Goal: Task Accomplishment & Management: Use online tool/utility

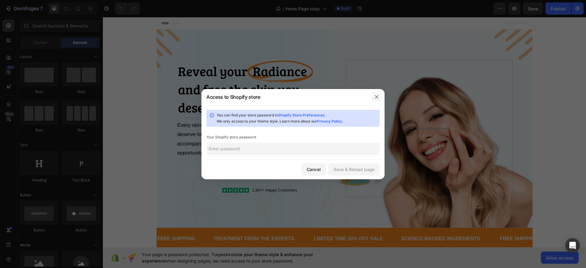
click at [379, 96] on icon "button" at bounding box center [376, 97] width 5 height 5
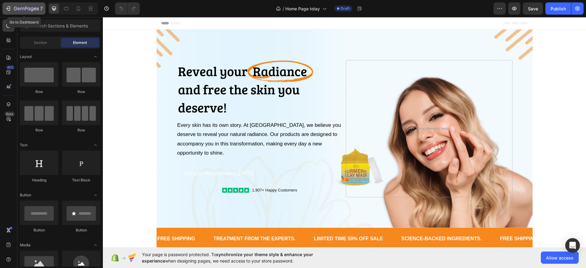
click at [24, 9] on icon "button" at bounding box center [26, 8] width 25 height 5
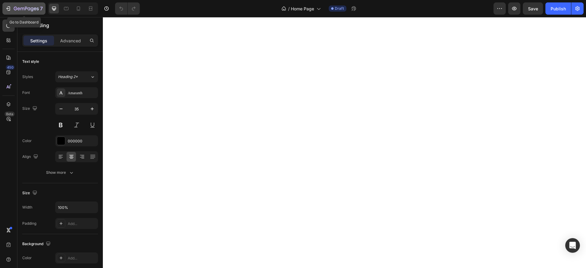
click at [30, 5] on div "7" at bounding box center [28, 8] width 29 height 7
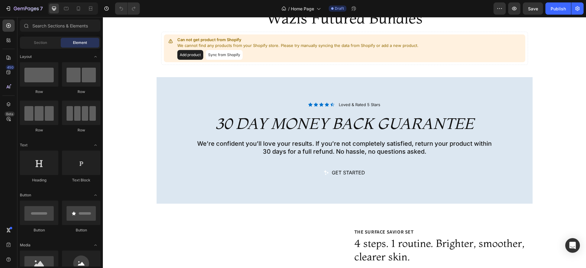
scroll to position [863, 0]
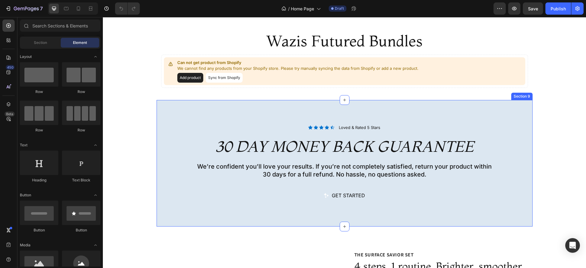
click at [169, 219] on div "Icon Icon Icon Icon Icon Icon List Loved & Rated 5 Stars Text Block Row Row 30 …" at bounding box center [345, 163] width 376 height 127
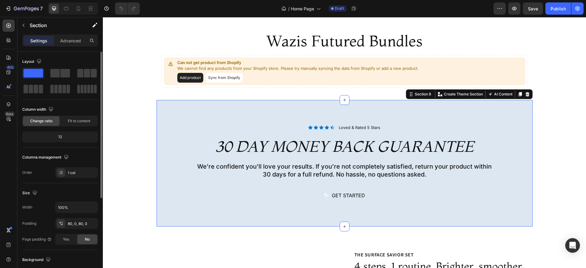
click at [59, 216] on div "Width 100% Padding 80, 0, 80, 0 Page padding Yes No" at bounding box center [60, 223] width 76 height 43
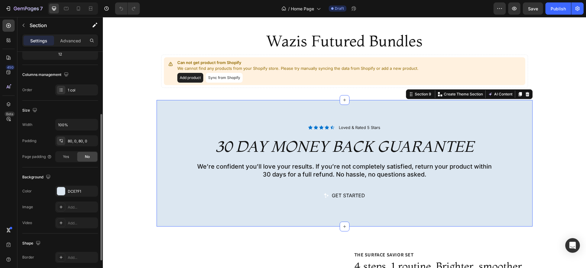
scroll to position [93, 0]
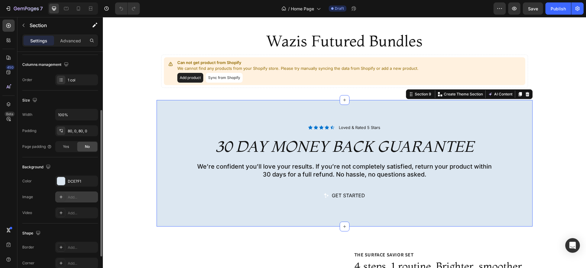
click at [70, 197] on div "Add..." at bounding box center [82, 197] width 29 height 5
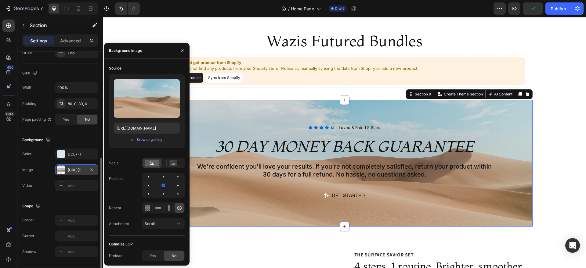
scroll to position [139, 0]
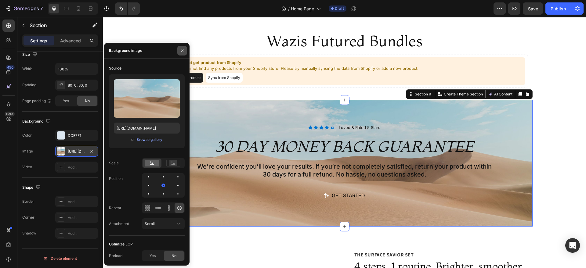
click at [184, 52] on icon "button" at bounding box center [182, 50] width 5 height 5
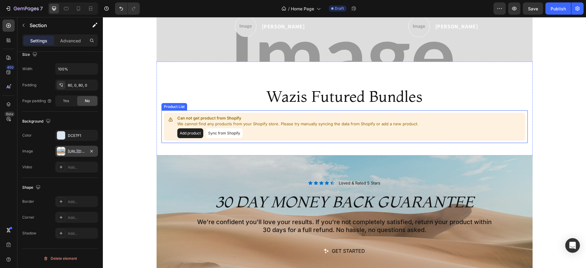
scroll to position [800, 0]
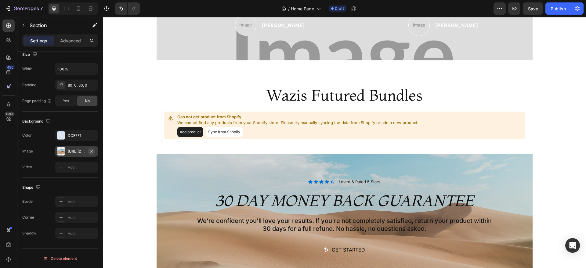
click at [93, 151] on icon "button" at bounding box center [91, 151] width 5 height 5
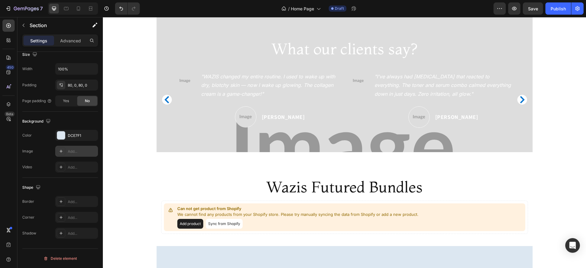
scroll to position [723, 0]
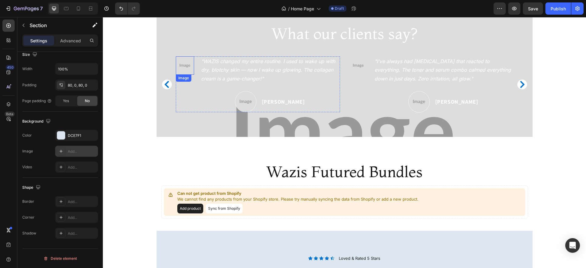
click at [184, 66] on img at bounding box center [185, 65] width 18 height 18
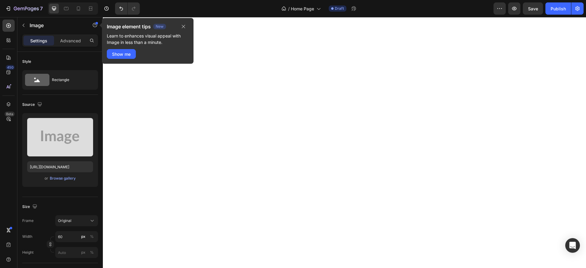
scroll to position [0, 0]
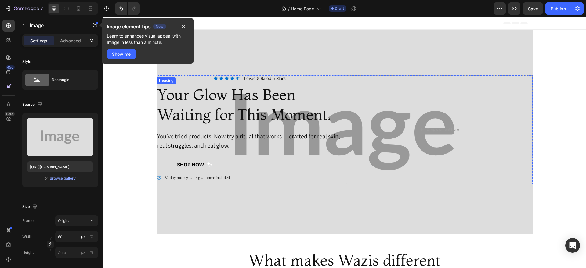
click at [332, 110] on h2 "Your Glow Has Been Waiting for This Moment." at bounding box center [250, 104] width 187 height 41
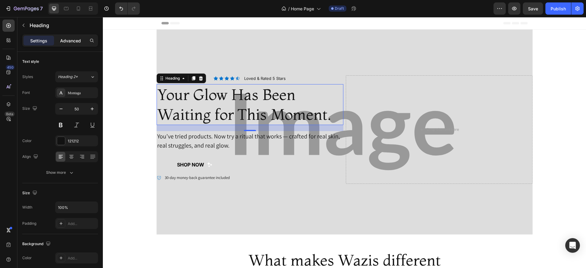
click at [71, 40] on p "Advanced" at bounding box center [70, 41] width 21 height 6
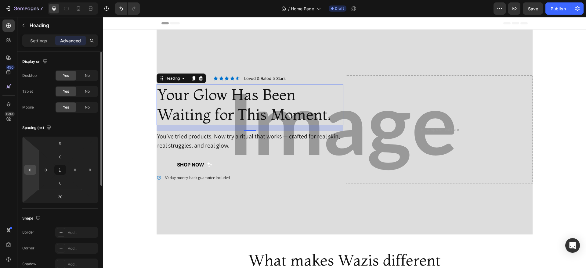
click at [33, 165] on input "0" at bounding box center [30, 169] width 9 height 9
type input "10"
click at [48, 172] on input "0" at bounding box center [45, 169] width 9 height 9
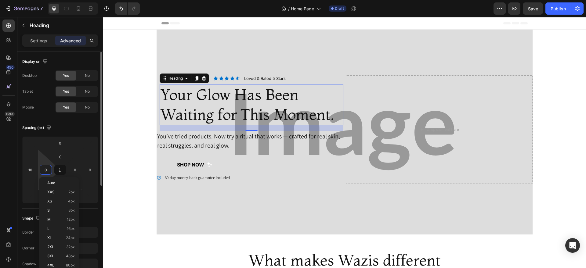
type input "5"
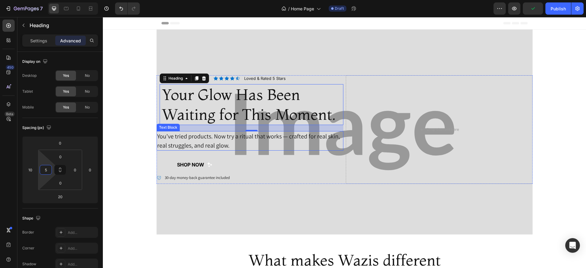
click at [163, 143] on p "You’ve tried products. Now try a ritual that works — crafted for real skin, rea…" at bounding box center [250, 141] width 186 height 18
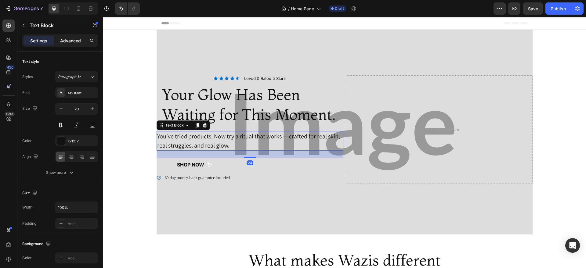
click at [72, 41] on p "Advanced" at bounding box center [70, 41] width 21 height 6
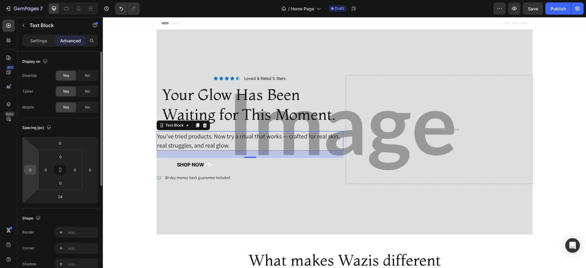
click at [32, 172] on input "0" at bounding box center [30, 169] width 9 height 9
type input "10"
click at [47, 169] on input "0" at bounding box center [45, 169] width 9 height 9
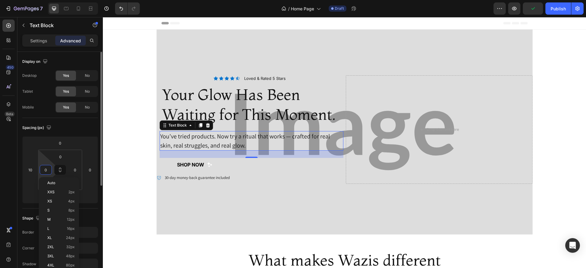
type input "5"
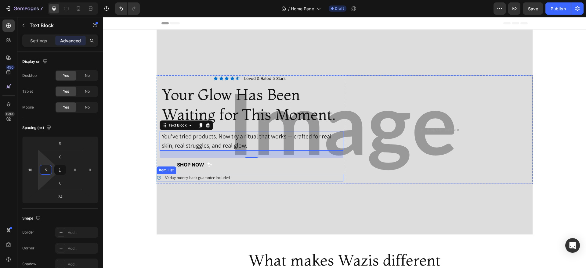
click at [248, 179] on div "30-day money-back guarantee included" at bounding box center [250, 178] width 187 height 8
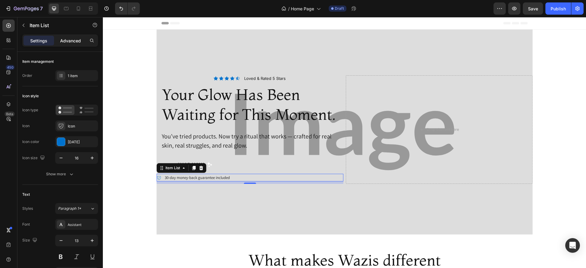
click at [71, 39] on p "Advanced" at bounding box center [70, 41] width 21 height 6
type input "100%"
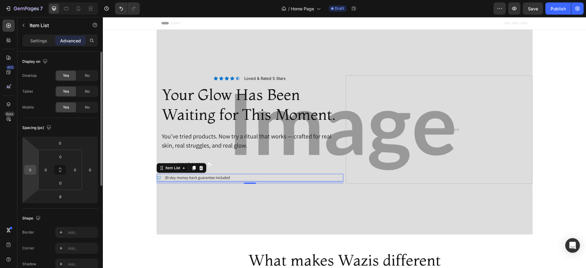
click at [32, 169] on input "0" at bounding box center [30, 169] width 9 height 9
type input "15"
click at [218, 165] on button "shop now" at bounding box center [195, 164] width 76 height 13
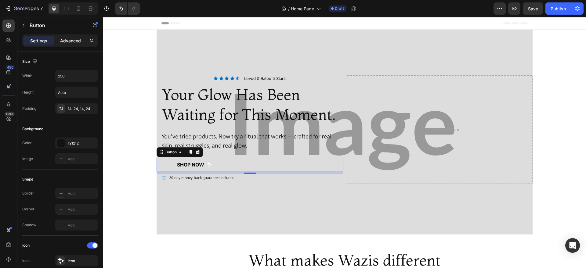
click at [75, 43] on p "Advanced" at bounding box center [70, 41] width 21 height 6
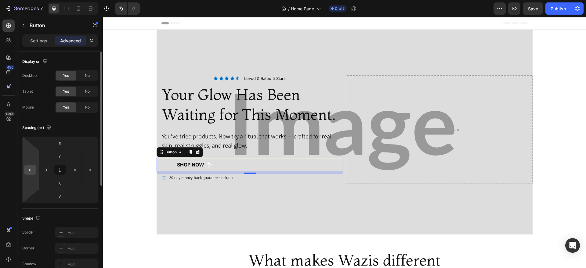
click at [32, 171] on input "0" at bounding box center [30, 169] width 9 height 9
type input "15"
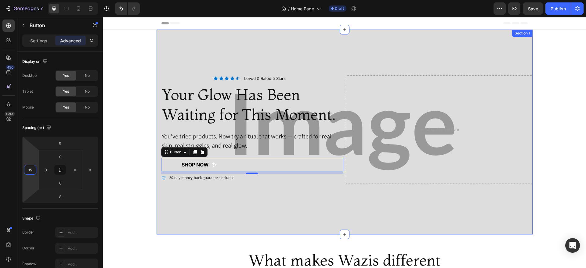
click at [211, 207] on div "Icon Icon Icon Icon Icon Icon List Loved & Rated 5 Stars Text Block Row Your Gl…" at bounding box center [345, 132] width 376 height 205
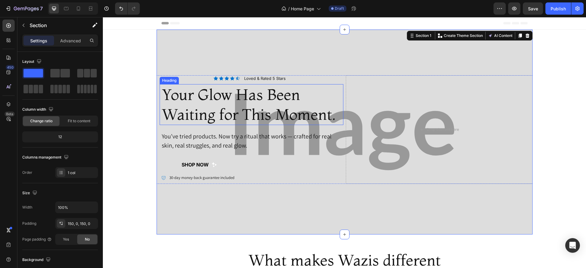
click at [225, 112] on h2 "Your Glow Has Been Waiting for This Moment." at bounding box center [252, 104] width 182 height 41
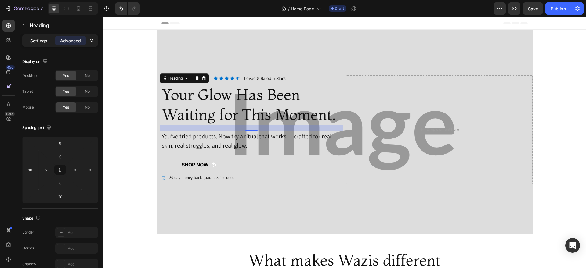
click at [47, 44] on div "Settings" at bounding box center [39, 41] width 31 height 10
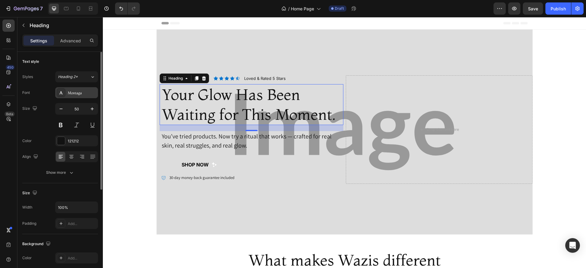
click at [76, 93] on div "Montaga" at bounding box center [82, 92] width 29 height 5
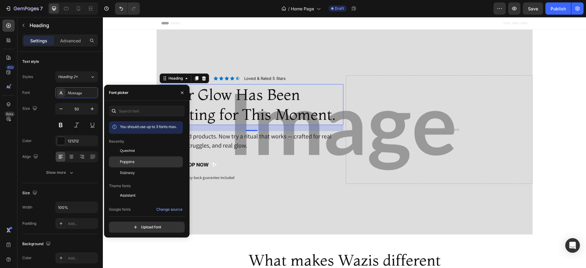
click at [136, 160] on div "Poppins" at bounding box center [151, 161] width 62 height 5
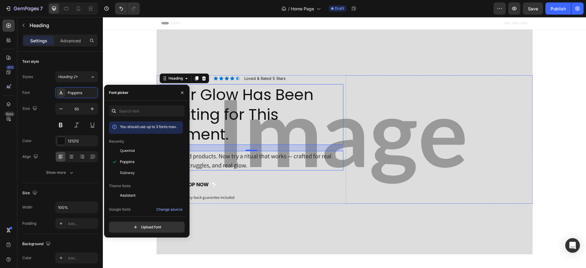
click at [215, 158] on p "You’ve tried products. Now try a ritual that works — crafted for real skin, rea…" at bounding box center [252, 161] width 181 height 18
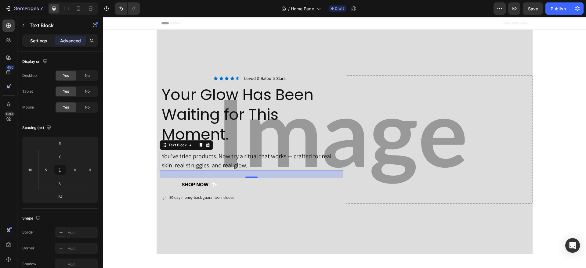
click at [39, 39] on p "Settings" at bounding box center [38, 41] width 17 height 6
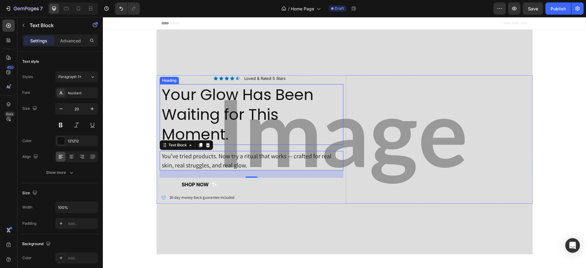
click at [255, 104] on h2 "Your Glow Has Been Waiting for This Moment." at bounding box center [252, 114] width 182 height 61
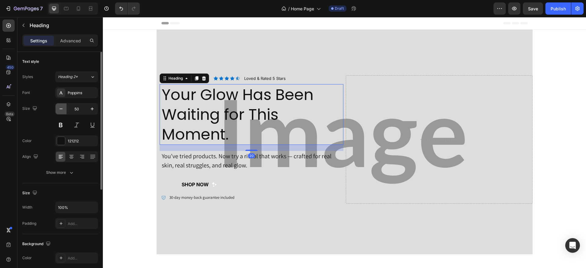
click at [56, 111] on button "button" at bounding box center [61, 108] width 11 height 11
click at [60, 111] on icon "button" at bounding box center [61, 109] width 6 height 6
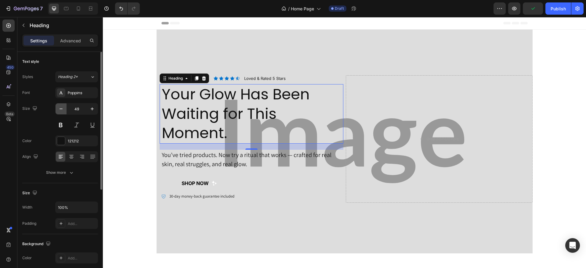
click at [60, 111] on icon "button" at bounding box center [61, 109] width 6 height 6
type input "47"
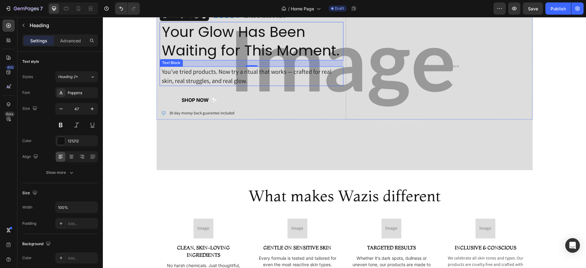
scroll to position [37, 0]
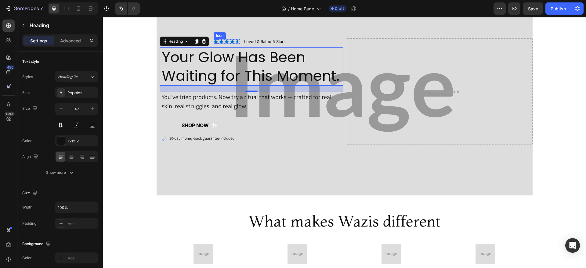
click at [214, 42] on div "Icon" at bounding box center [216, 41] width 4 height 4
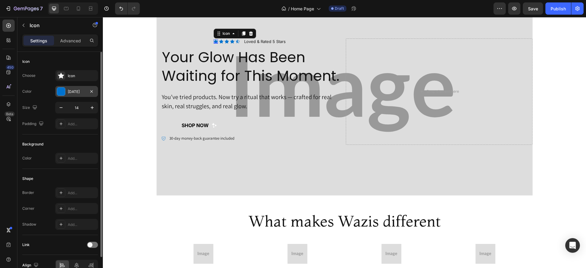
click at [78, 93] on div "[DATE]" at bounding box center [77, 91] width 18 height 5
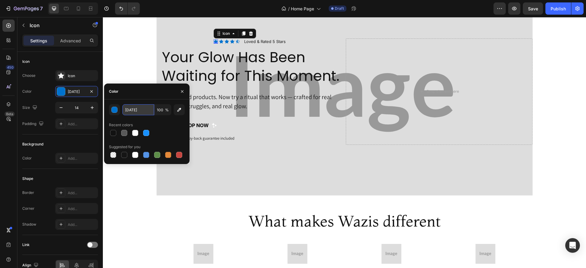
click at [142, 107] on input "[DATE]" at bounding box center [138, 109] width 32 height 11
paste input "#D9A036"
type input "#D9A036"
click at [219, 42] on icon at bounding box center [221, 42] width 4 height 4
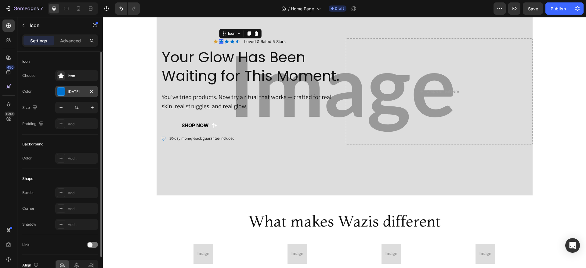
click at [76, 92] on div "[DATE]" at bounding box center [77, 91] width 18 height 5
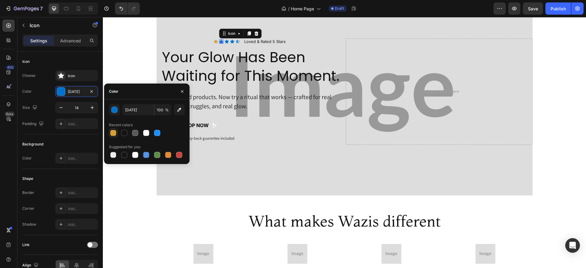
click at [111, 133] on div at bounding box center [113, 133] width 6 height 6
type input "D9A036"
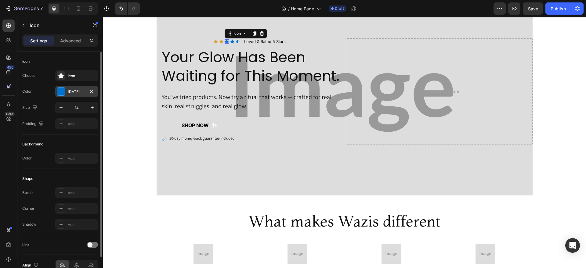
click at [74, 96] on div "[DATE]" at bounding box center [76, 91] width 43 height 11
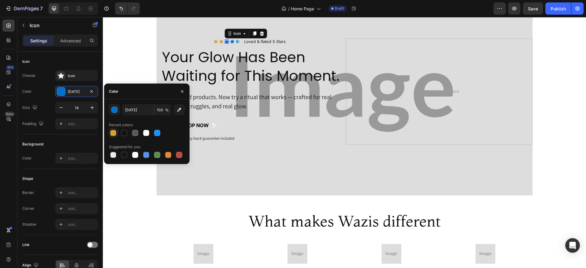
click at [114, 133] on div at bounding box center [113, 133] width 6 height 6
type input "D9A036"
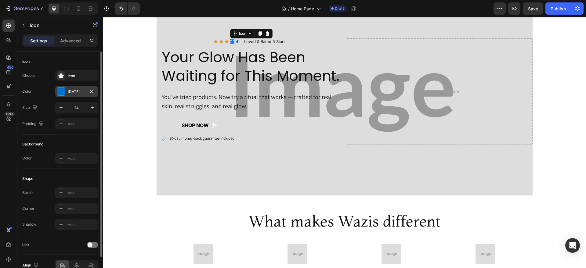
click at [78, 90] on div "[DATE]" at bounding box center [77, 91] width 18 height 5
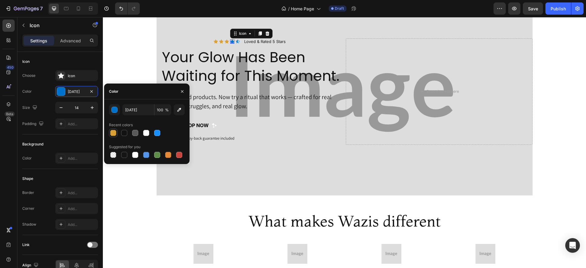
click at [117, 131] on div at bounding box center [113, 132] width 7 height 7
type input "D9A036"
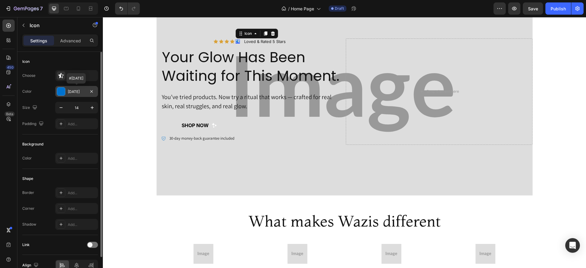
click at [75, 93] on div "[DATE]" at bounding box center [77, 91] width 18 height 5
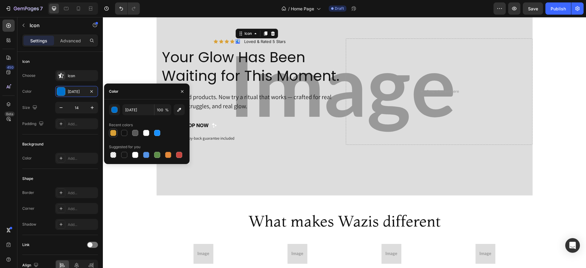
click at [112, 134] on div at bounding box center [113, 133] width 6 height 6
type input "D9A036"
click at [233, 121] on button "shop now" at bounding box center [199, 125] width 76 height 13
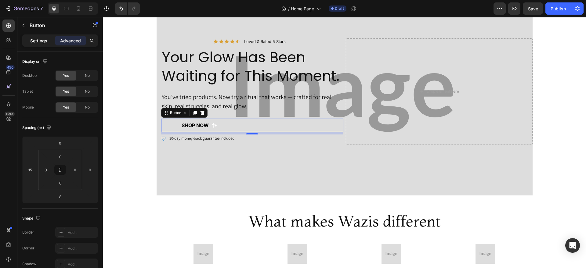
click at [49, 40] on div "Settings" at bounding box center [39, 41] width 31 height 10
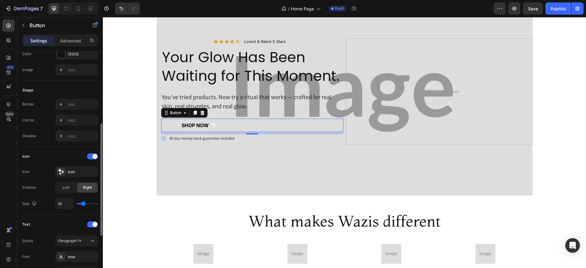
scroll to position [116, 0]
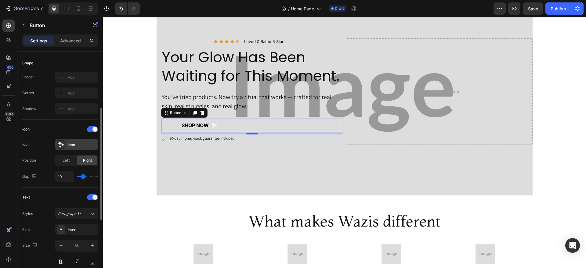
click at [71, 146] on div "Icon" at bounding box center [82, 144] width 29 height 5
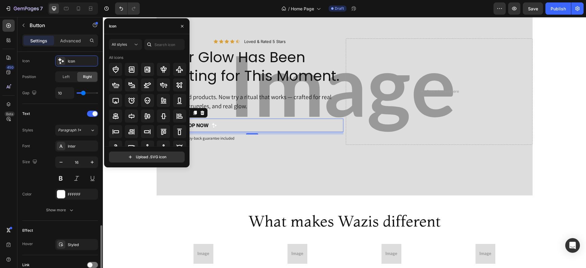
scroll to position [252, 0]
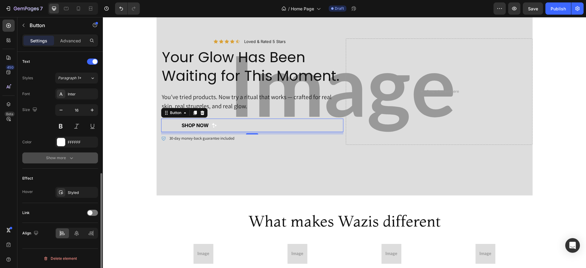
click at [71, 155] on icon "button" at bounding box center [71, 158] width 6 height 6
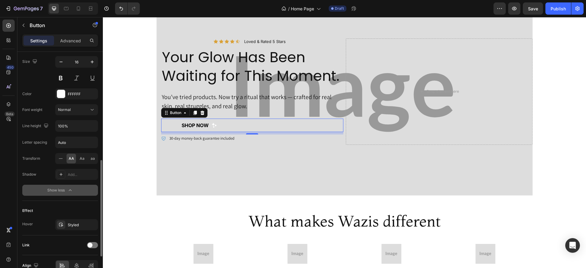
scroll to position [289, 0]
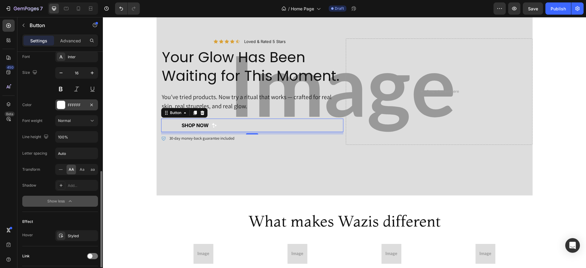
click at [77, 103] on div "FFFFFF" at bounding box center [77, 105] width 18 height 5
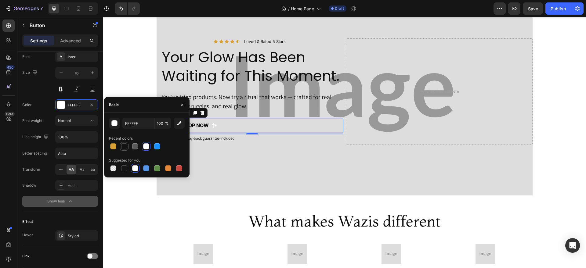
click at [123, 144] on div at bounding box center [124, 146] width 6 height 6
click at [156, 146] on div at bounding box center [157, 146] width 6 height 6
click at [126, 145] on div at bounding box center [124, 146] width 6 height 6
click at [114, 144] on div at bounding box center [113, 146] width 6 height 6
type input "D9A036"
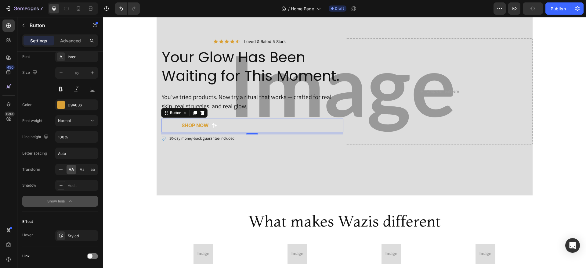
click at [220, 125] on button "shop now" at bounding box center [199, 125] width 76 height 13
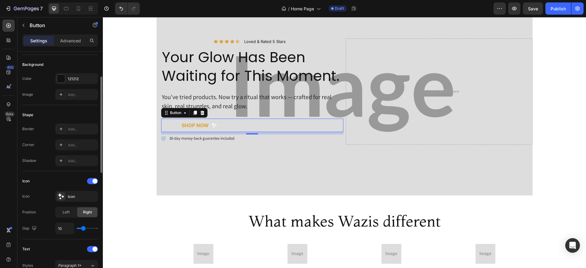
scroll to position [63, 0]
click at [76, 79] on div "121212" at bounding box center [77, 80] width 18 height 5
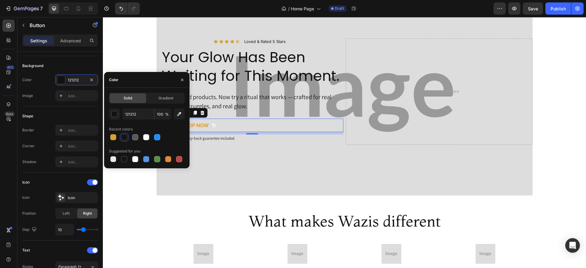
click at [125, 136] on div at bounding box center [124, 137] width 6 height 6
click at [123, 158] on div at bounding box center [124, 159] width 6 height 6
click at [125, 137] on div at bounding box center [124, 137] width 6 height 6
type input "121212"
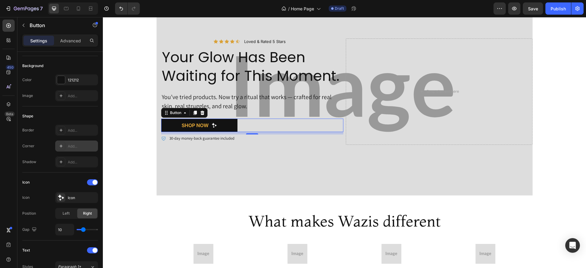
click at [73, 146] on div "Add..." at bounding box center [82, 146] width 29 height 5
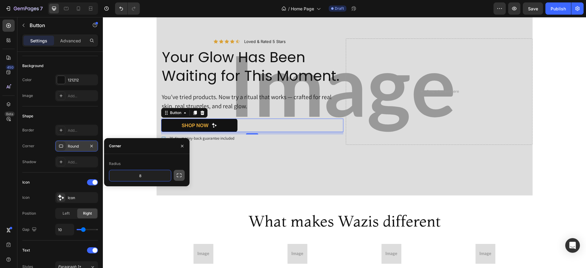
click at [180, 178] on icon "button" at bounding box center [179, 175] width 6 height 6
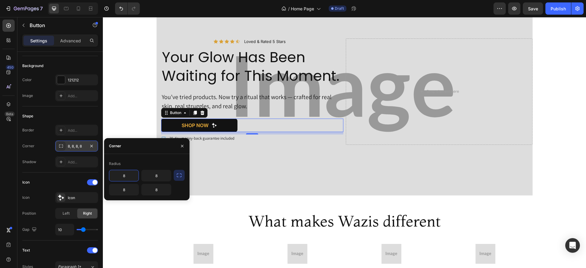
click at [123, 176] on input "8" at bounding box center [123, 175] width 29 height 11
type input "60"
click at [158, 174] on input "8" at bounding box center [156, 175] width 29 height 11
type input "60"
click at [133, 188] on input "8" at bounding box center [123, 189] width 29 height 11
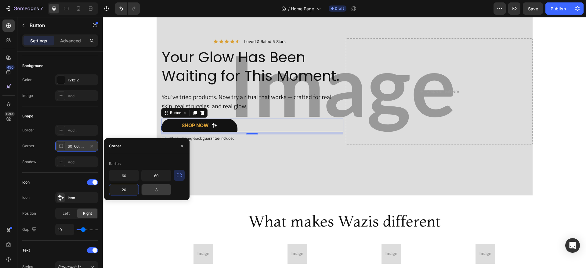
type input "20"
click at [160, 187] on input "8" at bounding box center [156, 189] width 29 height 11
type input "20"
click at [129, 176] on input "60" at bounding box center [123, 175] width 29 height 11
type input "80"
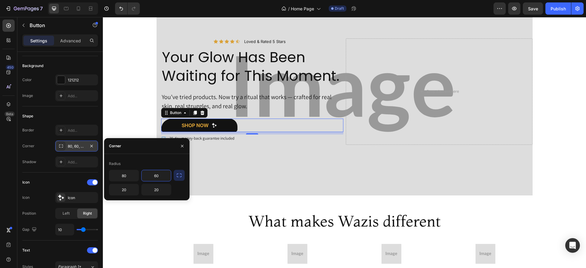
click at [161, 175] on input "60" at bounding box center [156, 175] width 29 height 11
type input "80"
type input "60"
type input "20"
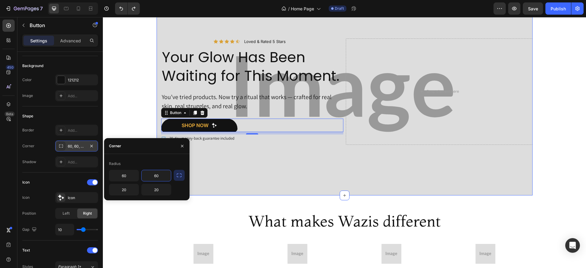
click at [218, 159] on div "Icon Icon Icon Icon Icon Icon List Loved & Rated 5 Stars Text Block Row Your Gl…" at bounding box center [345, 94] width 376 height 203
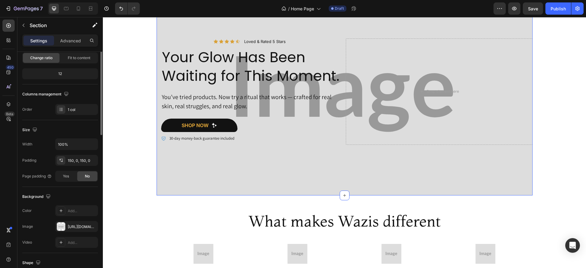
scroll to position [0, 0]
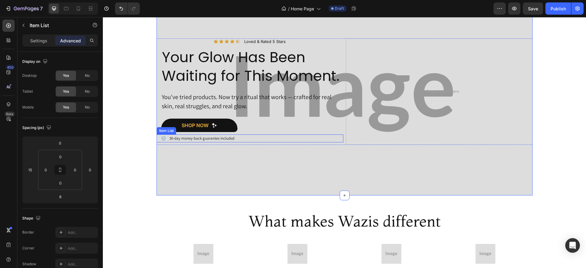
click at [161, 139] on icon at bounding box center [163, 138] width 5 height 5
click at [31, 38] on p "Settings" at bounding box center [38, 41] width 17 height 6
type input "8"
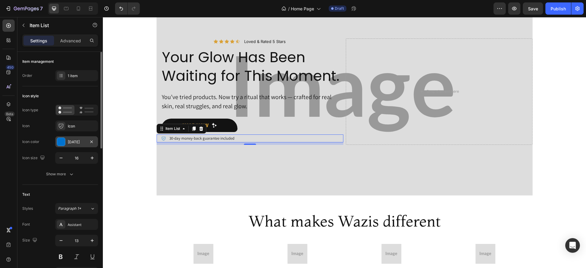
click at [73, 138] on div "[DATE]" at bounding box center [76, 141] width 43 height 11
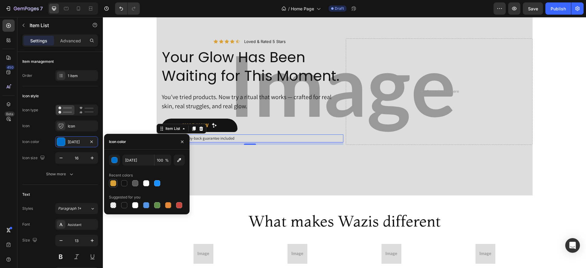
click at [114, 181] on div at bounding box center [113, 183] width 6 height 6
type input "D9A036"
click at [180, 141] on icon "button" at bounding box center [182, 142] width 5 height 5
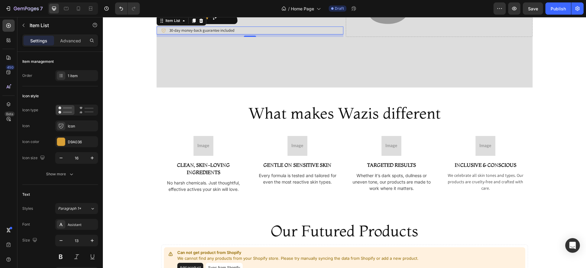
scroll to position [153, 0]
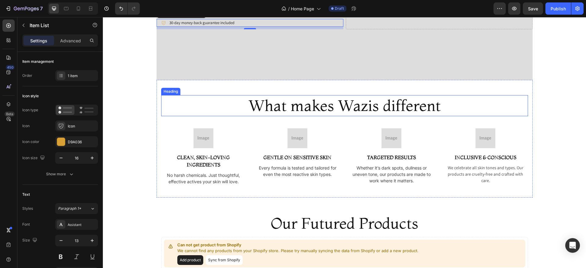
click at [268, 106] on h2 "What makes Wazis different" at bounding box center [344, 105] width 367 height 21
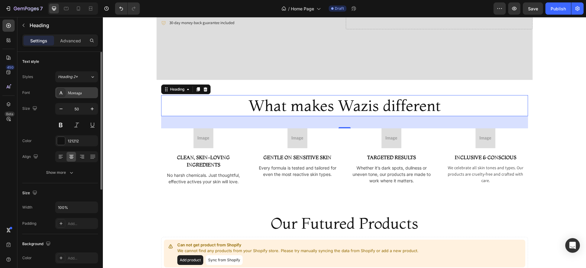
click at [77, 93] on div "Montaga" at bounding box center [82, 92] width 29 height 5
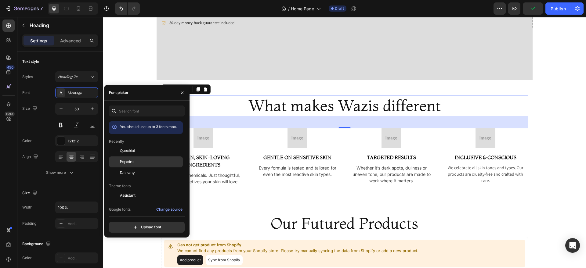
click at [139, 161] on div "Poppins" at bounding box center [151, 161] width 62 height 5
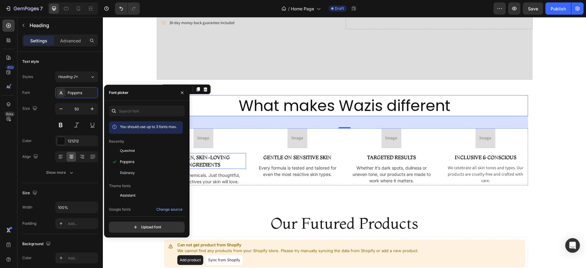
click at [216, 157] on p "Clean, Skin-Loving Ingredients" at bounding box center [204, 161] width 84 height 15
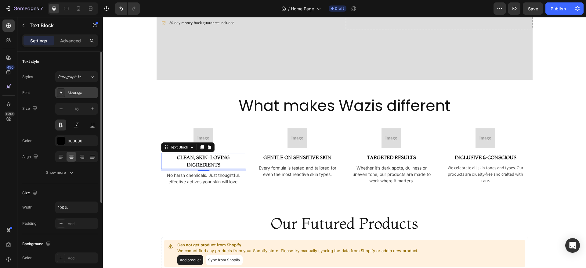
click at [84, 92] on div "Montaga" at bounding box center [82, 92] width 29 height 5
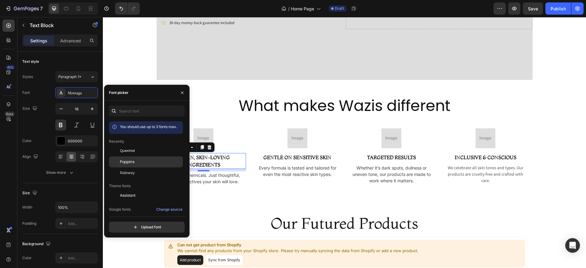
click at [138, 226] on div "Poppins" at bounding box center [146, 231] width 74 height 11
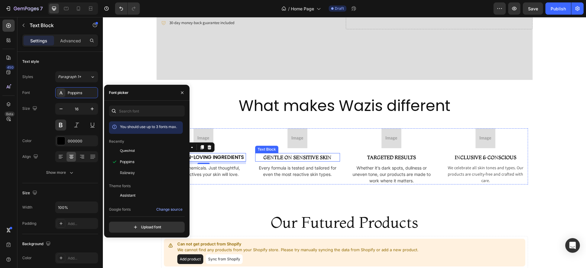
click at [305, 155] on p "Gentle on Sensitive Skin" at bounding box center [298, 157] width 84 height 7
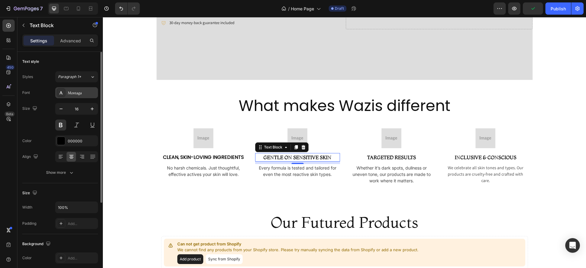
click at [72, 95] on div "Montaga" at bounding box center [82, 92] width 29 height 5
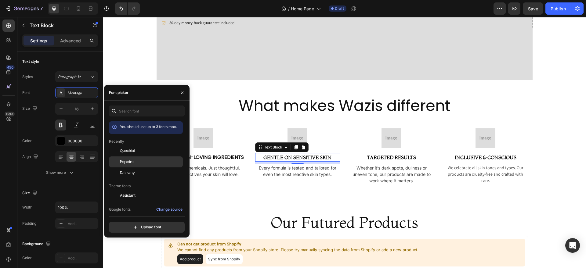
click at [143, 226] on div "Poppins" at bounding box center [146, 231] width 74 height 11
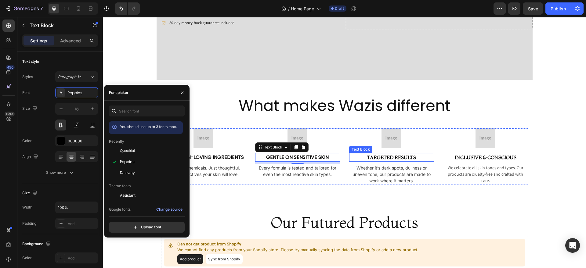
click at [395, 154] on p "Targeted Results" at bounding box center [392, 157] width 84 height 7
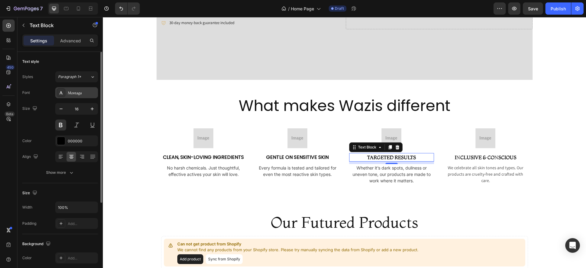
click at [61, 89] on div at bounding box center [61, 93] width 9 height 9
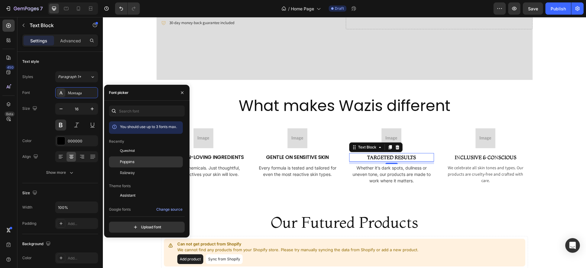
click at [137, 160] on div "Poppins" at bounding box center [151, 161] width 62 height 5
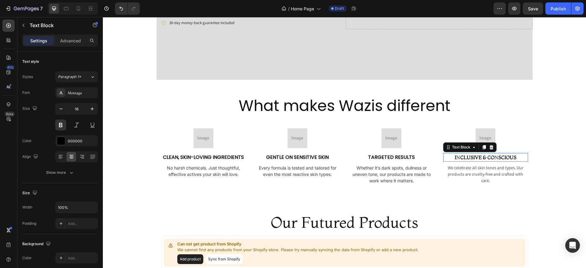
click at [510, 158] on p "Inclusive & Conscious" at bounding box center [486, 157] width 84 height 7
click at [76, 95] on div "Montaga" at bounding box center [82, 92] width 29 height 5
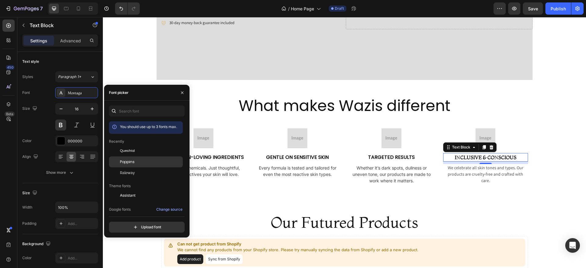
click at [144, 162] on div "Poppins" at bounding box center [151, 161] width 62 height 5
click at [285, 216] on h2 "Our Futured Products" at bounding box center [344, 222] width 367 height 21
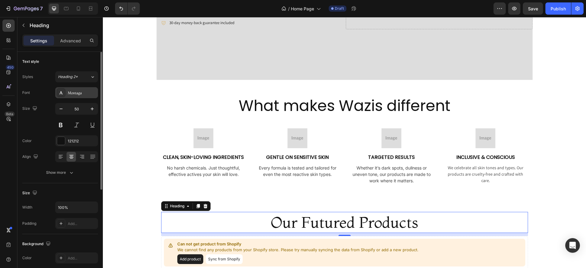
click at [83, 93] on div "Montaga" at bounding box center [82, 92] width 29 height 5
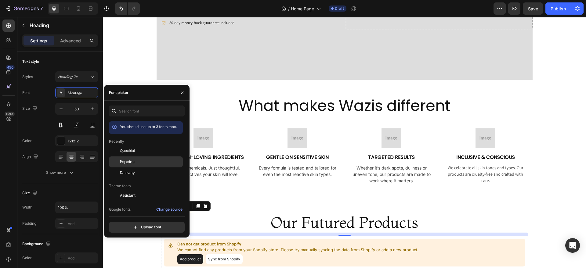
click at [150, 161] on div "Poppins" at bounding box center [151, 161] width 62 height 5
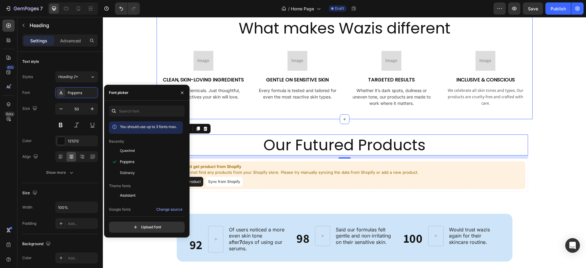
scroll to position [280, 0]
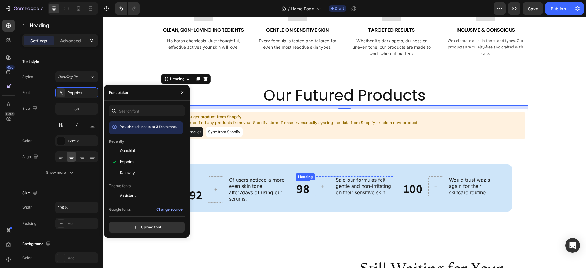
click at [299, 191] on h2 "98" at bounding box center [303, 189] width 14 height 16
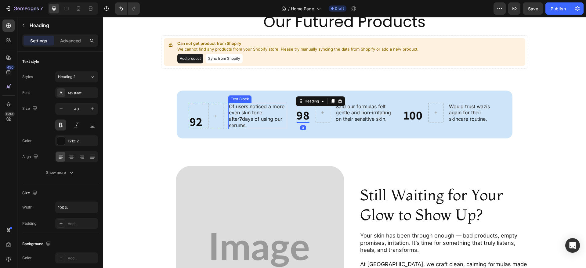
scroll to position [421, 0]
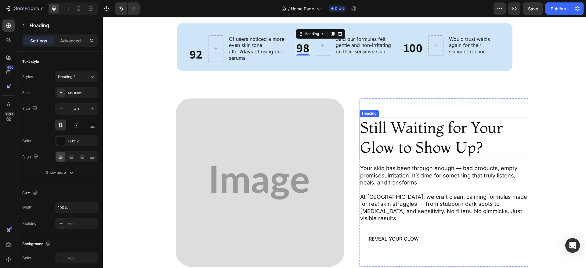
click at [396, 142] on h2 "Still Waiting for Your Glow to Show Up?" at bounding box center [444, 137] width 169 height 41
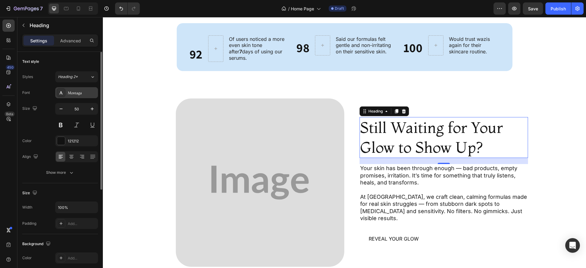
click at [75, 97] on div "Montaga" at bounding box center [76, 92] width 43 height 11
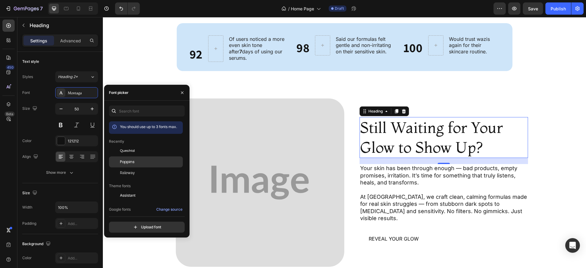
click at [138, 162] on div "Poppins" at bounding box center [151, 161] width 62 height 5
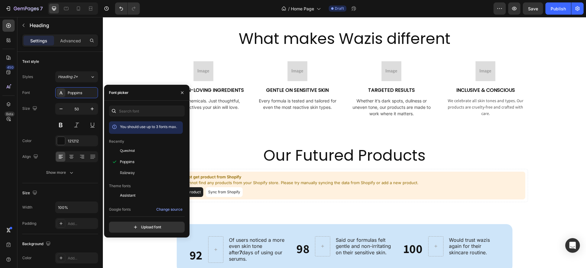
scroll to position [287, 0]
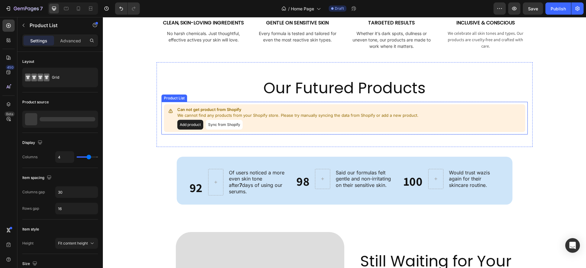
click at [213, 123] on button "Sync from Shopify" at bounding box center [224, 125] width 37 height 10
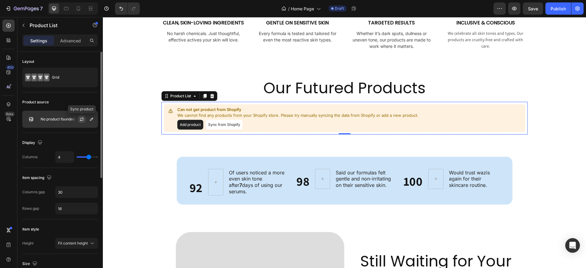
click at [82, 120] on icon "button" at bounding box center [81, 120] width 3 height 2
click at [93, 119] on icon "button" at bounding box center [91, 119] width 5 height 5
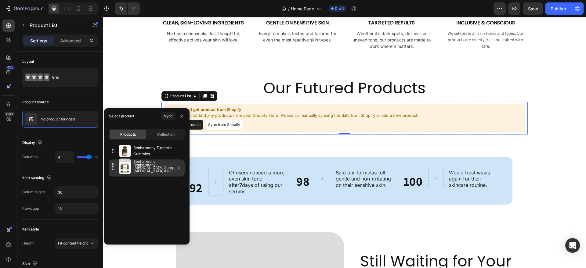
drag, startPoint x: 136, startPoint y: 148, endPoint x: 136, endPoint y: 163, distance: 15.0
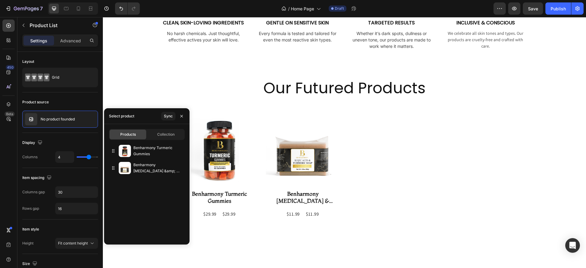
type input "2"
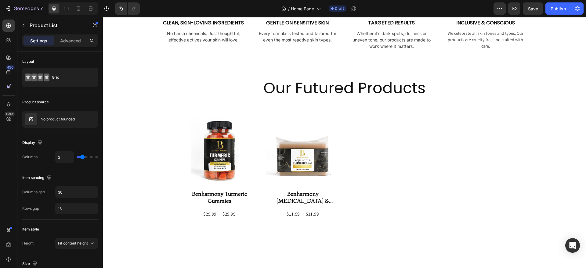
type input "2"
click at [82, 157] on input "range" at bounding box center [87, 157] width 21 height 1
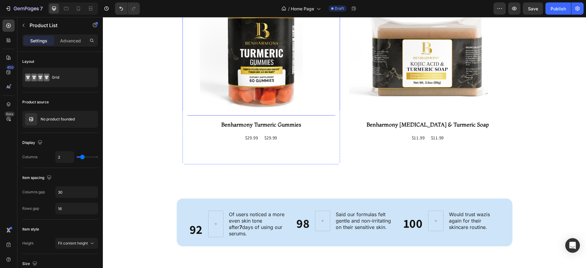
scroll to position [403, 0]
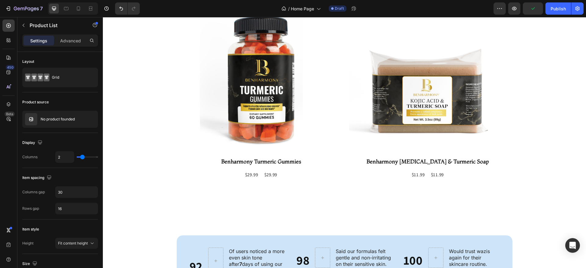
click at [339, 165] on div "Product Images Benharmony Turmeric Gummies Product Title $29.99 Product Price P…" at bounding box center [345, 98] width 324 height 207
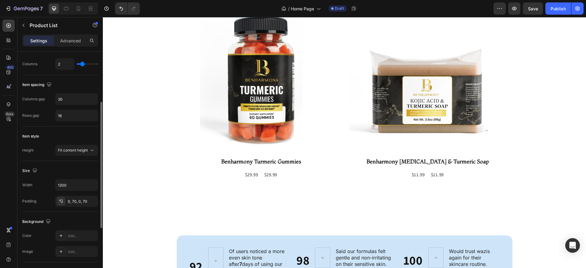
scroll to position [118, 0]
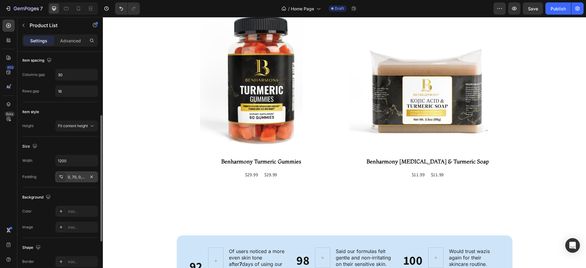
click at [81, 176] on div "0, 70, 0, 70" at bounding box center [77, 177] width 18 height 5
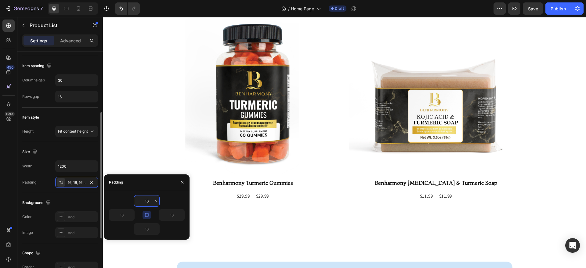
scroll to position [116, 0]
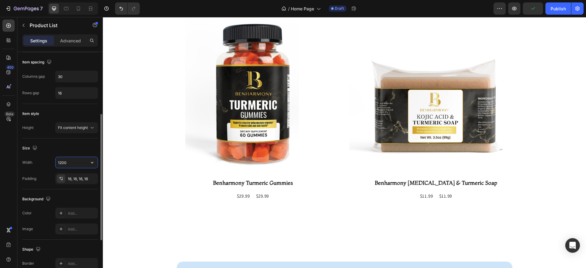
click at [69, 162] on input "1200" at bounding box center [77, 162] width 42 height 11
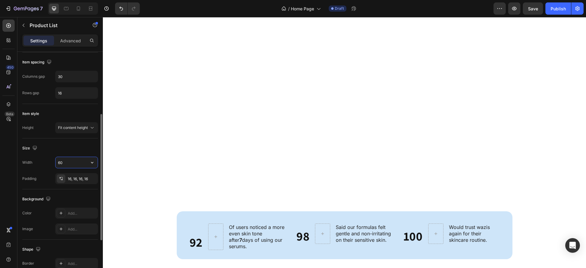
type input "6"
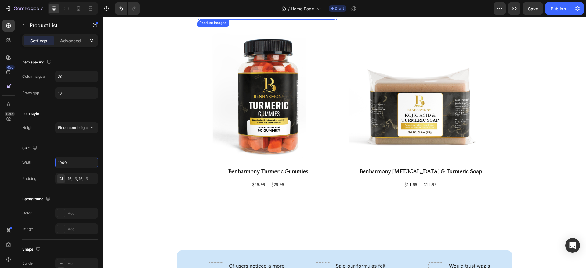
scroll to position [408, 0]
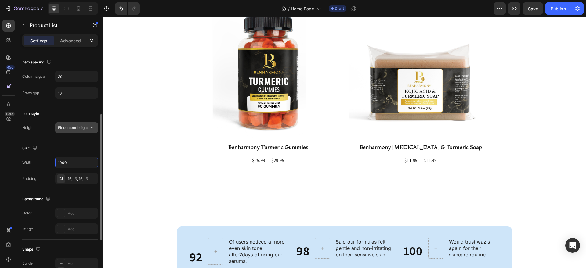
type input "1000"
click at [86, 128] on span "Fit content height" at bounding box center [73, 127] width 30 height 5
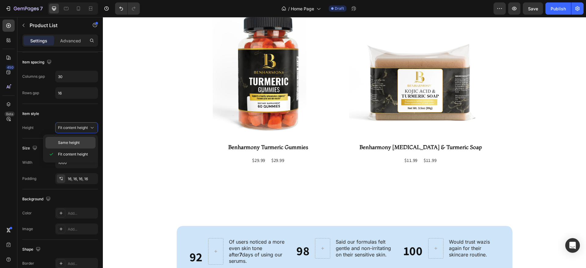
click at [78, 143] on span "Same height" at bounding box center [69, 142] width 22 height 5
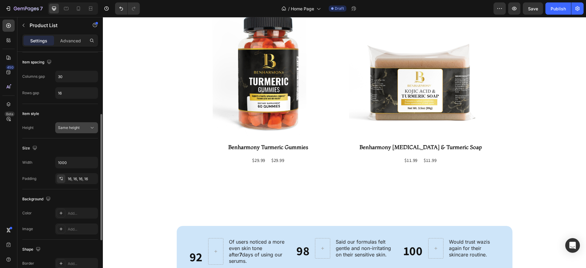
click at [84, 128] on div "Same height" at bounding box center [73, 127] width 31 height 5
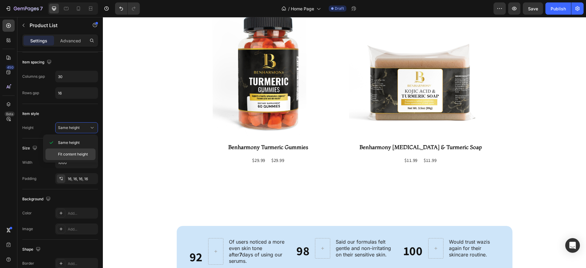
click at [77, 150] on div "Fit content height" at bounding box center [70, 155] width 50 height 12
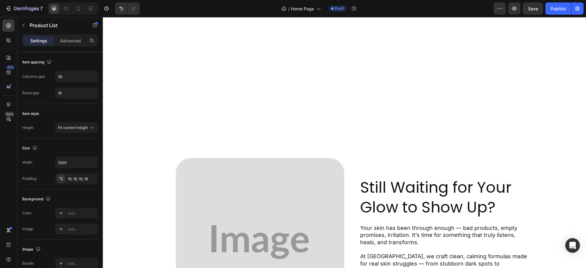
scroll to position [739, 0]
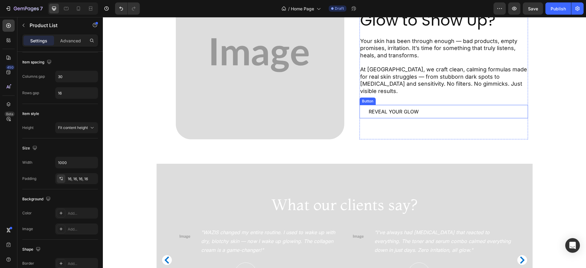
click at [430, 108] on button "Reveal Your Glow" at bounding box center [398, 111] width 76 height 13
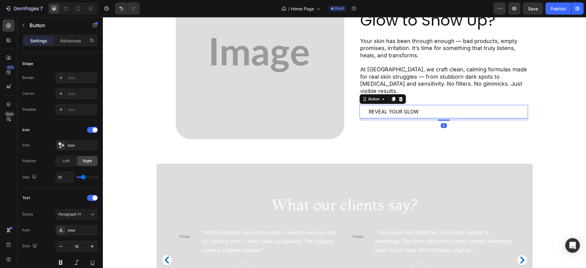
scroll to position [0, 0]
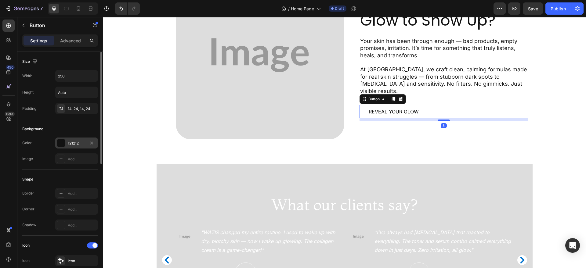
click at [73, 143] on div "121212" at bounding box center [77, 143] width 18 height 5
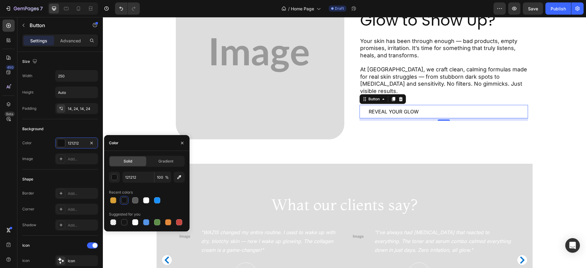
click at [124, 198] on div at bounding box center [124, 201] width 6 height 6
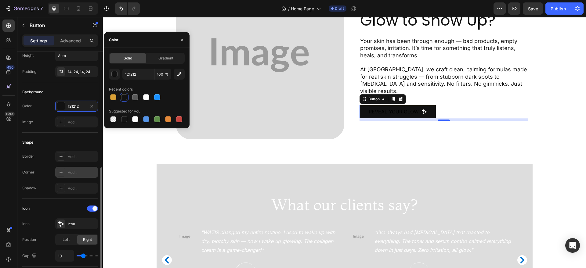
scroll to position [103, 0]
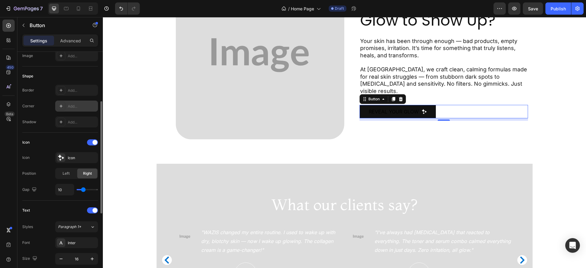
click at [77, 105] on div "Add..." at bounding box center [82, 106] width 29 height 5
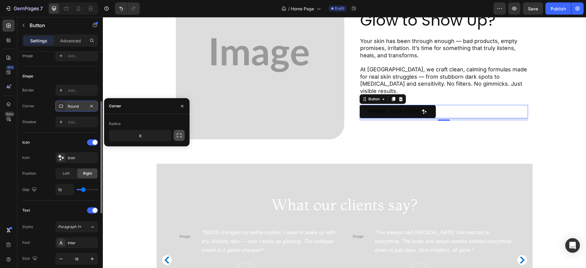
click at [177, 134] on icon "button" at bounding box center [179, 135] width 6 height 6
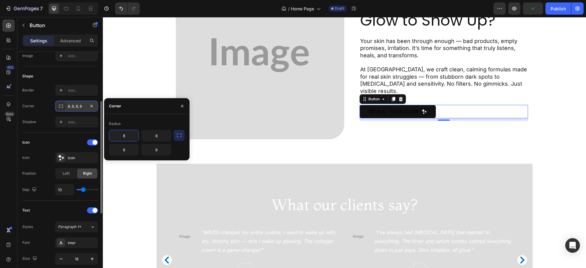
click at [131, 135] on input "8" at bounding box center [123, 135] width 29 height 11
type input "8"
type input "60"
click at [162, 136] on input "8" at bounding box center [156, 135] width 29 height 11
type input "60"
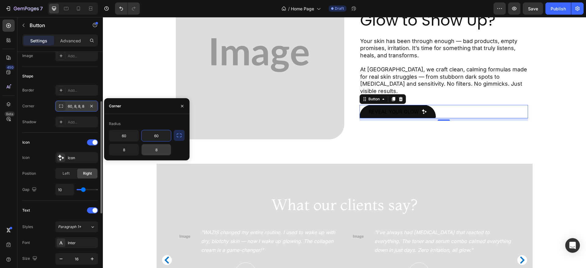
click at [159, 148] on input "8" at bounding box center [156, 149] width 29 height 11
type input "20"
click at [132, 151] on input "8" at bounding box center [123, 149] width 29 height 11
type input "20"
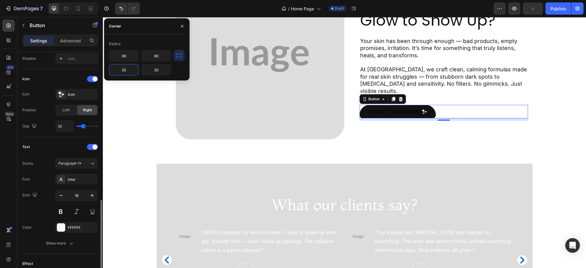
scroll to position [214, 0]
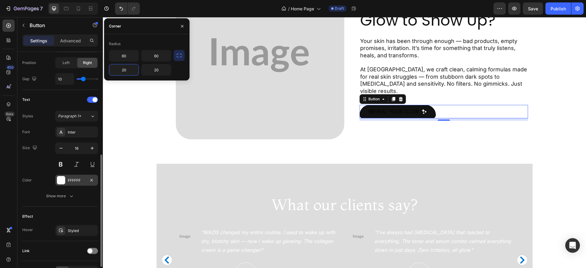
click at [64, 180] on div at bounding box center [61, 180] width 8 height 8
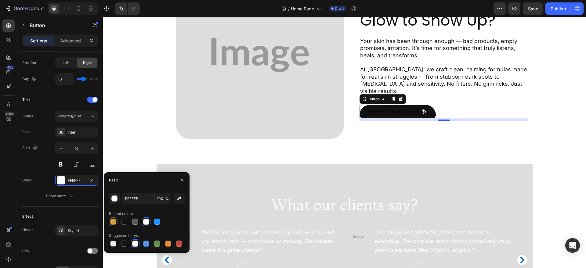
click at [112, 221] on div at bounding box center [113, 222] width 6 height 6
type input "D9A036"
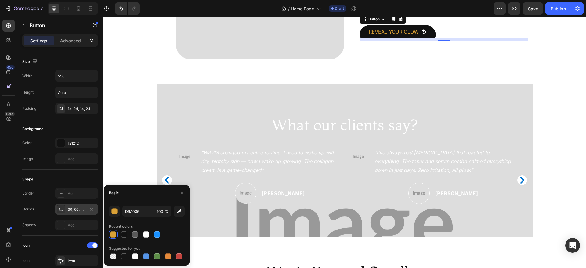
scroll to position [871, 0]
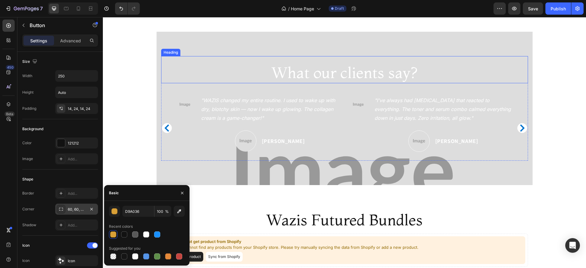
click at [301, 77] on p "What our clients say?" at bounding box center [345, 73] width 366 height 20
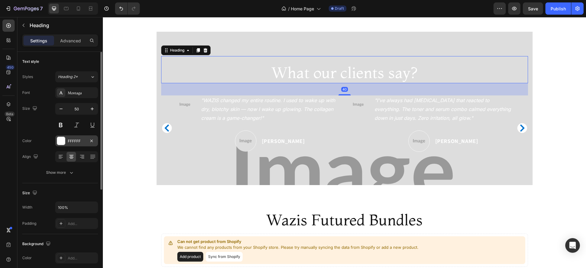
click at [76, 140] on div "FFFFFF" at bounding box center [77, 141] width 18 height 5
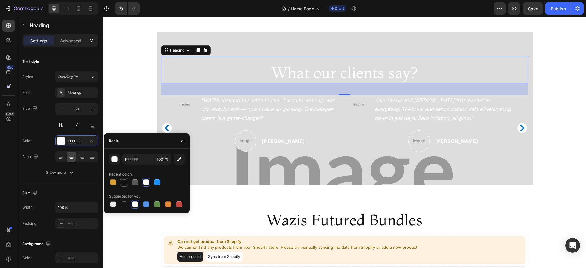
click at [122, 182] on div at bounding box center [124, 183] width 6 height 6
type input "121212"
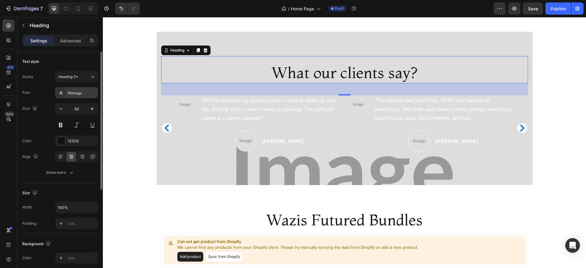
click at [67, 91] on div "Montaga" at bounding box center [76, 92] width 43 height 11
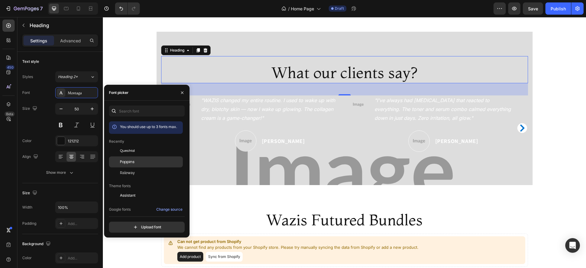
click at [128, 162] on span "Poppins" at bounding box center [127, 161] width 15 height 5
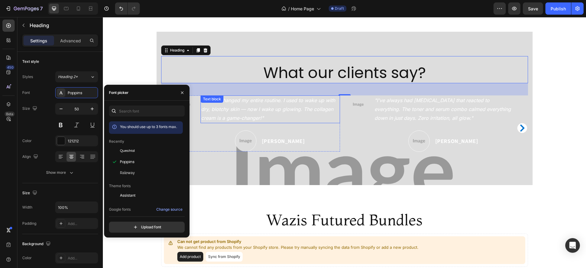
click at [220, 100] on div "Text block" at bounding box center [212, 99] width 23 height 7
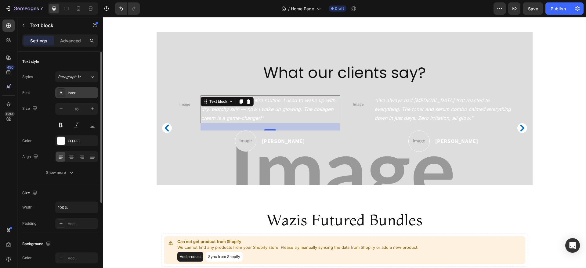
click at [67, 89] on div "Inter" at bounding box center [76, 92] width 43 height 11
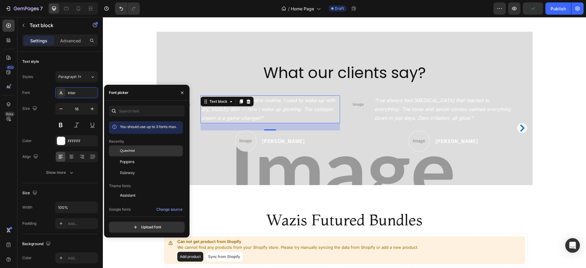
drag, startPoint x: 144, startPoint y: 154, endPoint x: 240, endPoint y: 97, distance: 111.7
click at [144, 190] on div "Questrial" at bounding box center [146, 195] width 74 height 11
click at [401, 115] on icon ""I've always had [MEDICAL_DATA] that reacted to everything. The toner and serum…" at bounding box center [443, 109] width 136 height 24
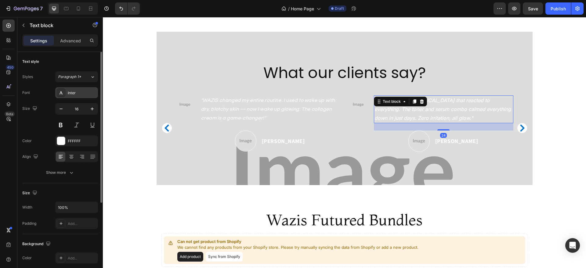
click at [75, 88] on div "Inter" at bounding box center [76, 92] width 43 height 11
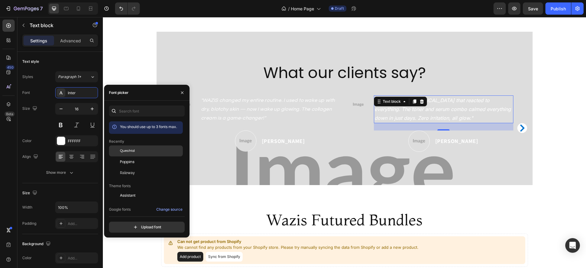
click at [132, 150] on span "Questrial" at bounding box center [127, 150] width 15 height 5
click at [275, 137] on p "[PERSON_NAME]" at bounding box center [283, 141] width 43 height 8
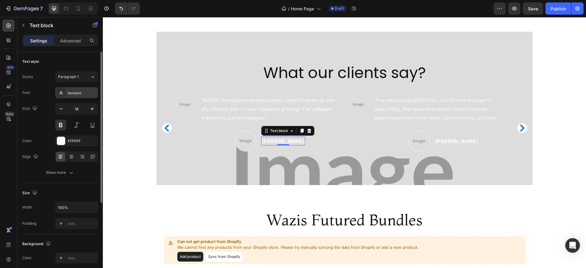
click at [69, 92] on div "Assistant" at bounding box center [82, 92] width 29 height 5
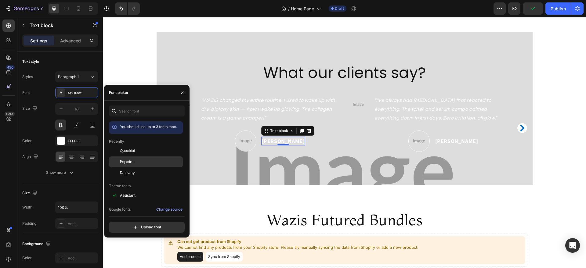
drag, startPoint x: 162, startPoint y: 165, endPoint x: 285, endPoint y: 133, distance: 126.4
click at [162, 226] on div "Poppins" at bounding box center [146, 231] width 74 height 11
click at [447, 140] on p "[PERSON_NAME]" at bounding box center [456, 141] width 43 height 8
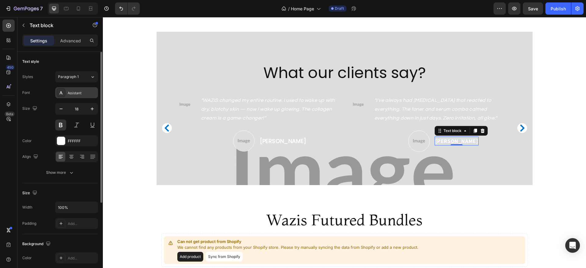
click at [76, 90] on div "Assistant" at bounding box center [82, 92] width 29 height 5
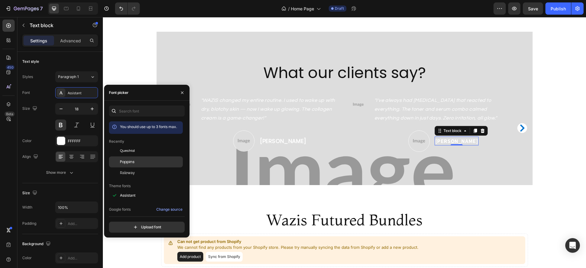
click at [147, 162] on div "Poppins" at bounding box center [151, 161] width 62 height 5
click at [520, 127] on icon "Carousel Next Arrow" at bounding box center [522, 128] width 5 height 7
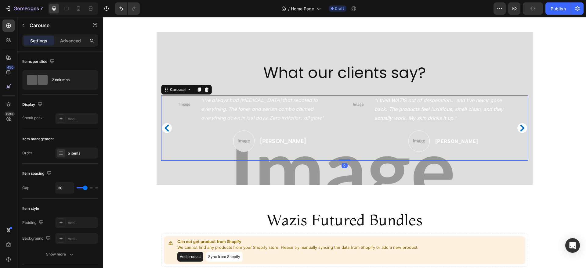
click at [520, 127] on icon "Carousel Next Arrow" at bounding box center [522, 128] width 5 height 7
click at [284, 140] on p "[PERSON_NAME]" at bounding box center [283, 141] width 43 height 8
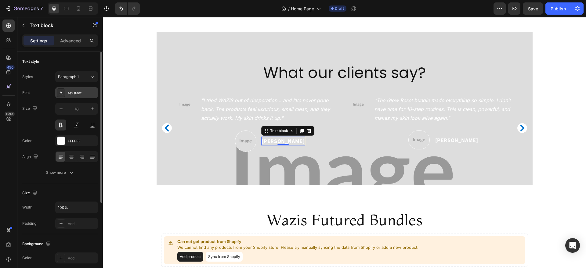
click at [79, 95] on div "Assistant" at bounding box center [82, 92] width 29 height 5
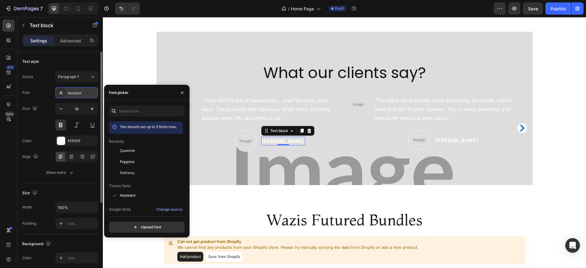
click at [79, 95] on div "Assistant" at bounding box center [82, 92] width 29 height 5
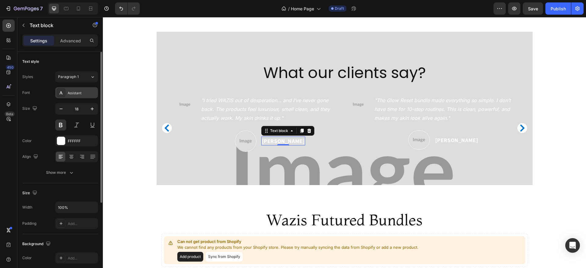
click at [72, 96] on div "Assistant" at bounding box center [76, 92] width 43 height 11
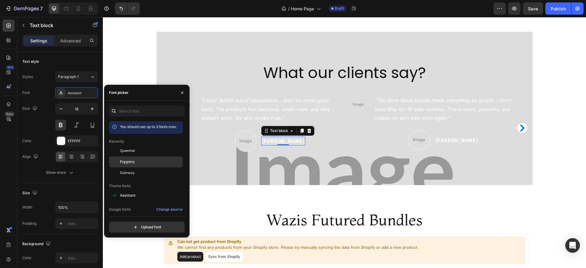
drag, startPoint x: 123, startPoint y: 159, endPoint x: 288, endPoint y: 137, distance: 166.4
click at [123, 159] on span "Poppins" at bounding box center [127, 161] width 15 height 5
click at [453, 143] on p "[PERSON_NAME]" at bounding box center [456, 140] width 43 height 8
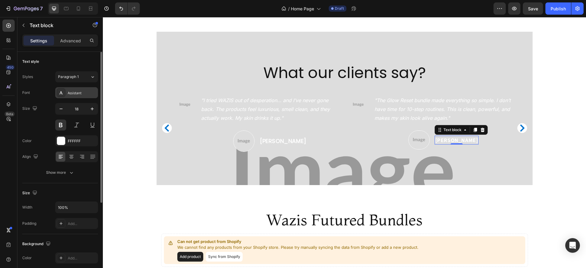
click at [78, 98] on div "Assistant" at bounding box center [76, 92] width 43 height 11
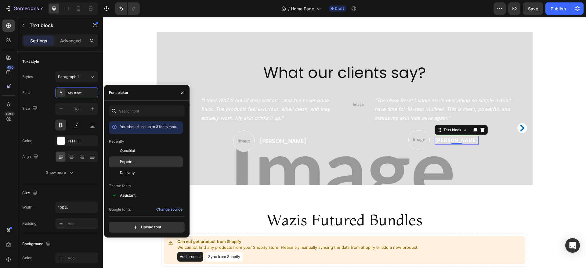
click at [125, 164] on span "Poppins" at bounding box center [127, 161] width 15 height 5
click at [276, 100] on icon ""I tried WAZIS out of desperation… and I’ve never gone back. The products feel …" at bounding box center [265, 109] width 129 height 24
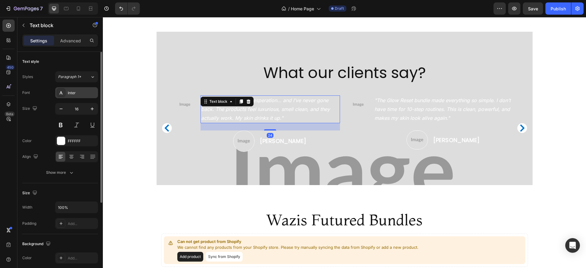
click at [79, 92] on div "Inter" at bounding box center [82, 92] width 29 height 5
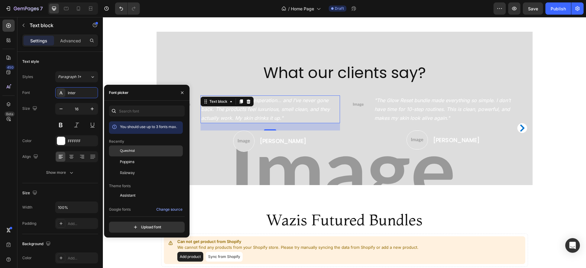
click at [144, 151] on div "Questrial" at bounding box center [151, 150] width 62 height 5
click at [416, 122] on p ""The Glow Reset bundle made everything so simple. I don’t have time for 10-step…" at bounding box center [444, 109] width 138 height 26
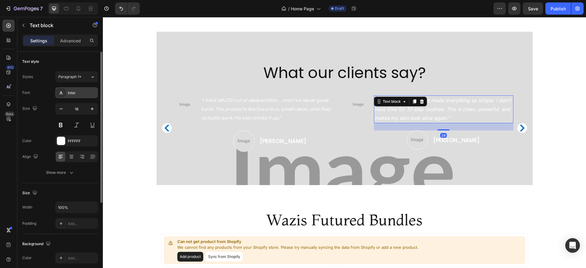
click at [76, 91] on div "Inter" at bounding box center [82, 92] width 29 height 5
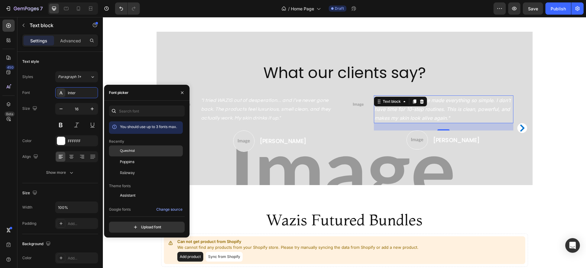
click at [147, 190] on div "Questrial" at bounding box center [146, 195] width 74 height 11
click at [522, 130] on icon "Carousel Next Arrow" at bounding box center [522, 128] width 7 height 7
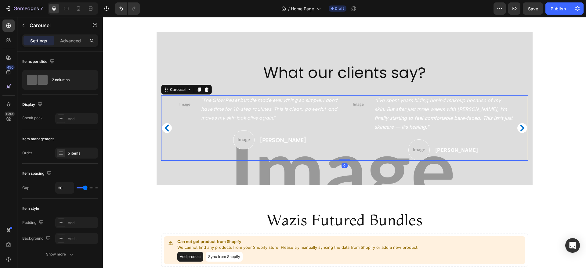
click at [519, 128] on icon "Carousel Next Arrow" at bounding box center [522, 128] width 7 height 7
click at [296, 113] on p ""I’ve spent years hiding behind makeup because of my skin. But after just three…" at bounding box center [270, 113] width 138 height 35
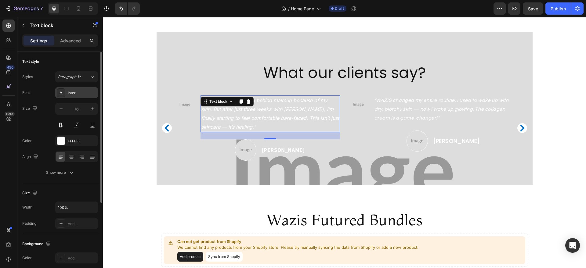
click at [74, 89] on div "Inter" at bounding box center [76, 92] width 43 height 11
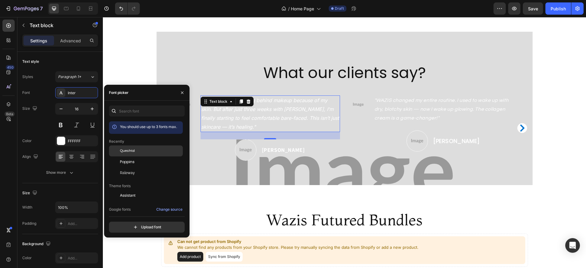
drag, startPoint x: 143, startPoint y: 148, endPoint x: 190, endPoint y: 139, distance: 48.5
click at [143, 148] on div "Questrial" at bounding box center [151, 150] width 62 height 5
click at [285, 151] on p "[PERSON_NAME]" at bounding box center [283, 150] width 43 height 8
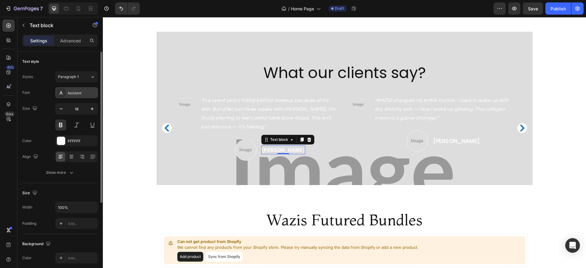
click at [79, 93] on div "Assistant" at bounding box center [82, 92] width 29 height 5
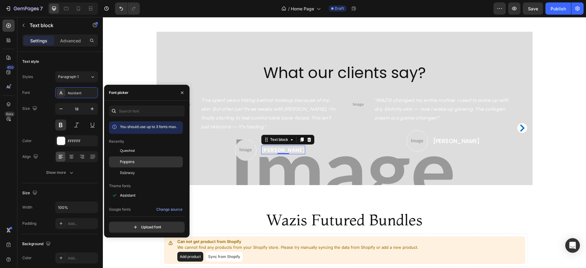
click at [151, 163] on div "Poppins" at bounding box center [151, 161] width 62 height 5
click at [180, 90] on button "button" at bounding box center [182, 93] width 10 height 10
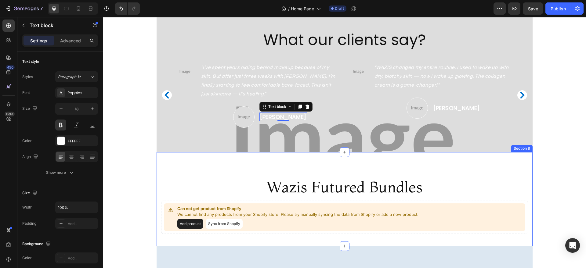
scroll to position [939, 0]
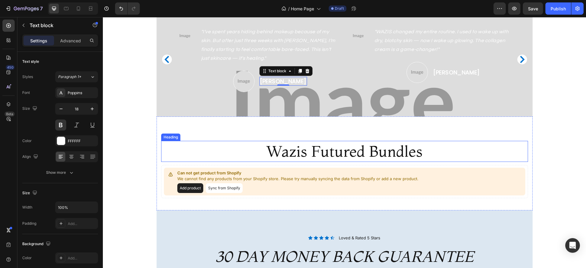
click at [311, 149] on h2 "Wazis Futured Bundles" at bounding box center [344, 151] width 367 height 21
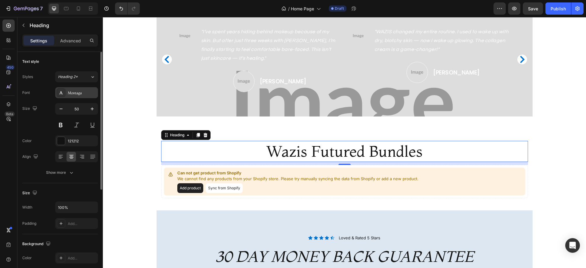
click at [80, 96] on div "Montaga" at bounding box center [76, 92] width 43 height 11
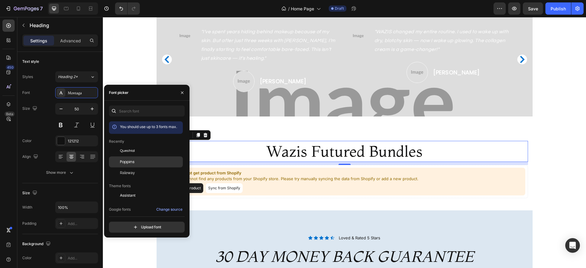
click at [135, 161] on div "Poppins" at bounding box center [151, 161] width 62 height 5
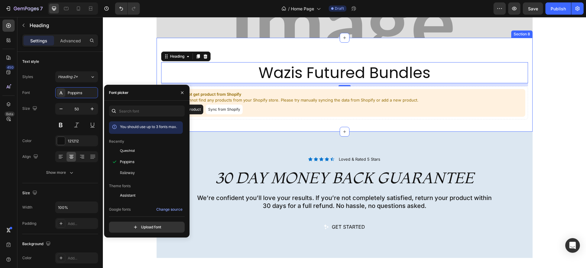
scroll to position [1044, 0]
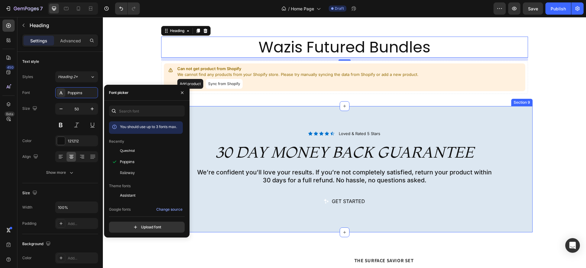
click at [292, 117] on div "Icon Icon Icon Icon Icon Icon List Loved & Rated 5 Stars Text Block Row Row 30 …" at bounding box center [345, 169] width 376 height 127
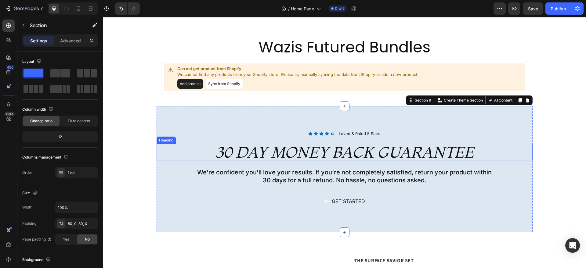
click at [271, 150] on h2 "30 day Money back guarantee" at bounding box center [345, 152] width 376 height 16
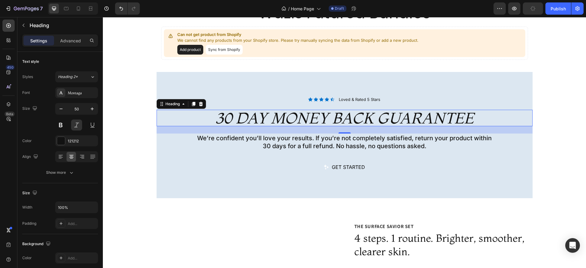
scroll to position [1088, 0]
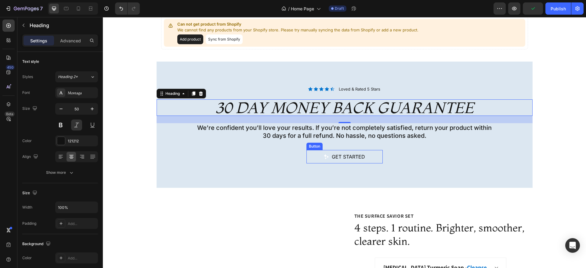
click at [320, 156] on button "Get started" at bounding box center [345, 156] width 76 height 13
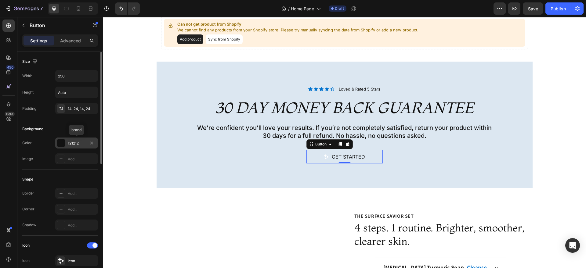
click at [79, 145] on div "121212" at bounding box center [77, 143] width 18 height 5
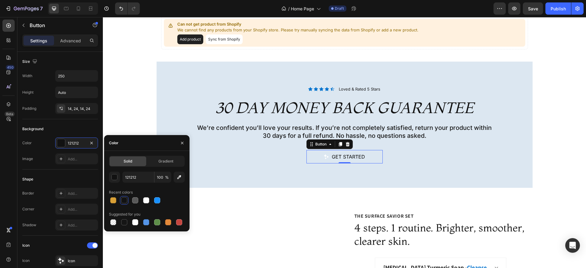
click at [123, 199] on div at bounding box center [124, 201] width 6 height 6
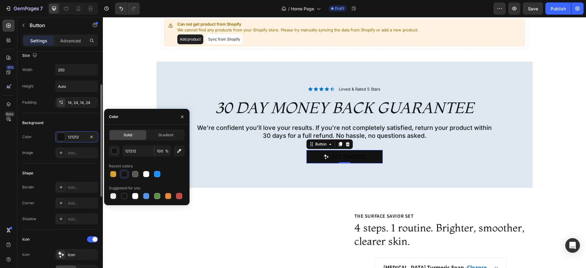
scroll to position [27, 0]
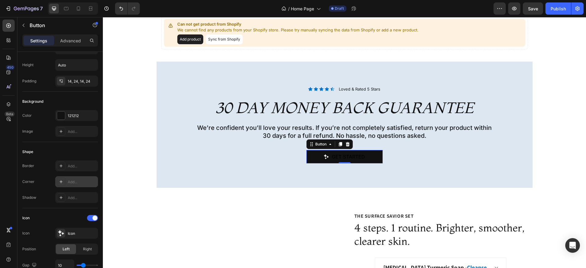
click at [71, 180] on div "Add..." at bounding box center [82, 182] width 29 height 5
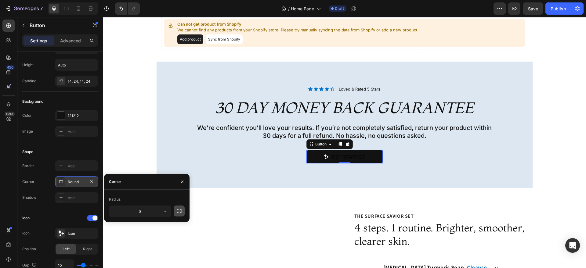
click at [180, 210] on icon "button" at bounding box center [179, 211] width 6 height 6
click at [132, 212] on input "8" at bounding box center [123, 211] width 29 height 11
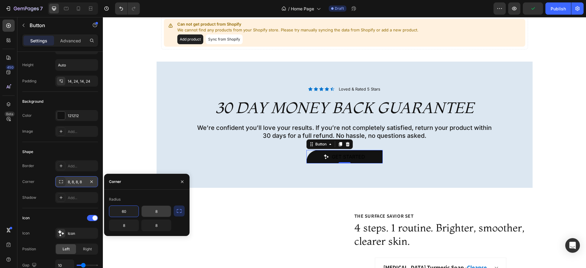
type input "60"
click at [160, 212] on input "8" at bounding box center [156, 211] width 29 height 11
type input "60"
click at [131, 225] on input "8" at bounding box center [123, 225] width 29 height 11
type input "20"
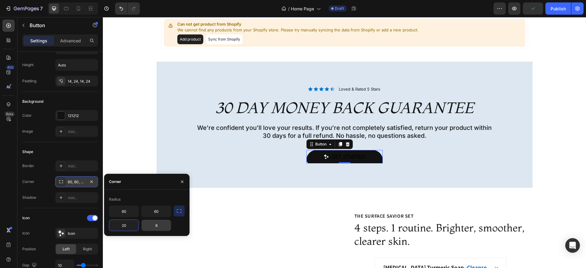
click at [158, 225] on input "8" at bounding box center [156, 225] width 29 height 11
type input "20"
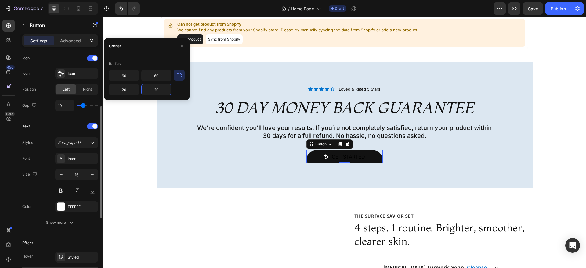
scroll to position [191, 0]
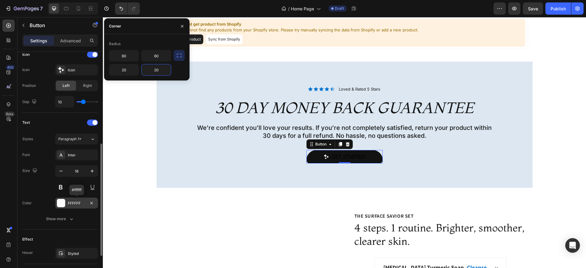
click at [78, 202] on div "FFFFFF" at bounding box center [77, 203] width 18 height 5
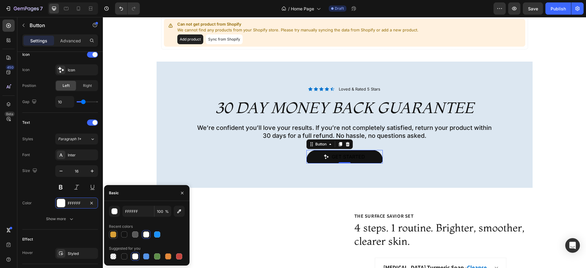
click at [111, 236] on div at bounding box center [113, 235] width 6 height 6
type input "D9A036"
click at [180, 192] on icon "button" at bounding box center [182, 193] width 5 height 5
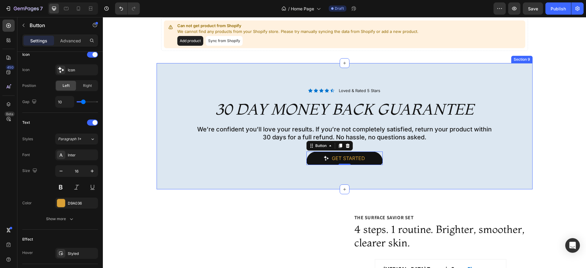
scroll to position [1086, 0]
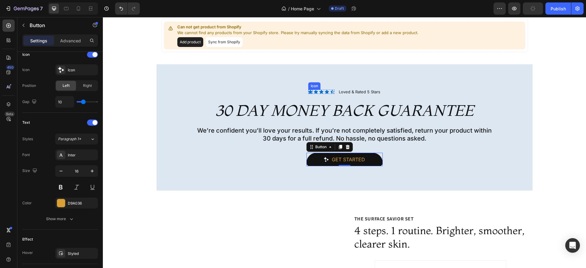
click at [308, 92] on icon at bounding box center [310, 92] width 4 height 4
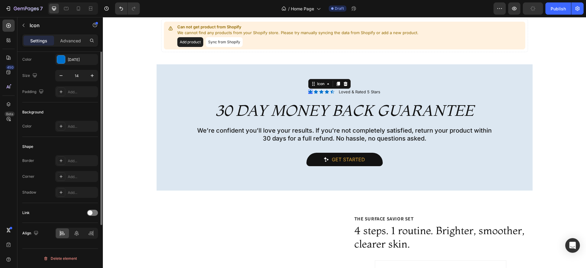
scroll to position [0, 0]
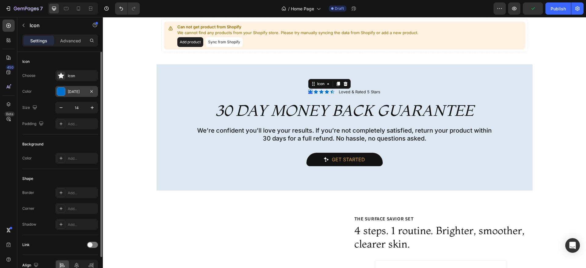
click at [70, 88] on div "[DATE]" at bounding box center [76, 91] width 43 height 11
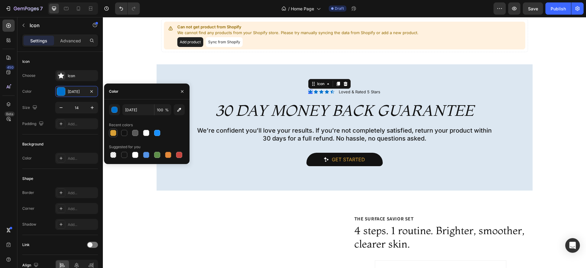
click at [112, 129] on div at bounding box center [113, 133] width 9 height 9
type input "D9A036"
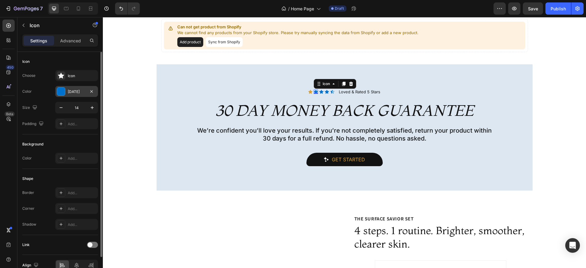
click at [57, 89] on div at bounding box center [61, 91] width 9 height 9
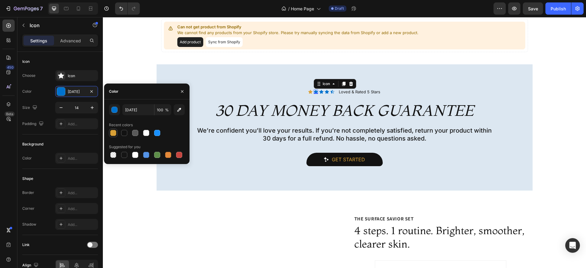
click at [112, 132] on div at bounding box center [113, 133] width 6 height 6
type input "D9A036"
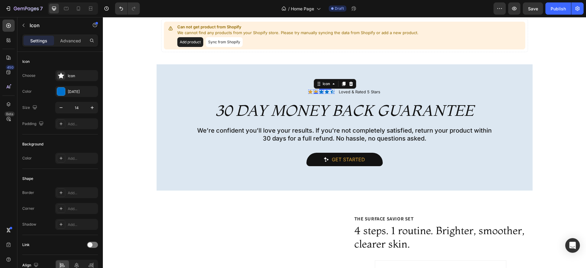
click at [319, 90] on icon at bounding box center [321, 92] width 4 height 4
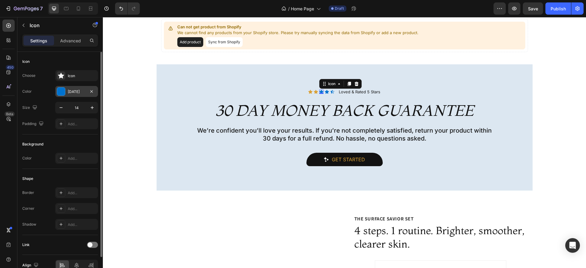
click at [65, 92] on div "[DATE]" at bounding box center [76, 91] width 43 height 11
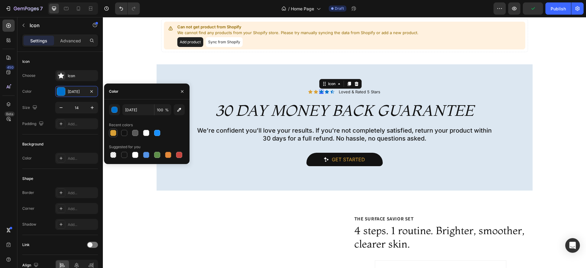
click at [114, 133] on div at bounding box center [113, 133] width 6 height 6
type input "D9A036"
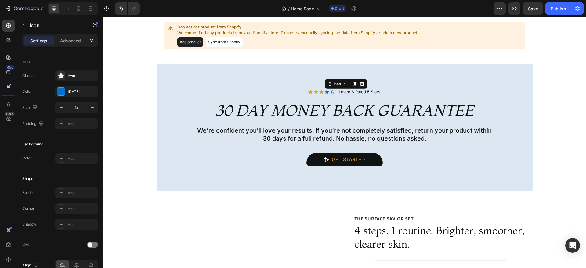
click at [325, 92] on div "Icon 0" at bounding box center [327, 92] width 4 height 4
click at [63, 93] on div at bounding box center [61, 92] width 8 height 8
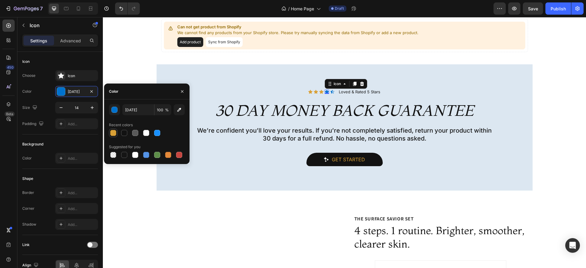
click at [114, 131] on div at bounding box center [113, 133] width 6 height 6
type input "D9A036"
click at [330, 93] on icon at bounding box center [332, 92] width 4 height 4
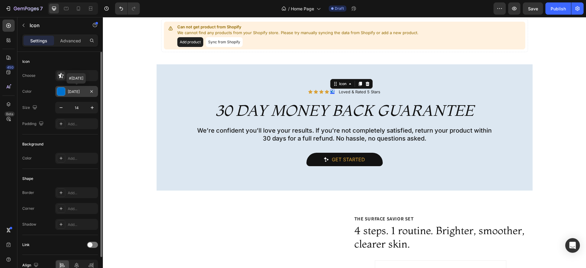
click at [76, 94] on div "[DATE]" at bounding box center [76, 91] width 43 height 11
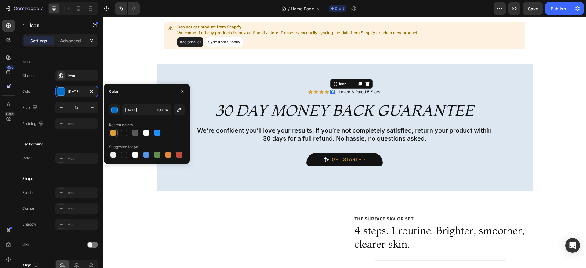
click at [113, 131] on div at bounding box center [113, 133] width 6 height 6
click at [166, 175] on div "Icon Icon Icon Icon Icon 0 Icon List Loved & Rated 5 Stars Text Block Row Row 3…" at bounding box center [345, 127] width 376 height 127
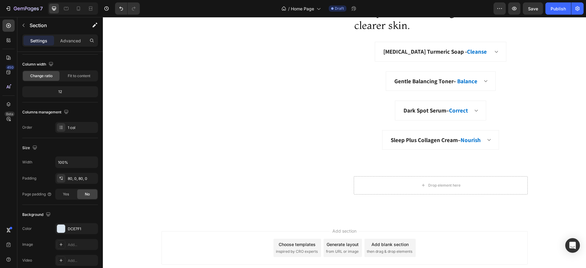
scroll to position [1329, 0]
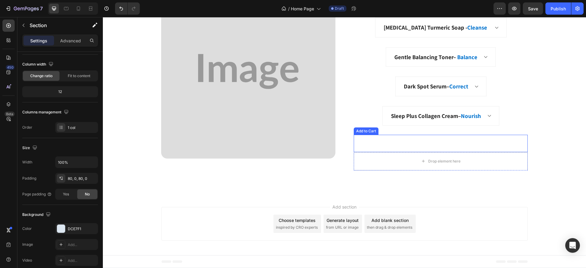
click at [438, 140] on div "Add to cart Add to Cart" at bounding box center [441, 143] width 174 height 17
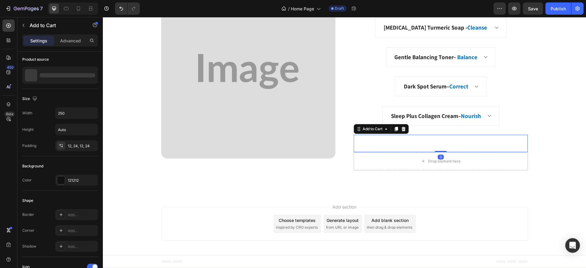
scroll to position [0, 0]
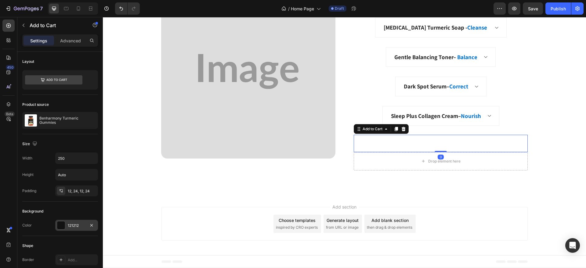
click at [71, 220] on div "121212" at bounding box center [76, 225] width 43 height 11
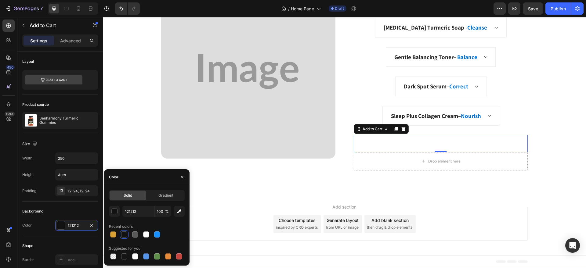
click at [124, 232] on div at bounding box center [124, 235] width 6 height 6
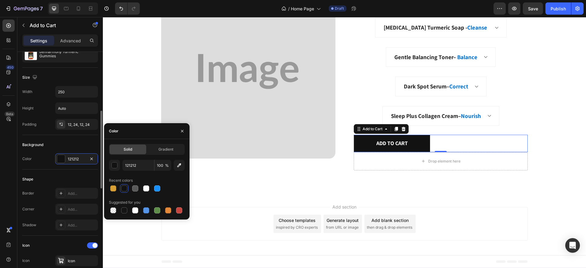
scroll to position [94, 0]
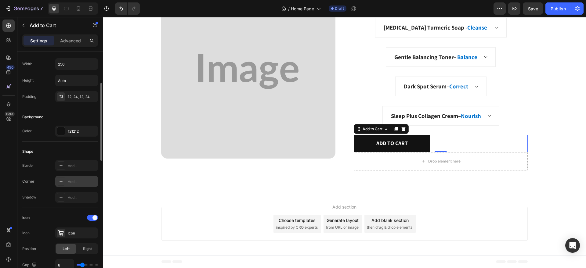
click at [78, 185] on div "Add..." at bounding box center [76, 181] width 43 height 11
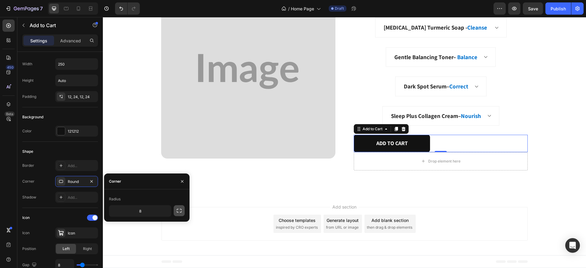
click at [177, 211] on icon "button" at bounding box center [179, 211] width 6 height 6
click at [131, 206] on input "8" at bounding box center [123, 211] width 29 height 11
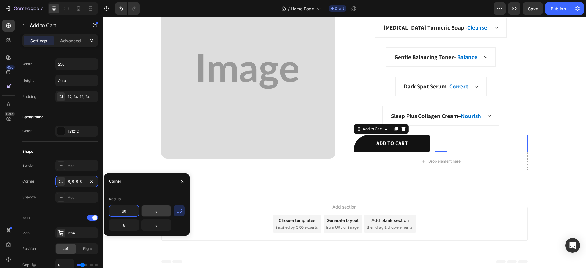
type input "60"
click at [161, 211] on input "8" at bounding box center [156, 211] width 29 height 11
type input "60"
click at [131, 223] on input "8" at bounding box center [123, 225] width 29 height 11
type input "20"
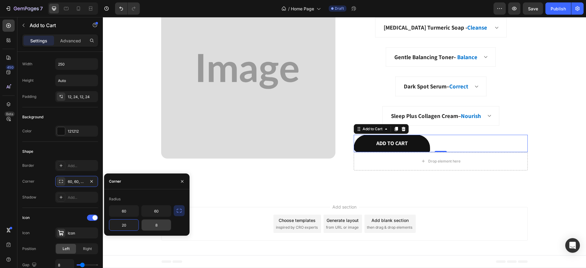
click at [158, 224] on input "8" at bounding box center [156, 225] width 29 height 11
type input "20"
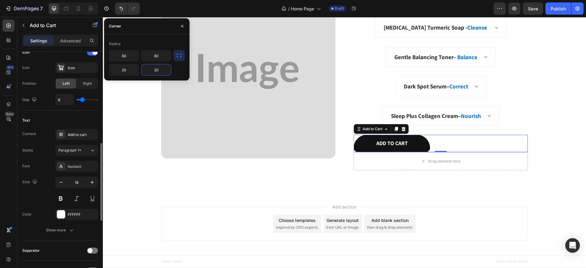
scroll to position [263, 0]
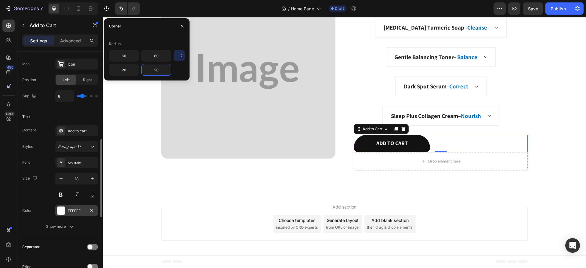
click at [67, 209] on div "FFFFFF" at bounding box center [76, 210] width 43 height 11
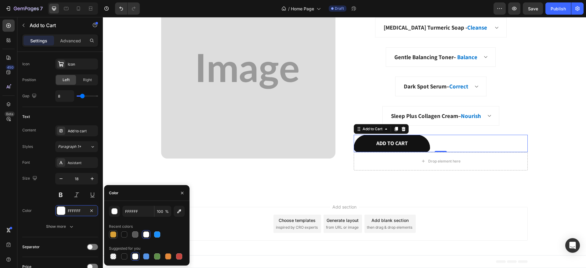
click at [116, 233] on div at bounding box center [113, 234] width 7 height 7
type input "D9A036"
click at [183, 195] on icon "button" at bounding box center [182, 193] width 5 height 5
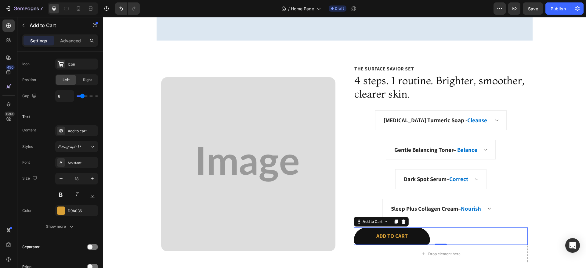
scroll to position [1227, 0]
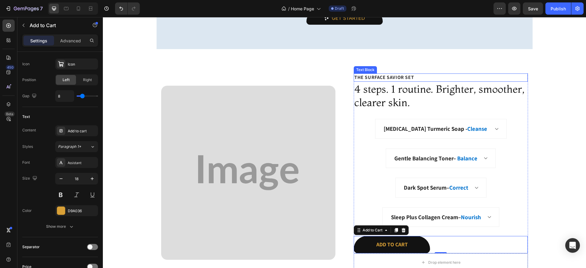
click at [374, 76] on p "The Surface Savior Set" at bounding box center [440, 77] width 173 height 7
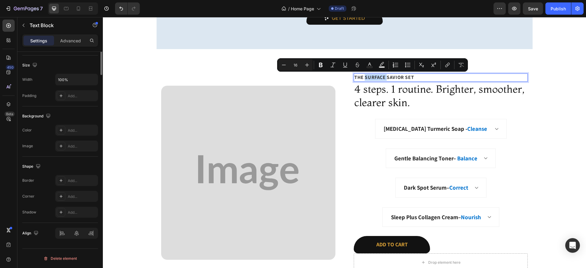
scroll to position [0, 0]
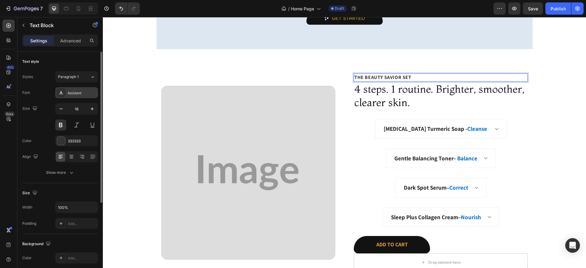
click at [79, 96] on div "Assistant" at bounding box center [76, 92] width 43 height 11
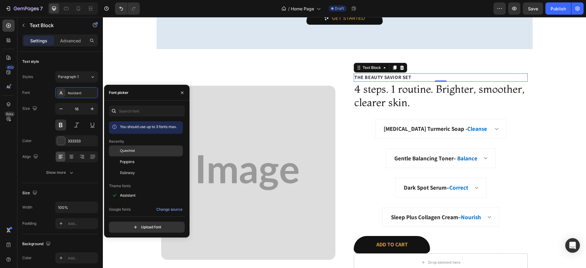
click at [138, 153] on div "Questrial" at bounding box center [151, 150] width 62 height 5
click at [429, 104] on h2 "4 steps. 1 routine. Brighter, smoother, clearer skin." at bounding box center [441, 96] width 174 height 28
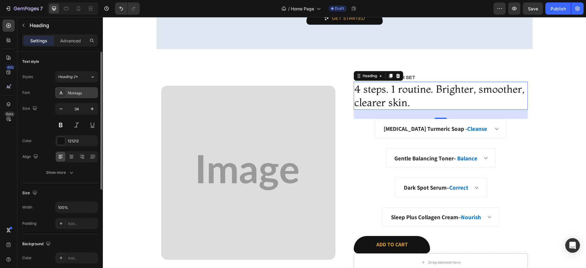
click at [77, 90] on div "Montaga" at bounding box center [82, 92] width 29 height 5
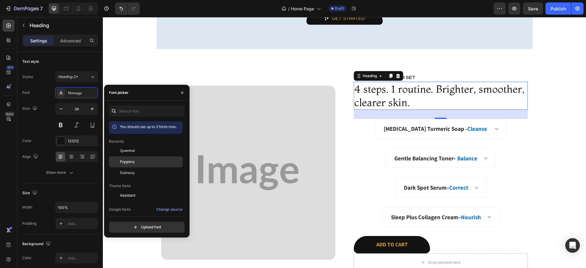
click at [145, 165] on div "Poppins" at bounding box center [151, 161] width 62 height 5
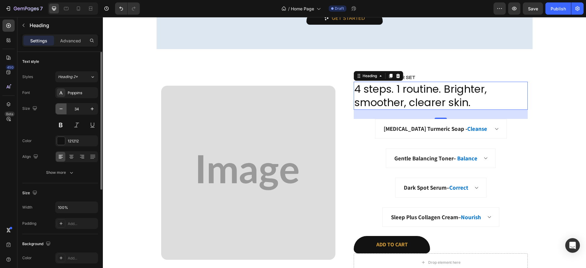
click at [63, 111] on icon "button" at bounding box center [61, 109] width 6 height 6
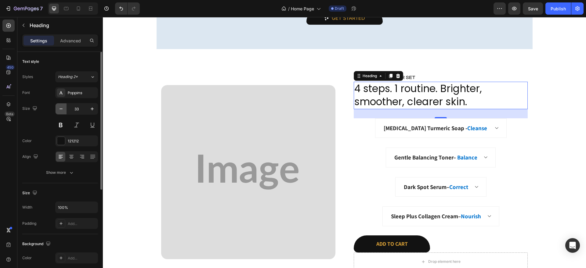
click at [63, 111] on icon "button" at bounding box center [61, 109] width 6 height 6
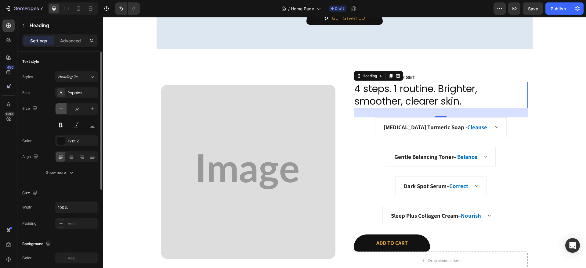
click at [63, 111] on icon "button" at bounding box center [61, 109] width 6 height 6
type input "31"
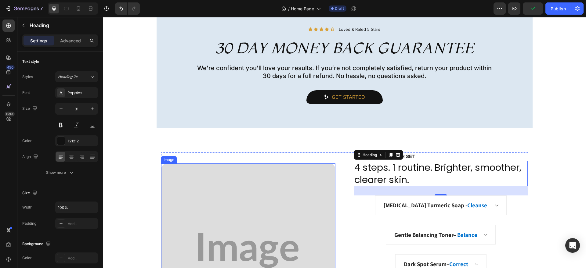
scroll to position [1127, 0]
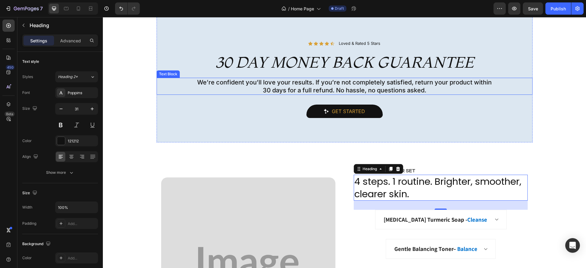
click at [291, 85] on p "We’re confident you’ll love your results. If you’re not completely satisfied, r…" at bounding box center [344, 82] width 375 height 8
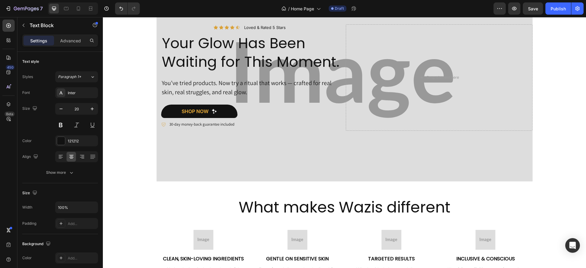
scroll to position [0, 0]
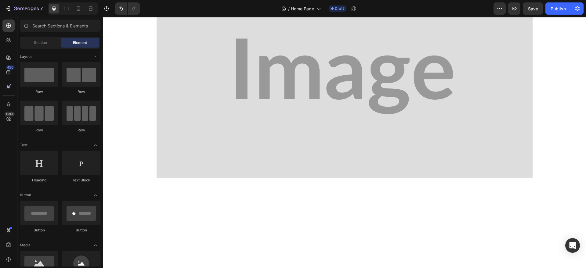
scroll to position [606, 0]
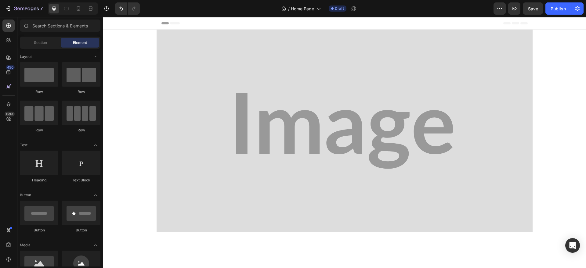
scroll to position [606, 0]
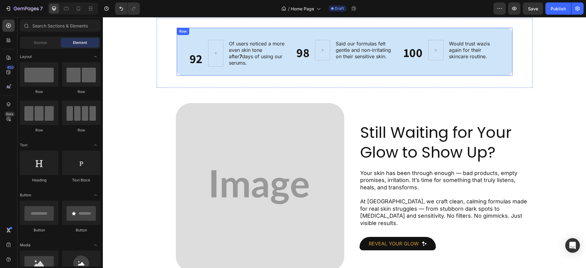
click at [183, 71] on div "92 Heading Of users noticed a more even skin tone after 7 days of using our ser…" at bounding box center [345, 52] width 336 height 48
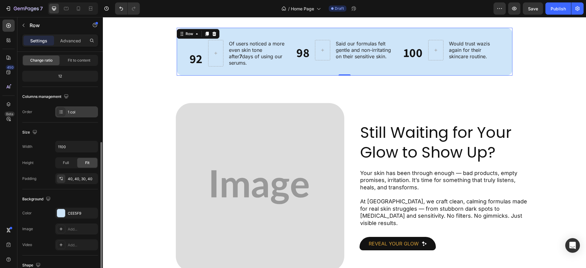
scroll to position [93, 0]
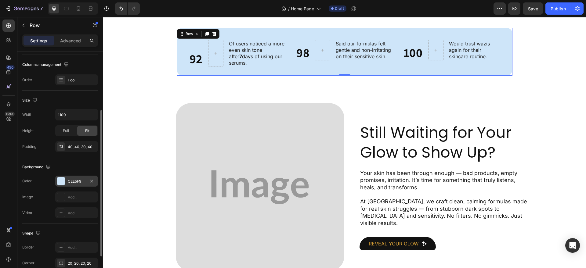
click at [72, 183] on div "CEE5F9" at bounding box center [77, 181] width 18 height 5
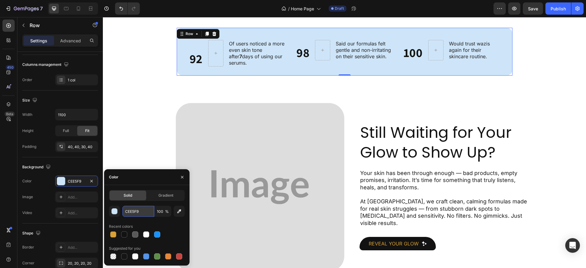
click at [140, 209] on input "CEE5F9" at bounding box center [138, 211] width 32 height 11
paste input "#F2DF7E"
type input "#F2DF7E"
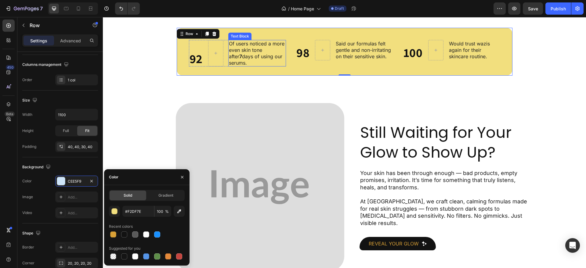
click at [235, 62] on p "Of users noticed a more even skin tone after 7 days of using our serums." at bounding box center [257, 53] width 56 height 25
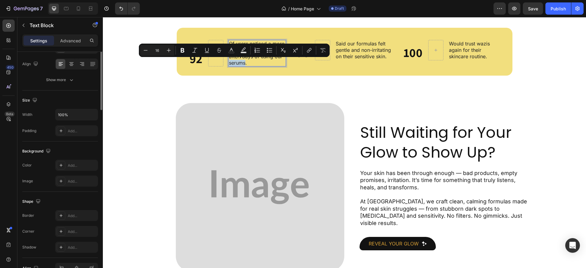
scroll to position [0, 0]
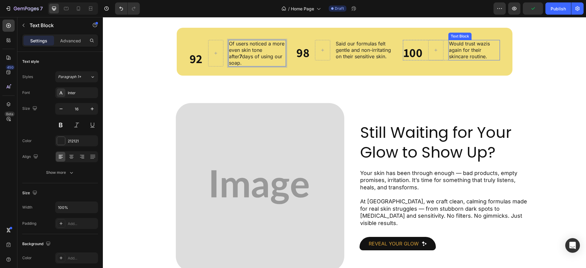
click at [482, 42] on p "Would trust wazis again for their skincare routine." at bounding box center [474, 50] width 51 height 19
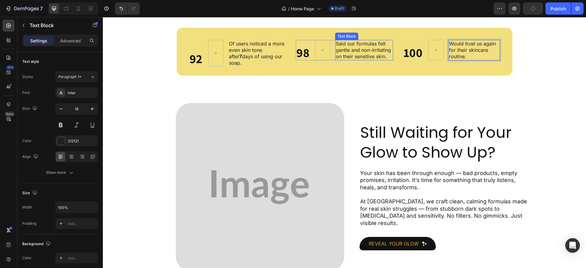
click at [383, 56] on p "Said our formulas felt gentle and non-irritating on their sensitive skin." at bounding box center [364, 50] width 56 height 19
click at [233, 51] on p "Of users noticed a more even skin tone after 7 days of using our soap." at bounding box center [257, 53] width 56 height 25
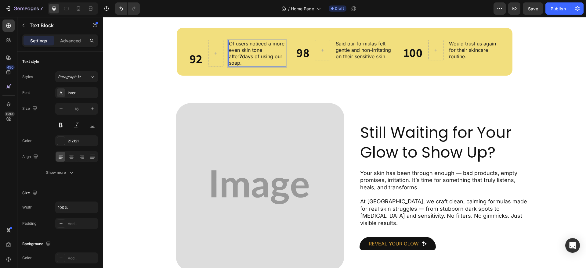
click at [233, 51] on p "Of users noticed a more even skin tone after 7 days of using our soap." at bounding box center [257, 53] width 56 height 25
click at [262, 48] on p "Of users noticed a more brighter skin tone after 7 days of using our soap." at bounding box center [257, 53] width 56 height 25
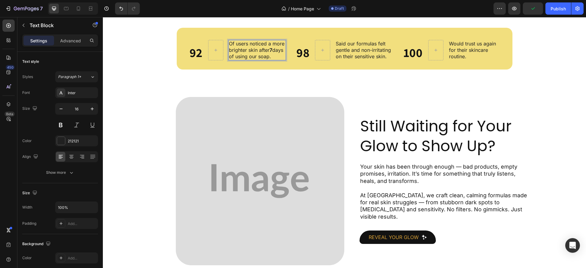
click at [273, 56] on p "Of users noticed a more brighter skin after 7 days of using our soap." at bounding box center [257, 50] width 56 height 19
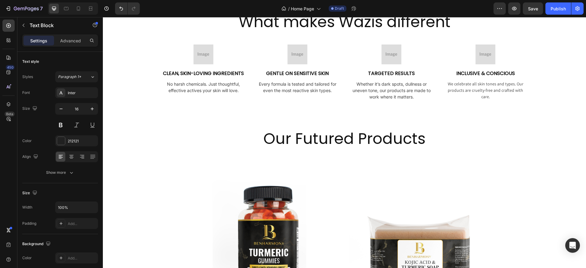
scroll to position [235, 0]
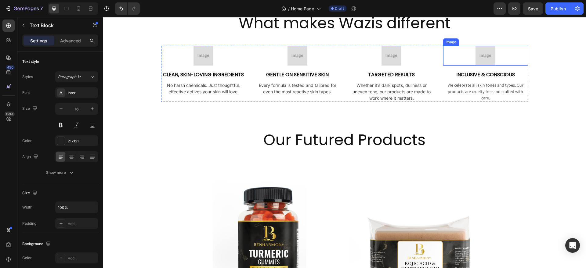
click at [485, 55] on img at bounding box center [486, 56] width 20 height 20
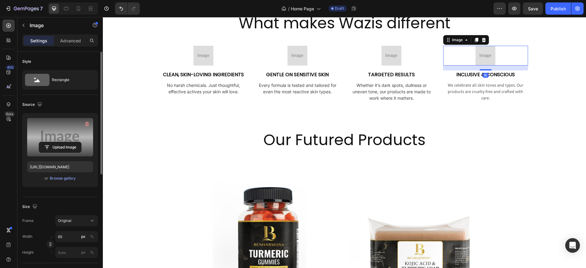
click at [66, 131] on label at bounding box center [60, 137] width 66 height 38
click at [66, 142] on input "file" at bounding box center [60, 147] width 42 height 10
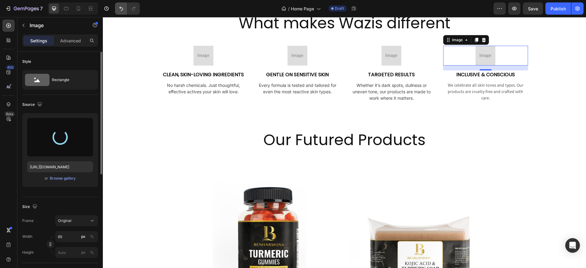
type input "[URL][DOMAIN_NAME]"
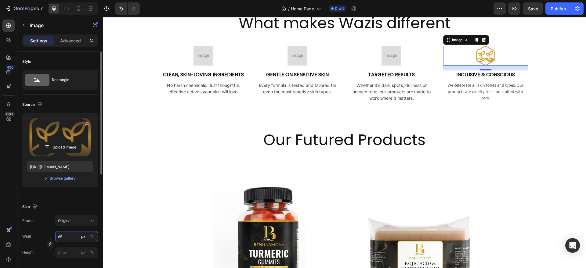
click at [63, 238] on input "65" at bounding box center [76, 236] width 43 height 11
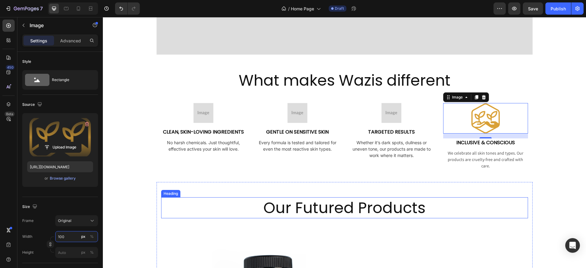
scroll to position [188, 0]
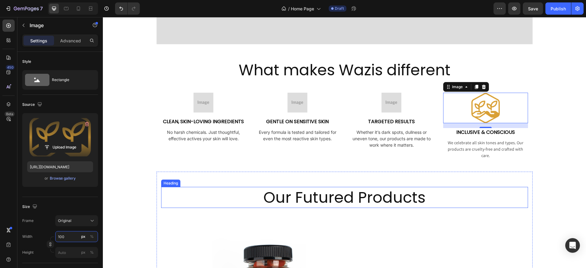
type input "65"
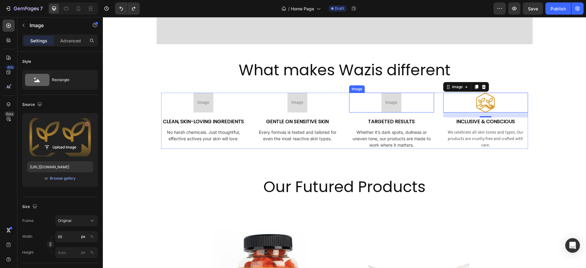
click at [391, 107] on img at bounding box center [392, 103] width 20 height 20
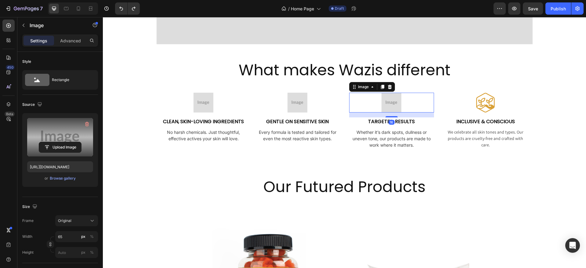
click at [63, 134] on label at bounding box center [60, 137] width 66 height 38
click at [63, 142] on input "file" at bounding box center [60, 147] width 42 height 10
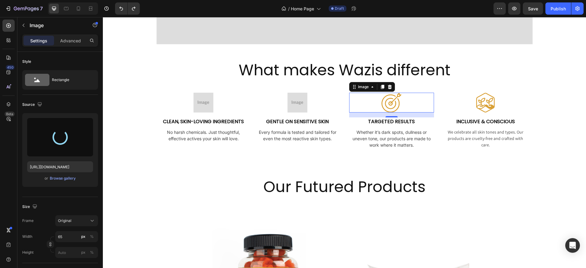
type input "[URL][DOMAIN_NAME]"
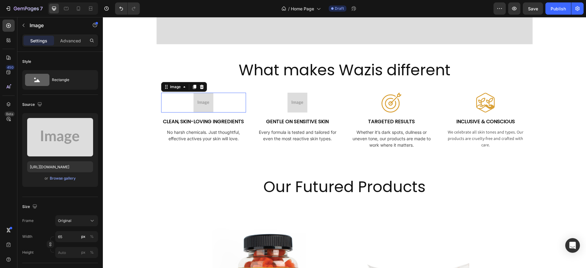
click at [201, 107] on img at bounding box center [204, 103] width 20 height 20
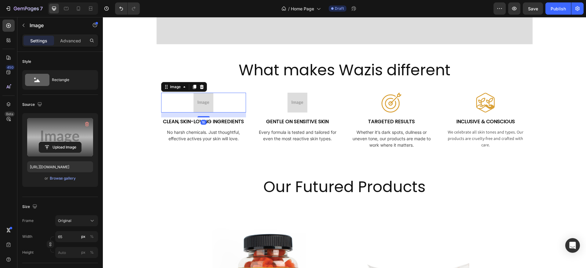
click at [74, 127] on label at bounding box center [60, 137] width 66 height 38
click at [74, 142] on input "file" at bounding box center [60, 147] width 42 height 10
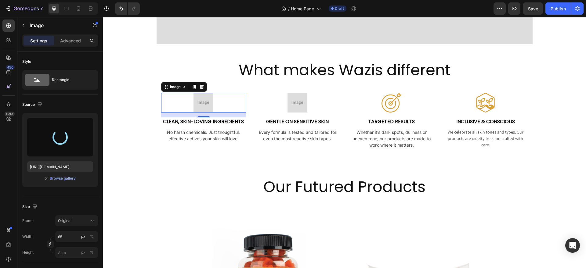
type input "[URL][DOMAIN_NAME]"
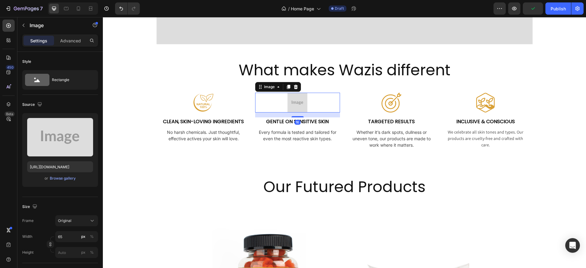
click at [288, 102] on img at bounding box center [298, 103] width 20 height 20
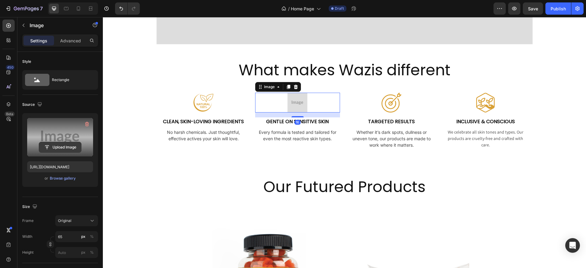
click at [53, 150] on input "file" at bounding box center [60, 147] width 42 height 10
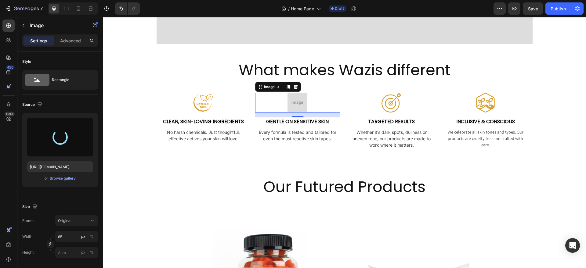
type input "[URL][DOMAIN_NAME]"
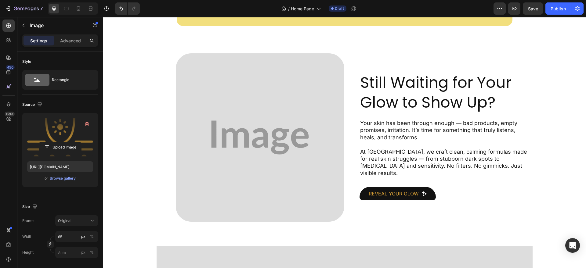
scroll to position [674, 0]
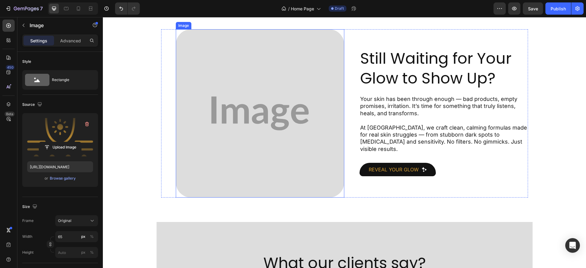
click at [267, 151] on img at bounding box center [260, 113] width 169 height 169
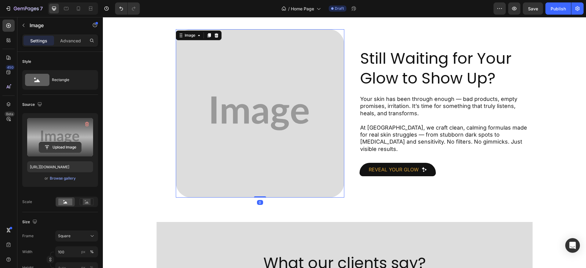
click at [76, 143] on input "file" at bounding box center [60, 147] width 42 height 10
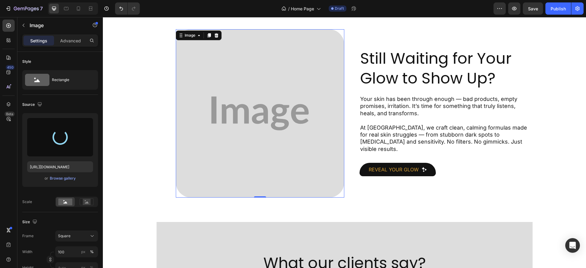
type input "[URL][DOMAIN_NAME]"
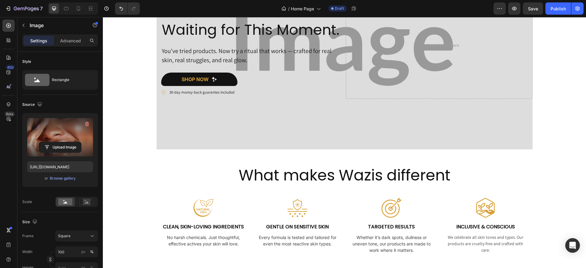
scroll to position [155, 0]
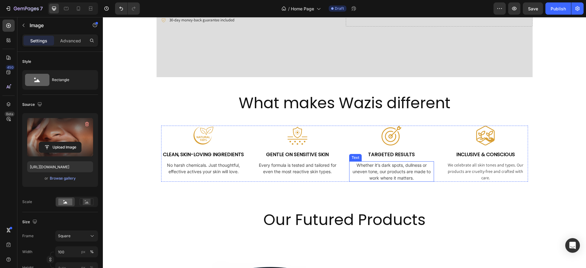
click at [380, 172] on p "Whether it’s dark spots, dullness or uneven tone, our products are made to work…" at bounding box center [392, 171] width 84 height 19
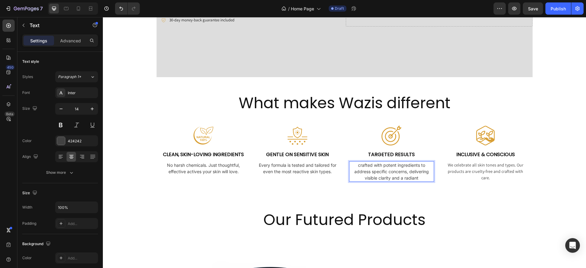
click at [358, 164] on p "crafted with potent ingredients to address specific concerns, delivering visibl…" at bounding box center [392, 171] width 84 height 19
click at [417, 178] on p "Crafted with potent ingredients to address specific concerns, delivering visibl…" at bounding box center [392, 171] width 84 height 19
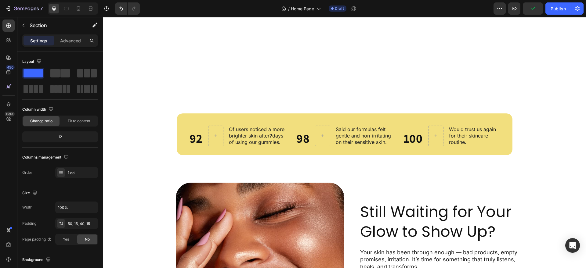
scroll to position [674, 0]
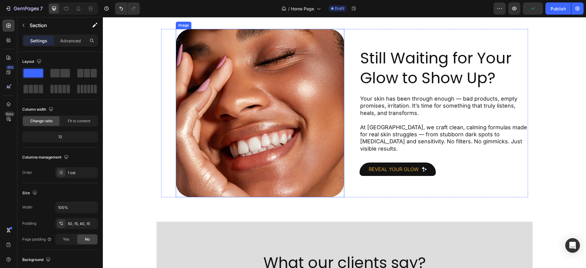
click at [287, 122] on img at bounding box center [260, 113] width 169 height 169
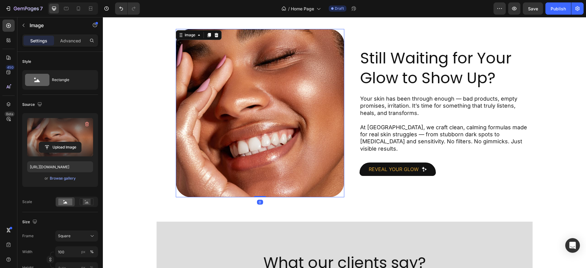
click at [54, 129] on label at bounding box center [60, 137] width 66 height 38
click at [54, 142] on input "file" at bounding box center [60, 147] width 42 height 10
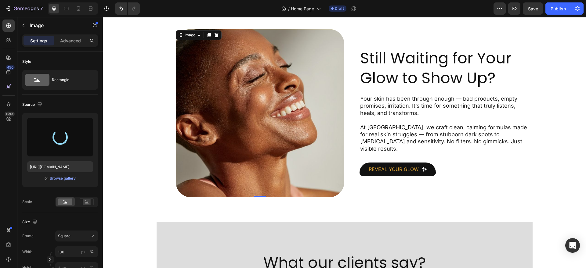
type input "[URL][DOMAIN_NAME]"
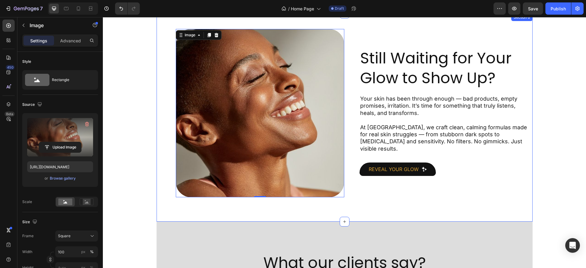
click at [309, 214] on div "Still Waiting for Your Glow to Show Up? Heading Your skin has been through enou…" at bounding box center [345, 118] width 376 height 208
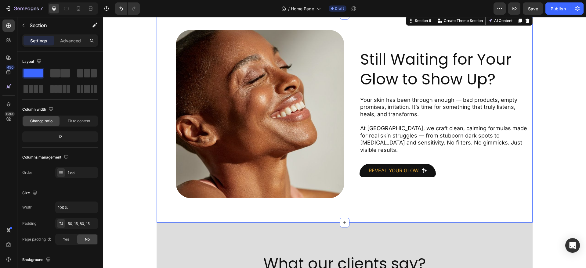
scroll to position [686, 0]
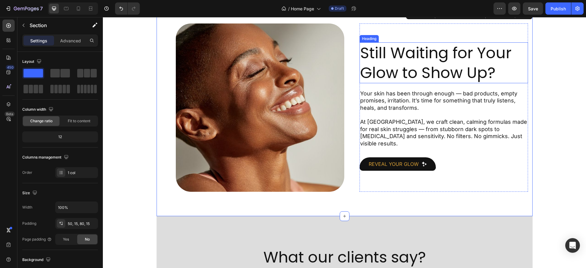
click at [411, 56] on h2 "Still Waiting for Your Glow to Show Up?" at bounding box center [444, 62] width 169 height 41
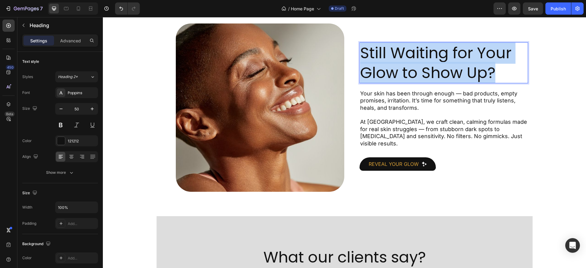
copy p "Still Waiting for Your Glow to Show Up?"
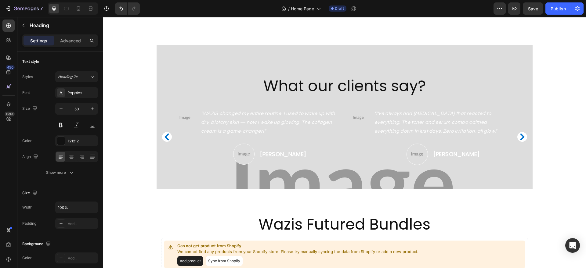
type input "16"
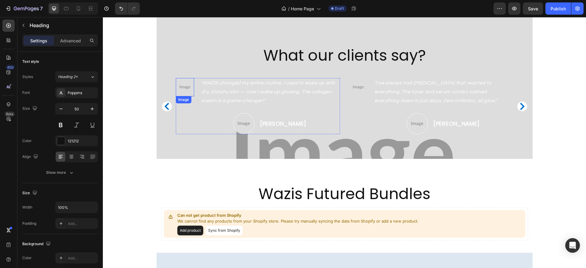
click at [185, 90] on img at bounding box center [185, 87] width 18 height 18
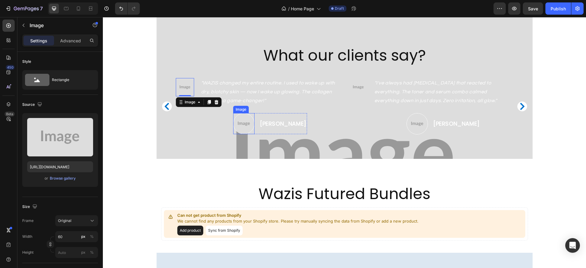
click at [241, 126] on img at bounding box center [243, 123] width 21 height 21
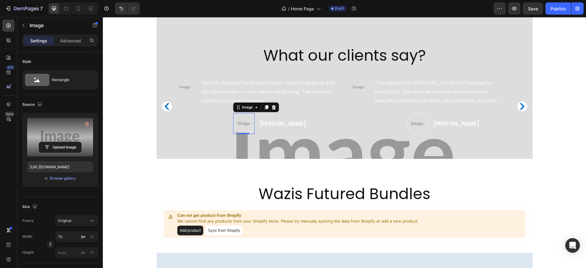
click at [60, 135] on label at bounding box center [60, 137] width 66 height 38
click at [60, 142] on input "file" at bounding box center [60, 147] width 42 height 10
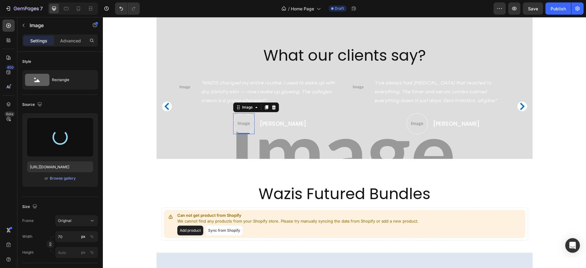
type input "[URL][DOMAIN_NAME]"
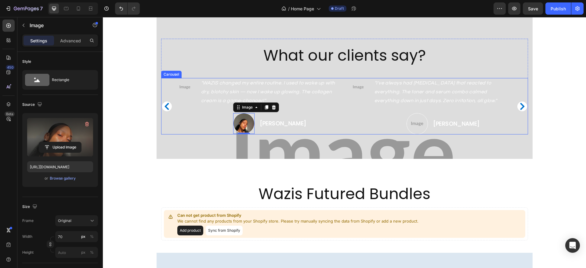
click at [165, 105] on icon "Carousel Back Arrow" at bounding box center [167, 106] width 5 height 7
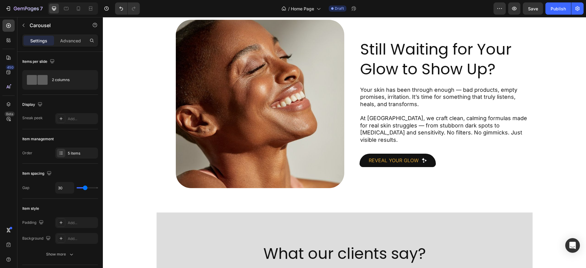
scroll to position [752, 0]
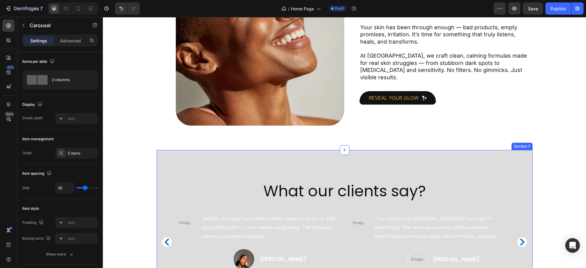
click at [167, 157] on div "What our clients say? Heading Image "WAZIS changed my entire routine. I used to…" at bounding box center [345, 222] width 376 height 144
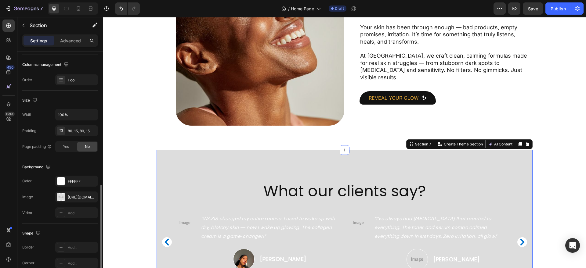
scroll to position [139, 0]
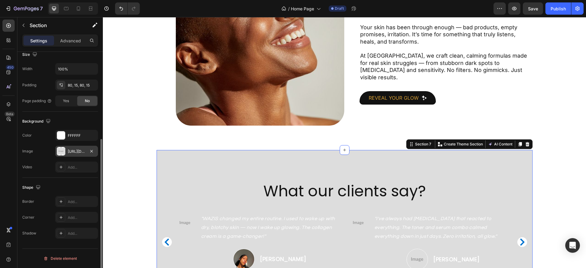
click at [76, 154] on div "[URL][DOMAIN_NAME]" at bounding box center [77, 151] width 18 height 5
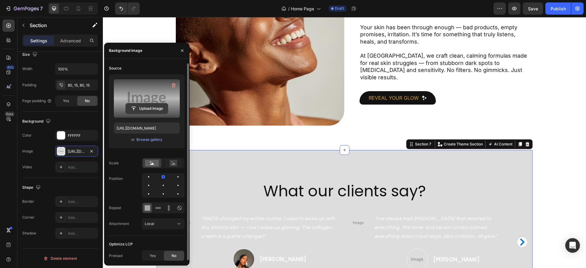
click at [144, 114] on input "file" at bounding box center [147, 108] width 42 height 10
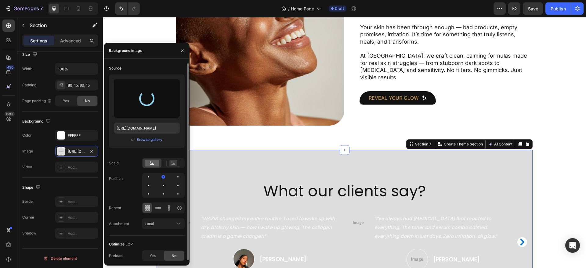
type input "[URL][DOMAIN_NAME]"
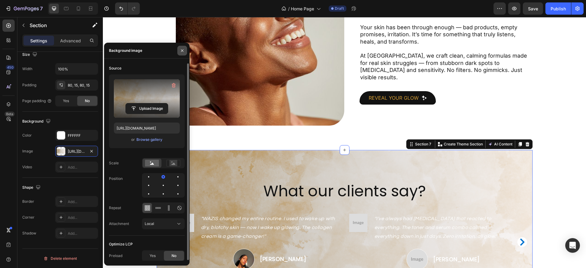
click at [180, 50] on button "button" at bounding box center [182, 51] width 10 height 10
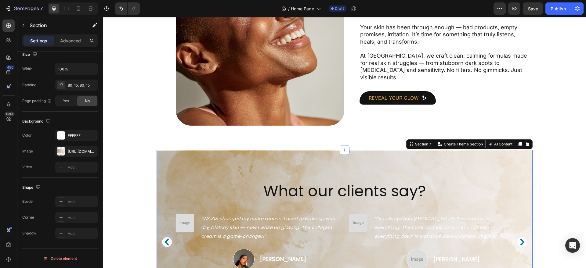
scroll to position [798, 0]
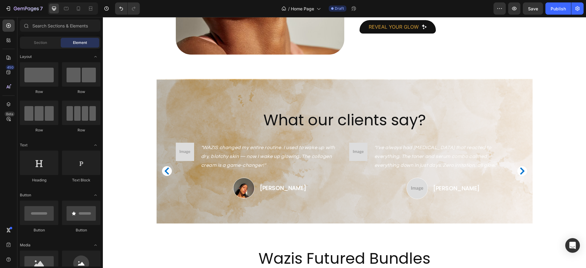
scroll to position [825, 0]
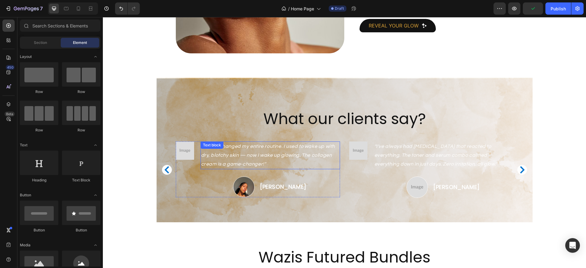
click at [292, 142] on p ""WAZIS changed my entire routine. I used to wake up with dry, blotchy skin — no…" at bounding box center [270, 155] width 138 height 26
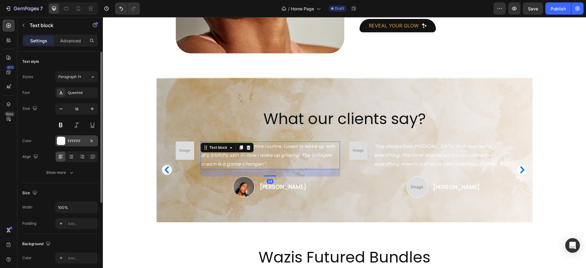
click at [69, 139] on div "FFFFFF" at bounding box center [77, 141] width 18 height 5
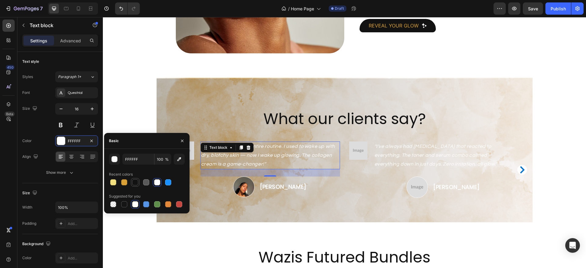
click at [134, 185] on div at bounding box center [135, 183] width 6 height 6
type input "121212"
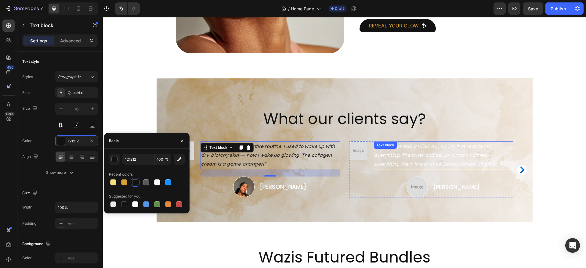
click at [382, 161] on p ""I've always had [MEDICAL_DATA] that reacted to everything. The toner and serum…" at bounding box center [444, 155] width 138 height 26
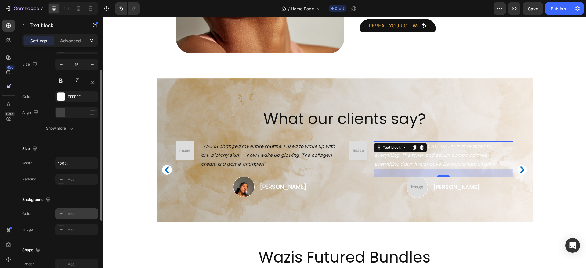
scroll to position [1, 0]
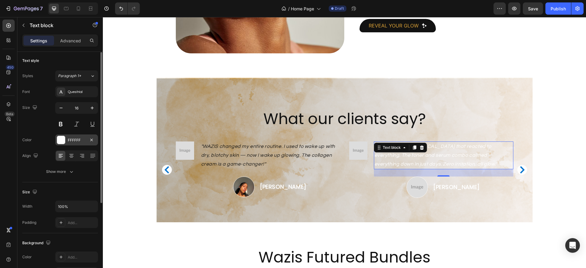
click at [75, 139] on div "FFFFFF" at bounding box center [77, 140] width 18 height 5
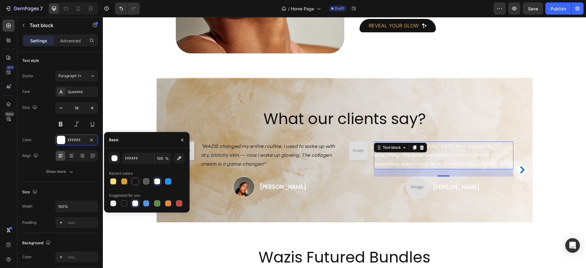
click at [136, 183] on div at bounding box center [135, 182] width 6 height 6
type input "121212"
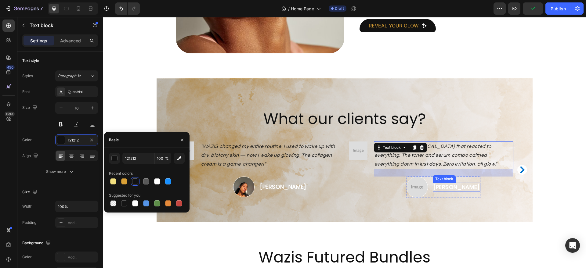
click at [456, 186] on p "[PERSON_NAME]" at bounding box center [457, 187] width 46 height 8
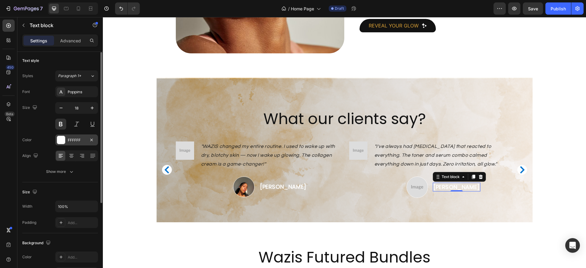
click at [76, 144] on div "FFFFFF" at bounding box center [76, 140] width 43 height 11
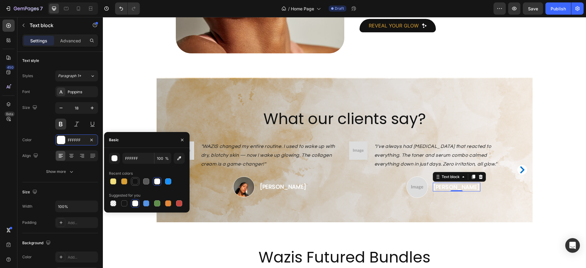
drag, startPoint x: 134, startPoint y: 184, endPoint x: 193, endPoint y: 183, distance: 59.2
click at [134, 184] on div at bounding box center [135, 182] width 6 height 6
type input "121212"
click at [289, 189] on p "[PERSON_NAME]" at bounding box center [283, 187] width 46 height 8
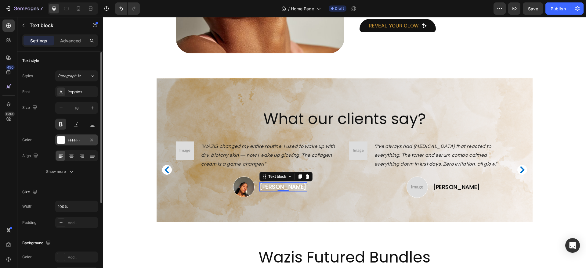
click at [70, 143] on div "FFFFFF" at bounding box center [76, 140] width 43 height 11
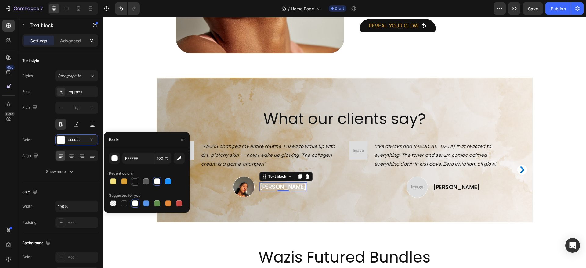
click at [135, 179] on div at bounding box center [135, 182] width 6 height 6
type input "121212"
click at [182, 142] on button "button" at bounding box center [182, 140] width 10 height 10
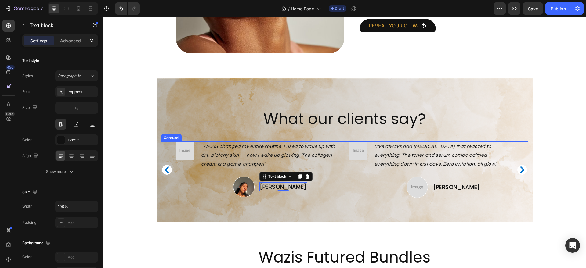
click at [163, 173] on icon "Carousel Back Arrow" at bounding box center [166, 169] width 7 height 7
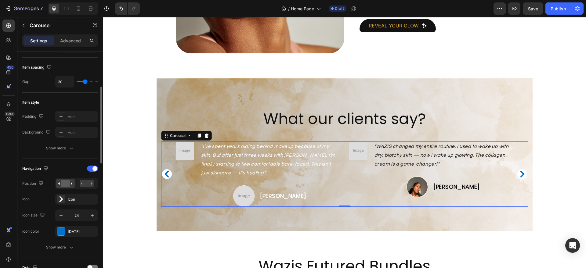
scroll to position [156, 0]
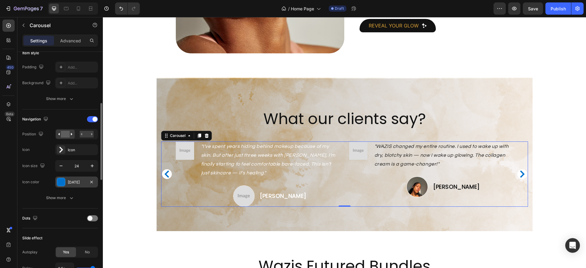
click at [75, 180] on div "[DATE]" at bounding box center [77, 182] width 18 height 5
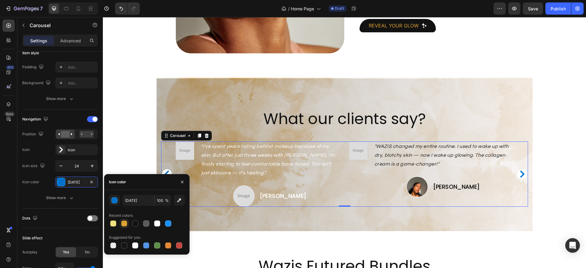
click at [125, 223] on div at bounding box center [124, 224] width 6 height 6
type input "D9A036"
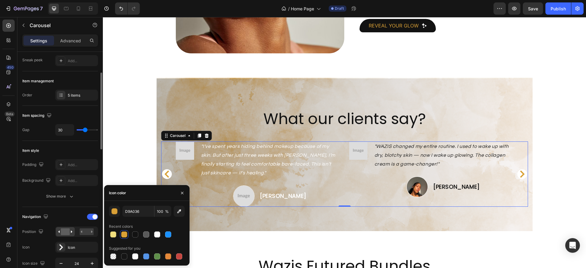
scroll to position [59, 0]
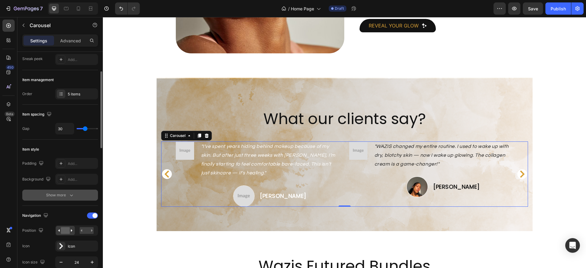
click at [66, 198] on div "Show more" at bounding box center [60, 195] width 28 height 6
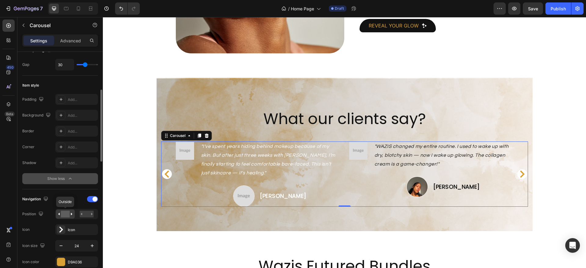
scroll to position [114, 0]
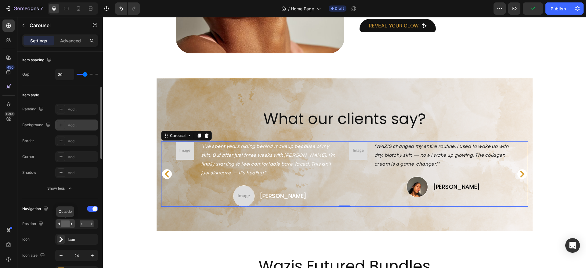
click at [67, 124] on div "Add..." at bounding box center [76, 125] width 43 height 11
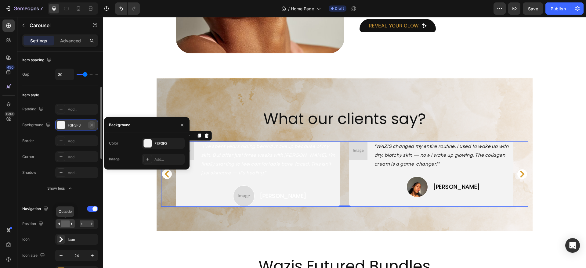
click at [91, 124] on icon "button" at bounding box center [91, 125] width 2 height 2
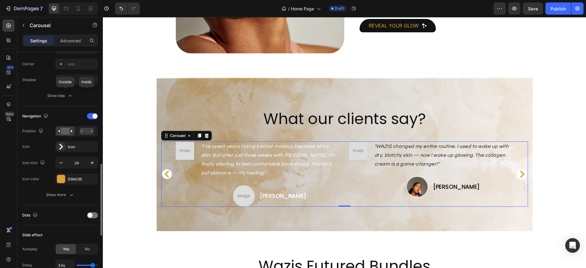
scroll to position [243, 0]
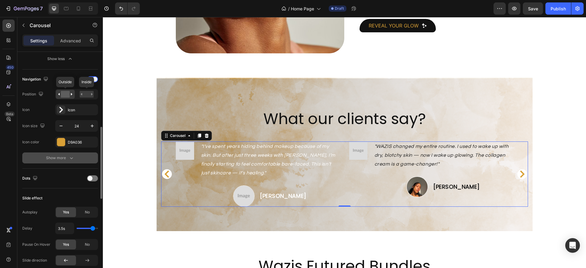
click at [71, 153] on button "Show more" at bounding box center [60, 158] width 76 height 11
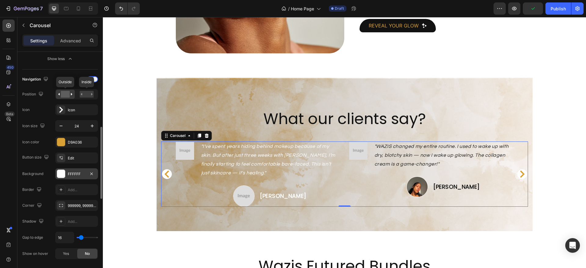
click at [71, 170] on div "FFFFFF" at bounding box center [76, 174] width 43 height 11
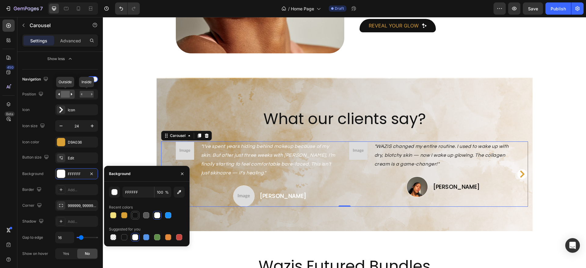
click at [134, 214] on div at bounding box center [135, 215] width 6 height 6
type input "121212"
click at [187, 171] on button "button" at bounding box center [182, 174] width 10 height 10
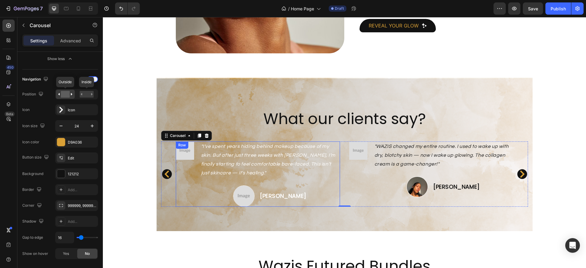
scroll to position [878, 0]
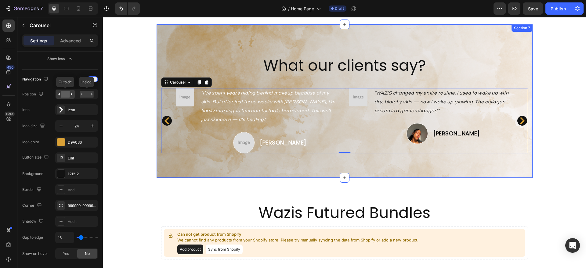
click at [189, 168] on div "What our clients say? Heading Image "WAZIS changed my entire routine. I used to…" at bounding box center [345, 100] width 376 height 153
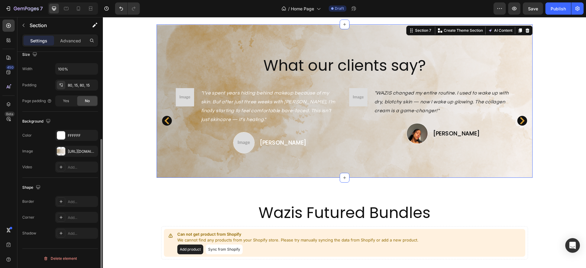
scroll to position [0, 0]
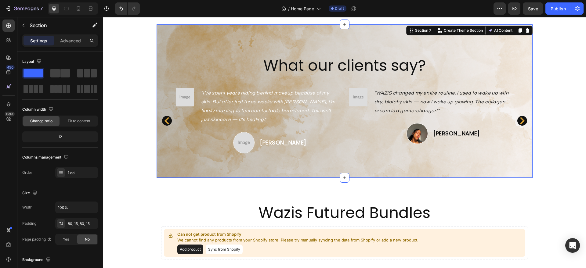
click at [166, 164] on div "What our clients say? Heading Image "WAZIS changed my entire routine. I used to…" at bounding box center [345, 100] width 376 height 153
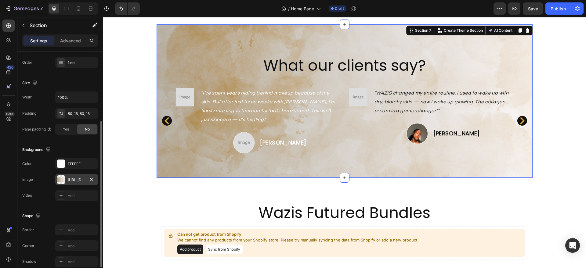
click at [75, 182] on div "[URL][DOMAIN_NAME]" at bounding box center [77, 179] width 18 height 5
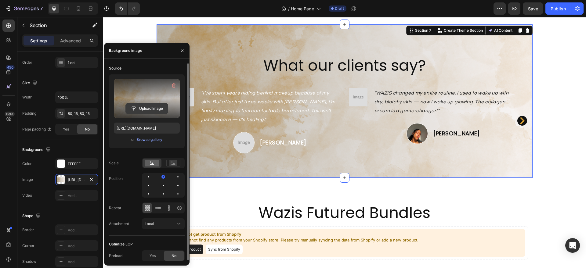
click at [141, 109] on input "file" at bounding box center [147, 108] width 42 height 10
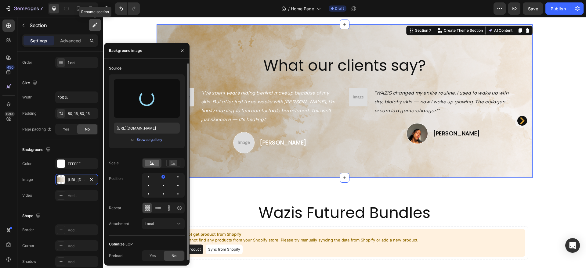
type input "[URL][DOMAIN_NAME]"
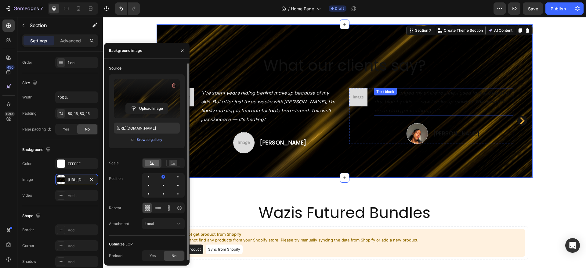
click at [438, 100] on icon ""WAZIS changed my entire routine. I used to wake up with dry, blotchy skin — no…" at bounding box center [442, 102] width 134 height 23
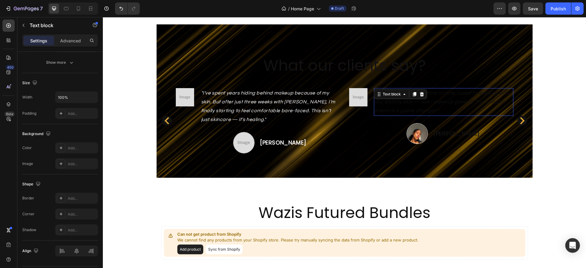
scroll to position [0, 0]
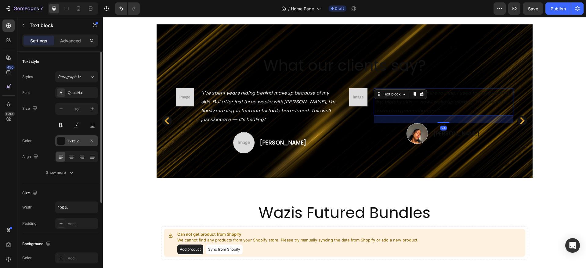
click at [82, 141] on div "121212" at bounding box center [77, 141] width 18 height 5
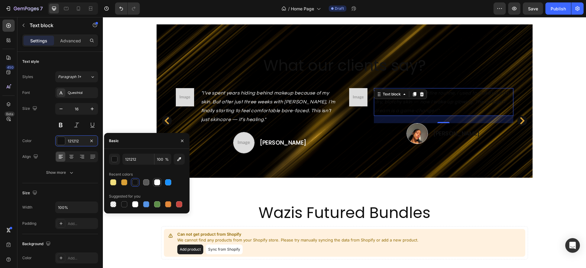
click at [154, 182] on div at bounding box center [157, 182] width 7 height 7
type input "FFFFFF"
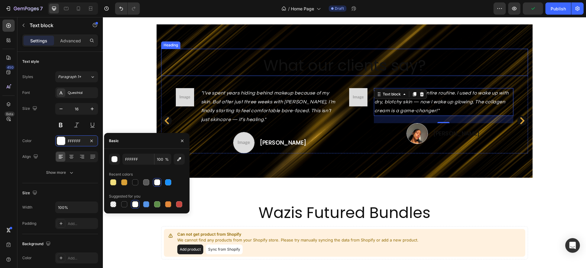
click at [297, 69] on p "What our clients say?" at bounding box center [345, 66] width 366 height 20
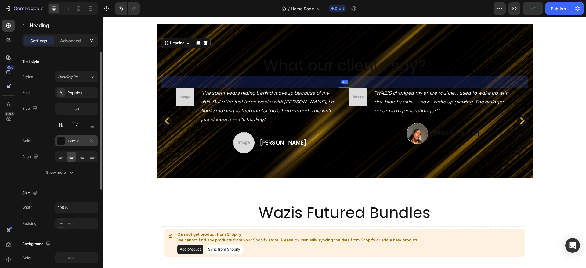
click at [62, 139] on div at bounding box center [61, 141] width 8 height 8
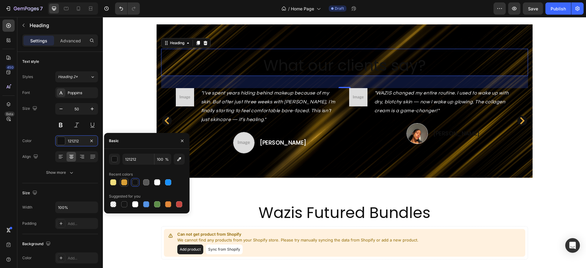
click at [122, 182] on div at bounding box center [124, 183] width 6 height 6
type input "D9A036"
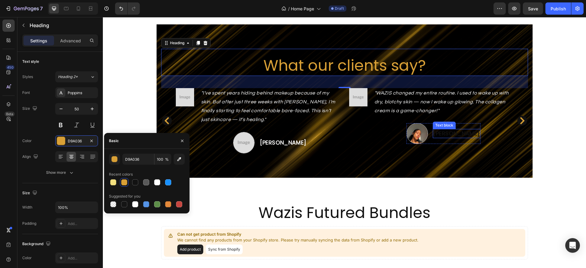
click at [470, 131] on div "[PERSON_NAME]" at bounding box center [457, 133] width 48 height 9
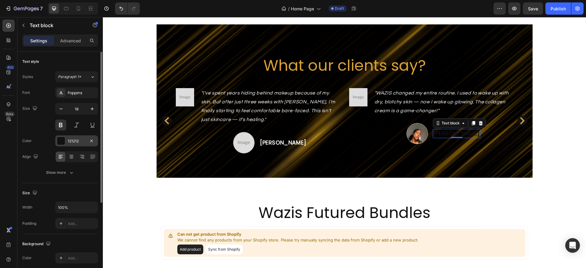
click at [75, 142] on div "121212" at bounding box center [77, 141] width 18 height 5
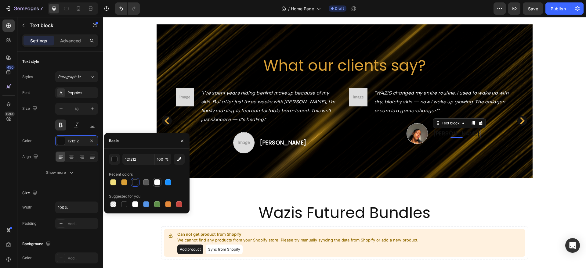
click at [156, 185] on div at bounding box center [157, 183] width 6 height 6
type input "FFFFFF"
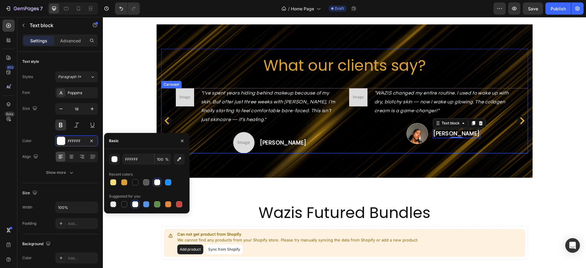
click at [521, 120] on icon "Carousel Next Arrow" at bounding box center [522, 120] width 7 height 7
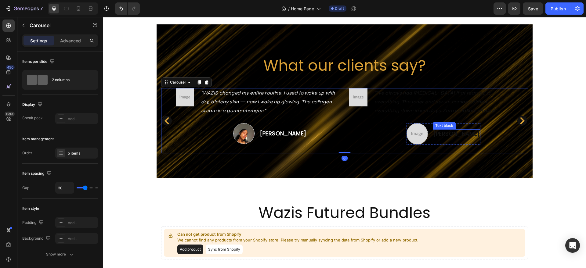
click at [459, 132] on p "[PERSON_NAME]" at bounding box center [457, 134] width 46 height 8
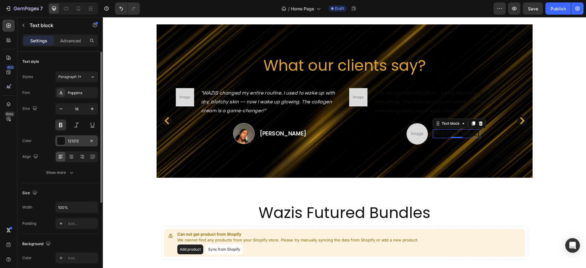
click at [79, 141] on div "121212" at bounding box center [77, 141] width 18 height 5
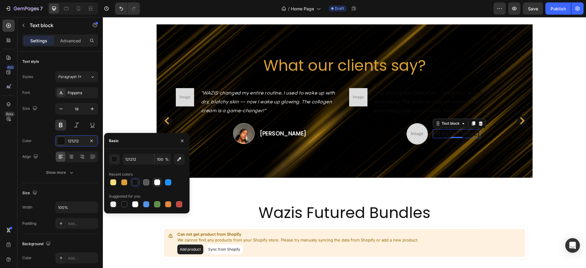
drag, startPoint x: 154, startPoint y: 181, endPoint x: 294, endPoint y: 89, distance: 167.3
click at [154, 181] on div at bounding box center [157, 183] width 6 height 6
type input "FFFFFF"
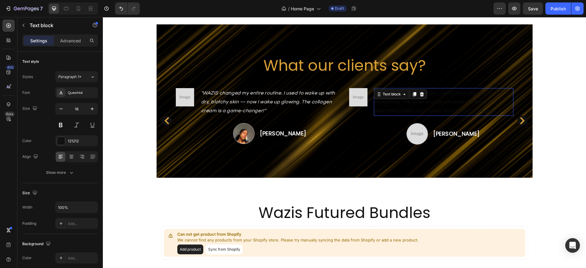
click at [405, 105] on p ""I've always had [MEDICAL_DATA] that reacted to everything. The toner and serum…" at bounding box center [444, 102] width 138 height 26
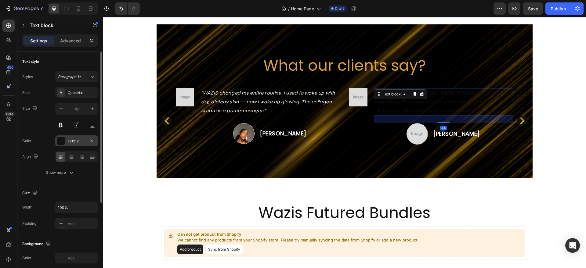
click at [81, 143] on div "121212" at bounding box center [77, 141] width 18 height 5
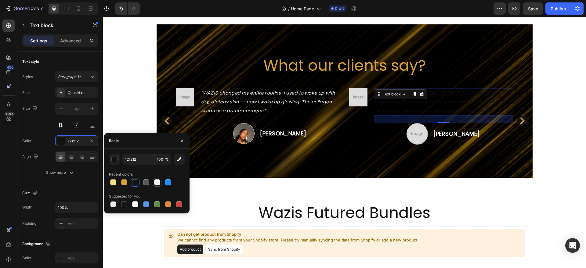
click at [156, 182] on div at bounding box center [157, 183] width 6 height 6
type input "FFFFFF"
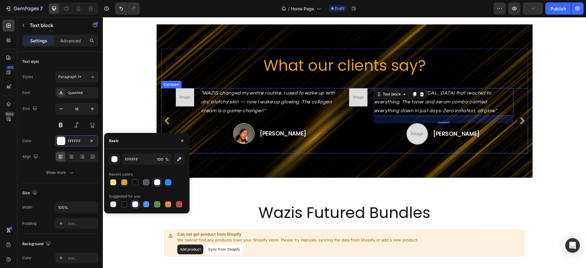
click at [521, 122] on icon "Carousel Next Arrow" at bounding box center [522, 120] width 5 height 7
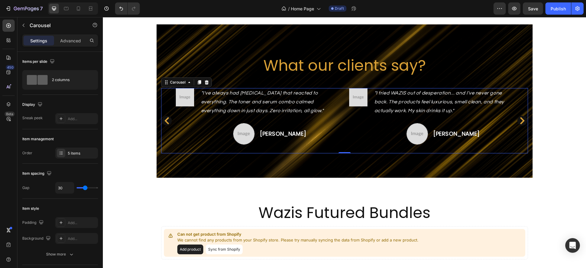
click at [165, 120] on icon "Carousel Back Arrow" at bounding box center [167, 120] width 5 height 7
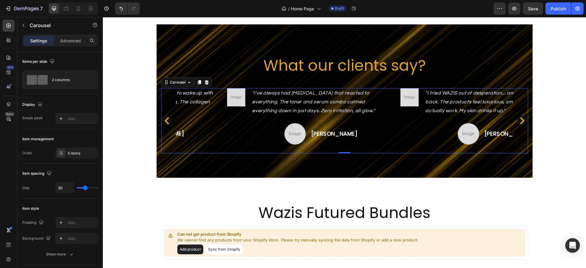
click at [165, 120] on icon "Carousel Back Arrow" at bounding box center [167, 120] width 5 height 7
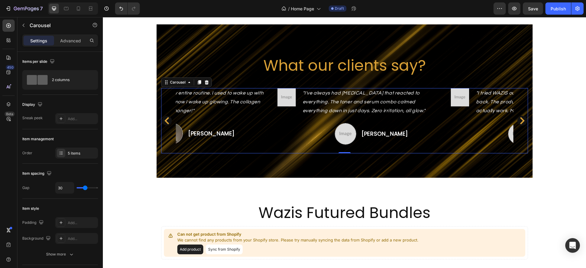
click at [165, 120] on icon "Carousel Back Arrow" at bounding box center [167, 120] width 5 height 7
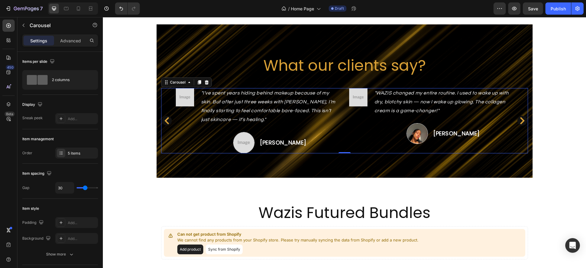
click at [165, 120] on icon "Carousel Back Arrow" at bounding box center [167, 120] width 5 height 7
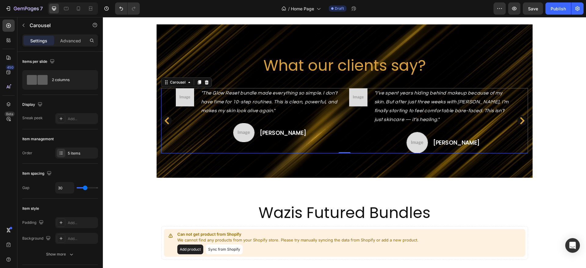
click at [165, 120] on icon "Carousel Back Arrow" at bounding box center [167, 120] width 5 height 7
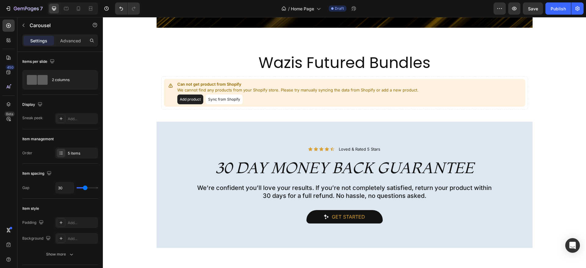
scroll to position [1052, 0]
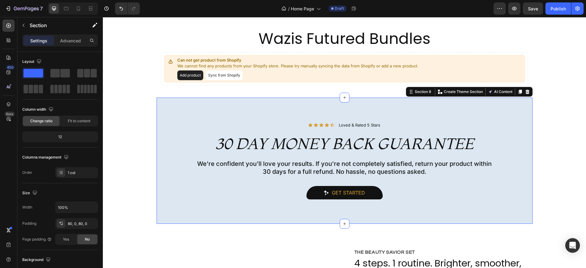
click at [162, 214] on div "Icon Icon Icon Icon Icon Icon List Loved & Rated 5 Stars Text Block Row Row 30 …" at bounding box center [345, 161] width 376 height 127
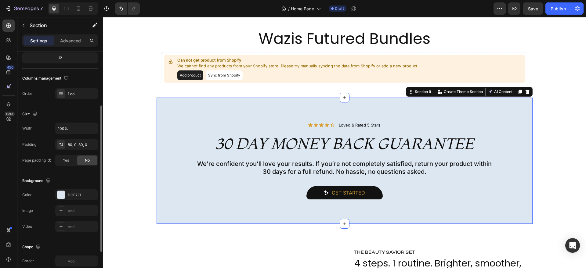
scroll to position [106, 0]
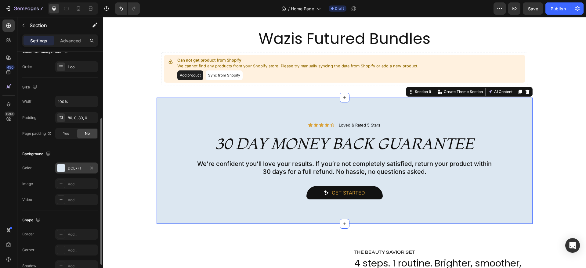
click at [74, 173] on div "DCE7F1" at bounding box center [76, 168] width 43 height 11
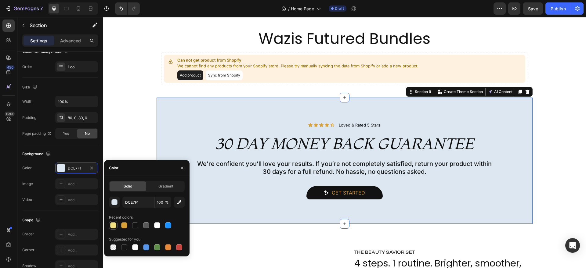
click at [115, 226] on div at bounding box center [113, 226] width 6 height 6
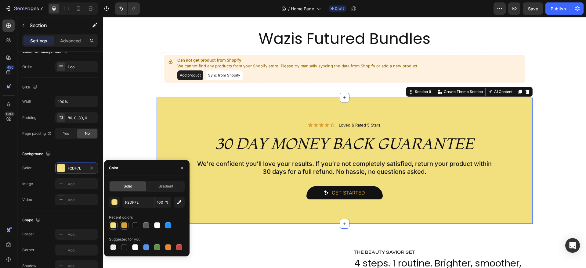
click at [122, 227] on div at bounding box center [124, 226] width 6 height 6
type input "D9A036"
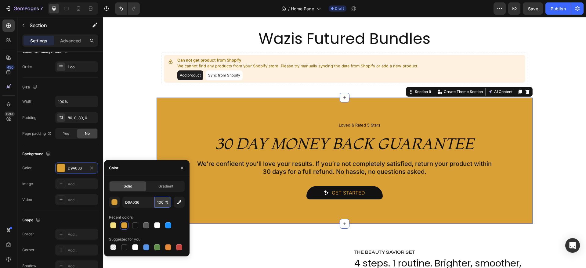
click at [161, 203] on input "100" at bounding box center [162, 202] width 17 height 11
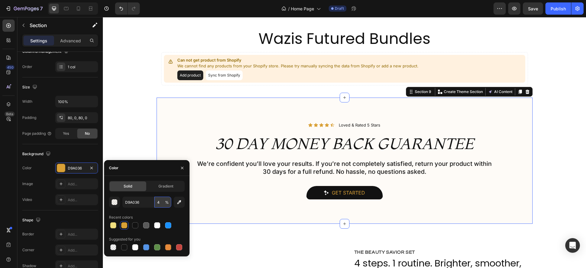
type input "40"
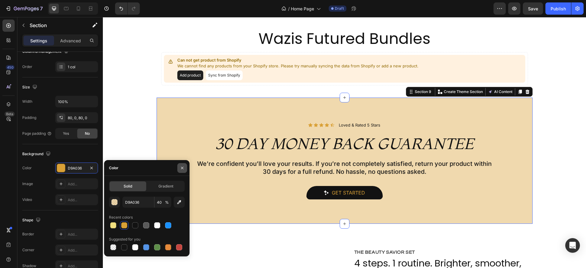
click at [181, 167] on icon "button" at bounding box center [182, 168] width 5 height 5
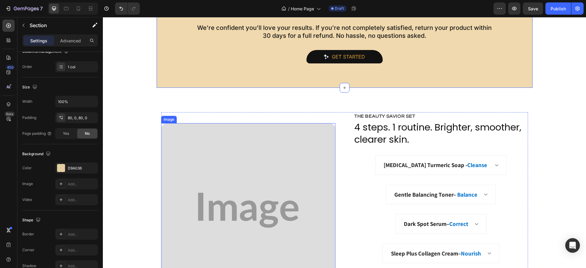
scroll to position [1241, 0]
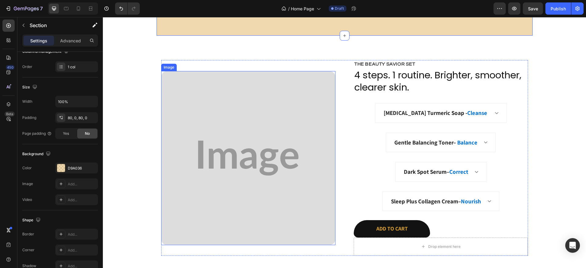
click at [210, 168] on img at bounding box center [248, 158] width 174 height 174
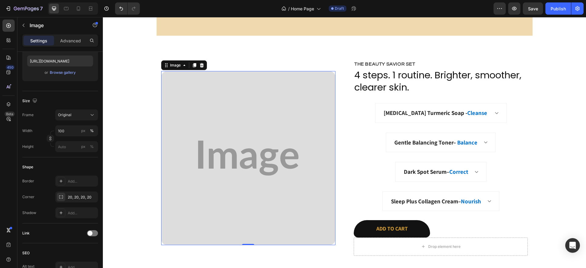
scroll to position [0, 0]
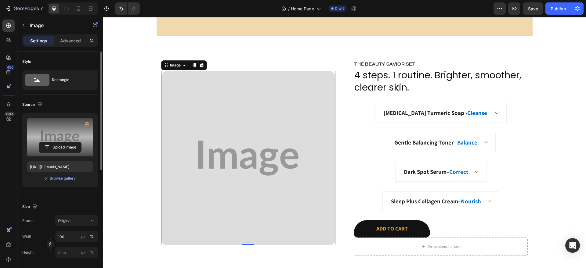
click at [76, 139] on label at bounding box center [60, 137] width 66 height 38
click at [76, 142] on input "file" at bounding box center [60, 147] width 42 height 10
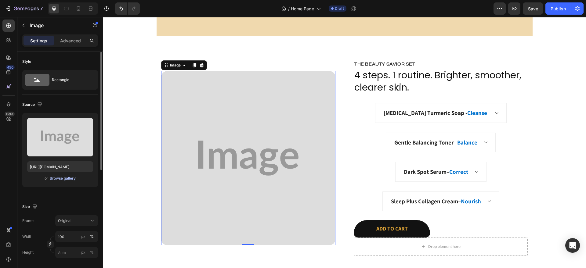
click at [68, 179] on div "Browse gallery" at bounding box center [63, 178] width 26 height 5
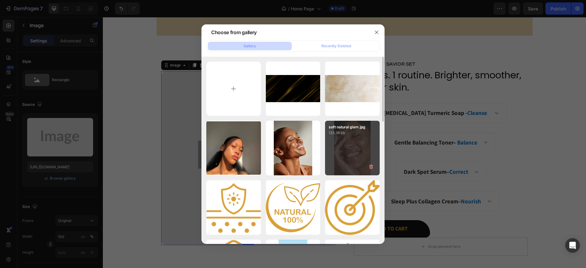
click at [354, 145] on div "soft natural glam.jpg 133.38 kb" at bounding box center [352, 148] width 55 height 55
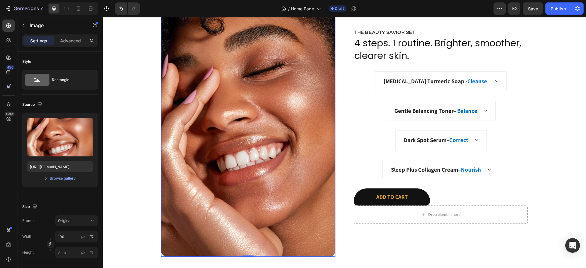
scroll to position [1315, 0]
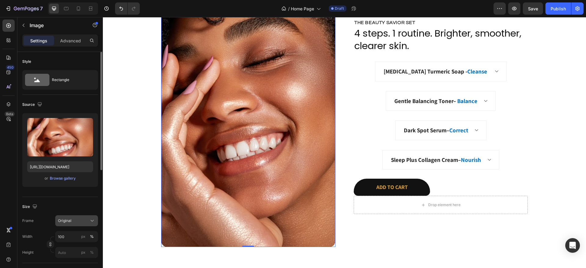
click at [84, 219] on div "Original" at bounding box center [73, 220] width 30 height 5
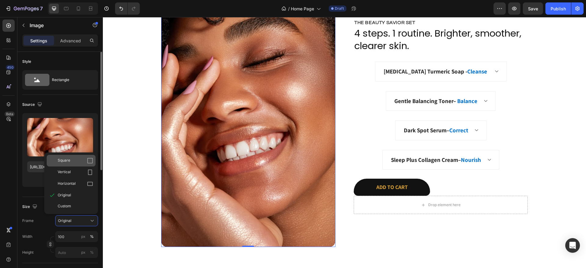
click at [84, 159] on div "Square" at bounding box center [75, 161] width 35 height 6
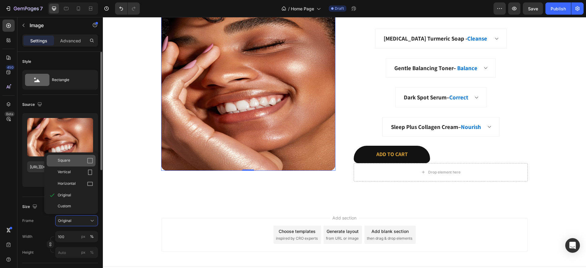
scroll to position [1282, 0]
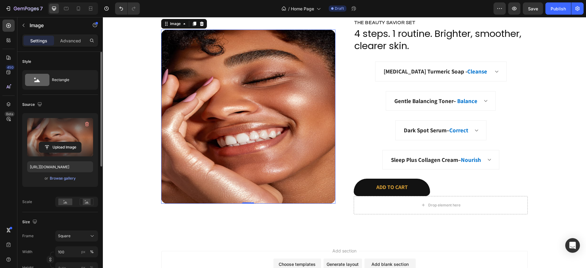
click at [49, 134] on label at bounding box center [60, 137] width 66 height 38
click at [49, 142] on input "file" at bounding box center [60, 147] width 42 height 10
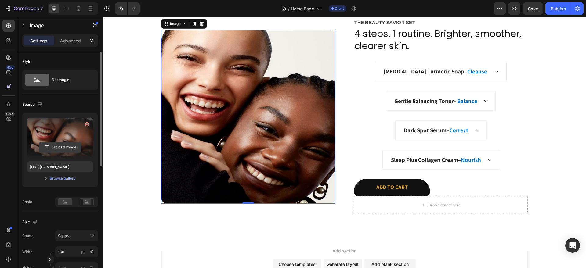
click at [70, 151] on input "file" at bounding box center [60, 147] width 42 height 10
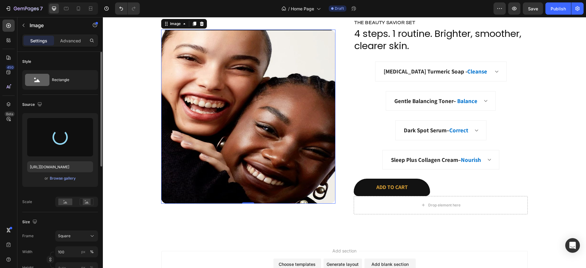
type input "[URL][DOMAIN_NAME]"
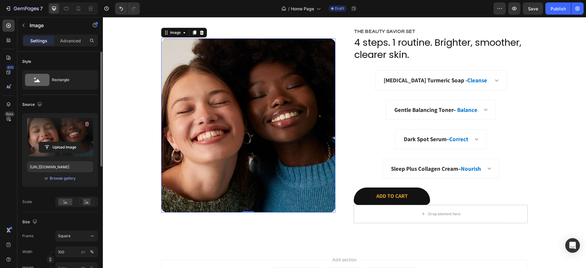
scroll to position [1226, 0]
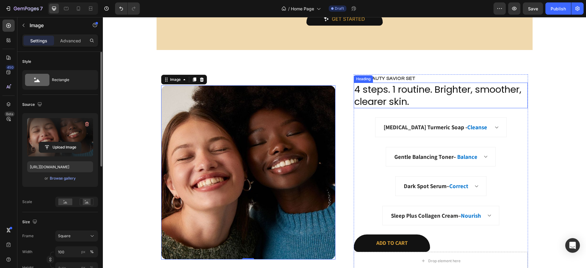
click at [356, 88] on h2 "4 steps. 1 routine. Brighter, smoother, clearer skin." at bounding box center [441, 96] width 174 height 26
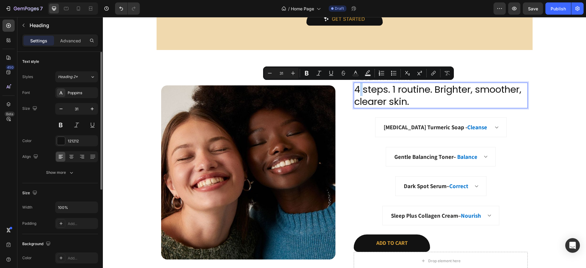
click at [356, 88] on p "4 steps. 1 routine. Brighter, smoother, clearer skin." at bounding box center [440, 95] width 173 height 25
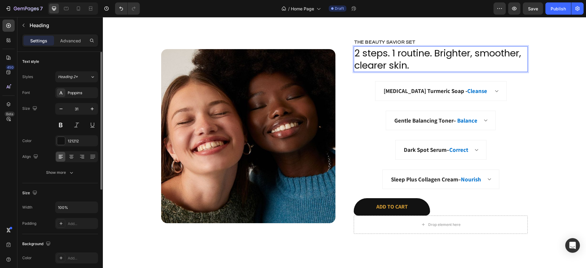
scroll to position [1259, 0]
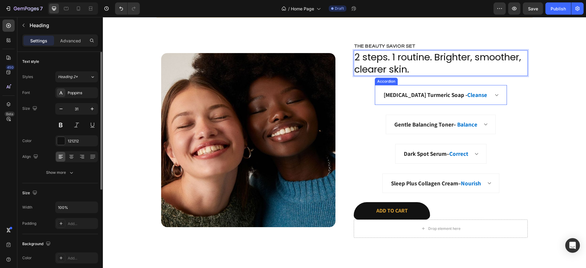
click at [468, 94] on span "Cleanse" at bounding box center [477, 94] width 20 height 7
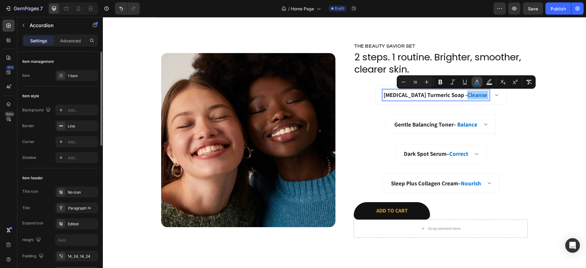
click at [477, 84] on rect "Editor contextual toolbar" at bounding box center [477, 85] width 6 height 2
type input "[DATE]"
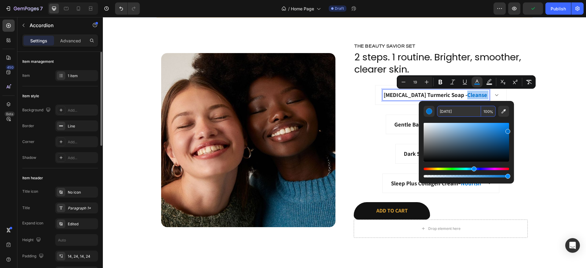
click at [466, 111] on input "[DATE]" at bounding box center [459, 111] width 44 height 11
paste input "#D9A036"
type input "D9A036"
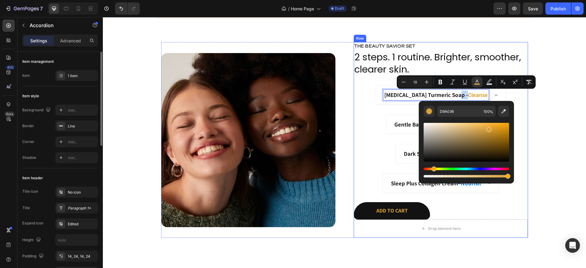
click at [362, 137] on div "The Beauty Savior Set Text Block 2 steps. 1 routine. Brighter, smoother, cleare…" at bounding box center [441, 140] width 174 height 196
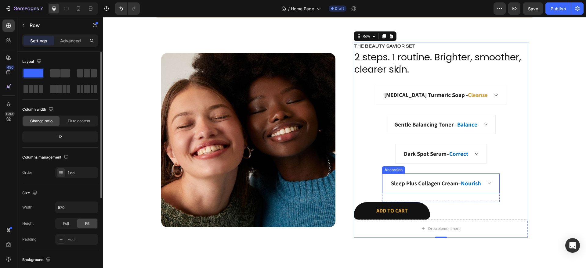
click at [468, 183] on strong "Nourish" at bounding box center [471, 183] width 20 height 7
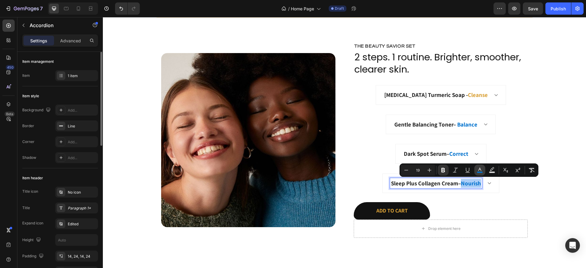
click at [477, 172] on rect "Editor contextual toolbar" at bounding box center [480, 173] width 6 height 2
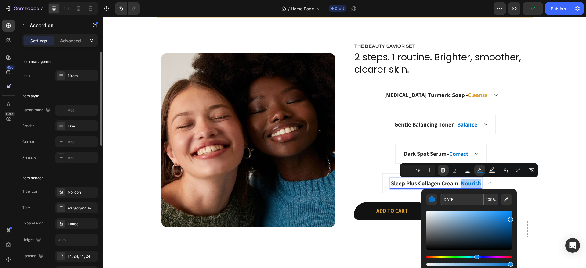
click at [461, 198] on input "[DATE]" at bounding box center [462, 199] width 44 height 11
paste input "#D9A036"
type input "D9A036"
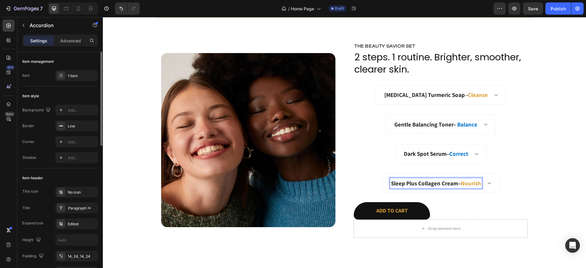
click at [442, 184] on strong "Sleep Plus Collagen Cream" at bounding box center [424, 183] width 67 height 7
click at [454, 184] on p "Sleep Plus Collagen Cream – Nourish" at bounding box center [436, 183] width 90 height 9
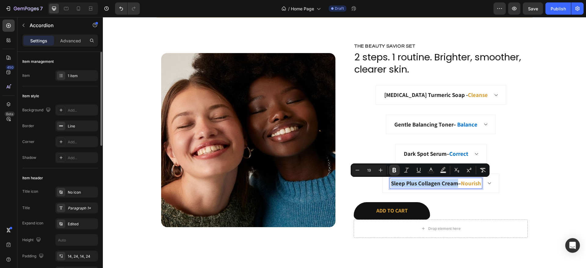
drag, startPoint x: 454, startPoint y: 184, endPoint x: 381, endPoint y: 182, distance: 72.7
click at [383, 182] on div "Sleep Plus Collagen Cream – Nourish" at bounding box center [441, 183] width 116 height 19
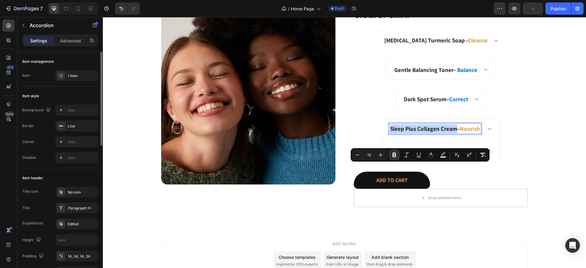
scroll to position [1274, 0]
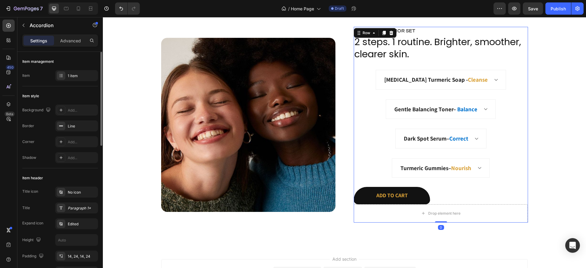
click at [489, 143] on div "The Beauty Savior Set Text Block 2 steps. 1 routine. Brighter, smoother, cleare…" at bounding box center [441, 125] width 174 height 196
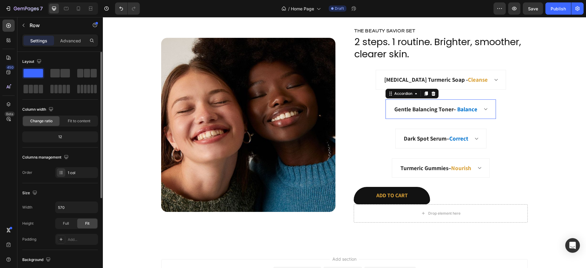
click at [480, 102] on div "Gentle Balancing Toner – Balance" at bounding box center [440, 109] width 109 height 19
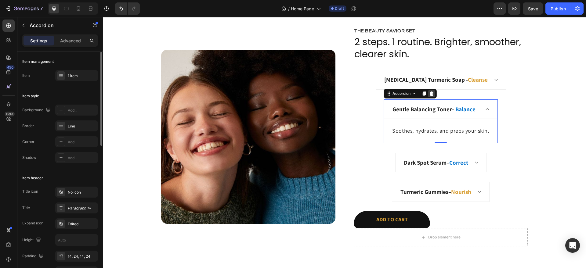
click at [430, 94] on icon at bounding box center [432, 94] width 4 height 4
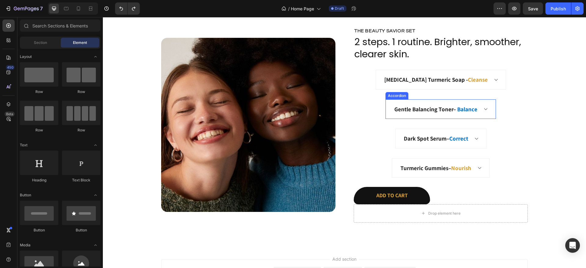
click at [386, 106] on div "Gentle Balancing Toner – Balance" at bounding box center [440, 109] width 109 height 19
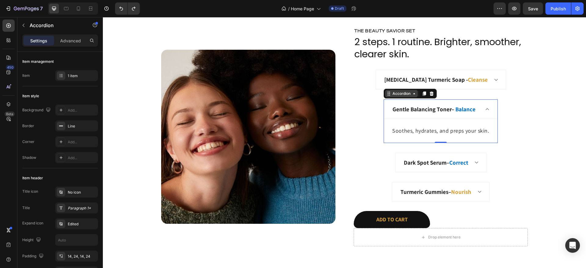
click at [387, 93] on icon at bounding box center [389, 93] width 5 height 5
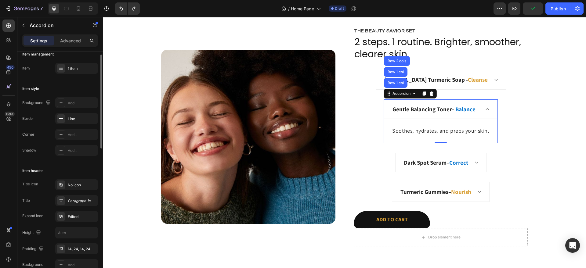
scroll to position [0, 0]
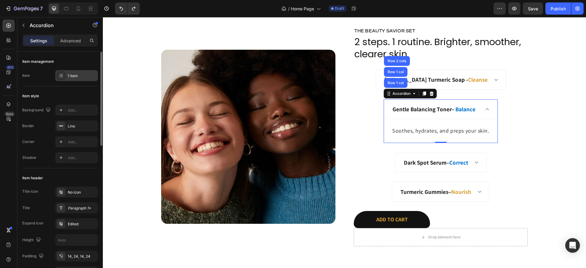
click at [85, 76] on div "1 item" at bounding box center [82, 75] width 29 height 5
click at [431, 94] on icon at bounding box center [432, 94] width 4 height 4
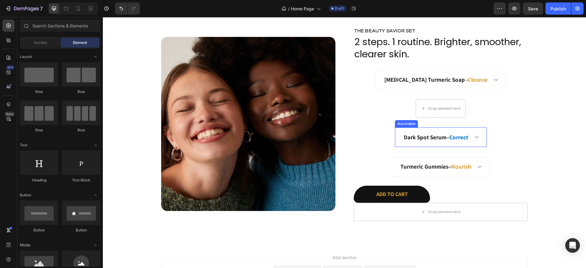
click at [480, 135] on div "Dark Spot Serum – Correct" at bounding box center [441, 137] width 91 height 19
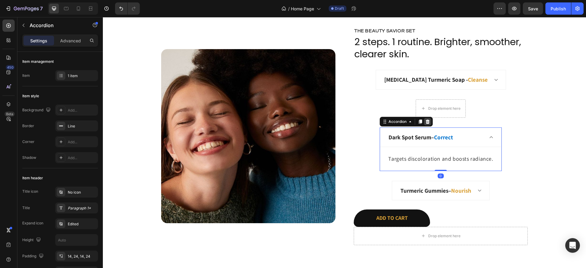
click at [426, 123] on icon at bounding box center [428, 122] width 4 height 4
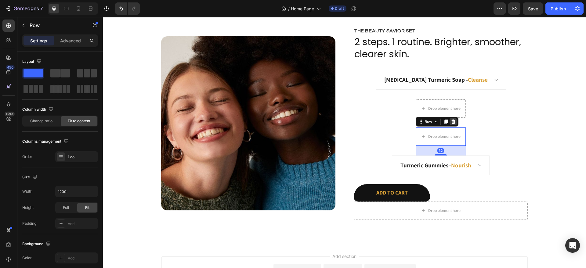
click at [452, 121] on icon at bounding box center [454, 122] width 4 height 4
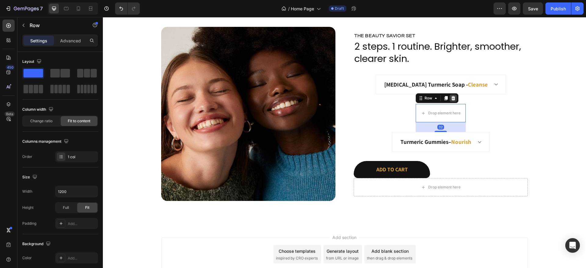
click at [452, 100] on icon at bounding box center [454, 98] width 4 height 4
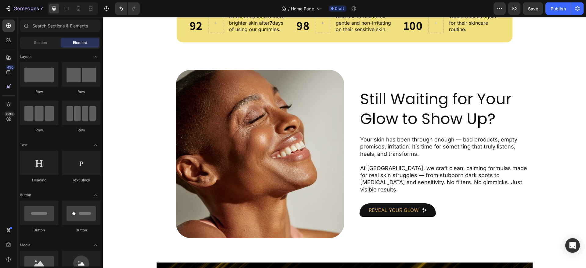
scroll to position [608, 0]
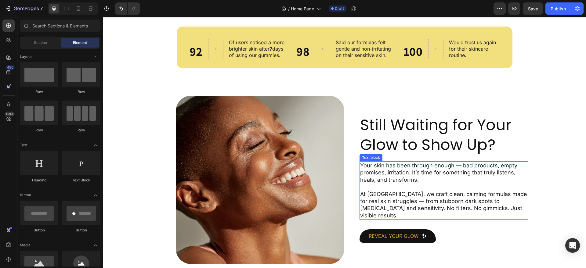
click at [387, 191] on p at bounding box center [443, 186] width 167 height 7
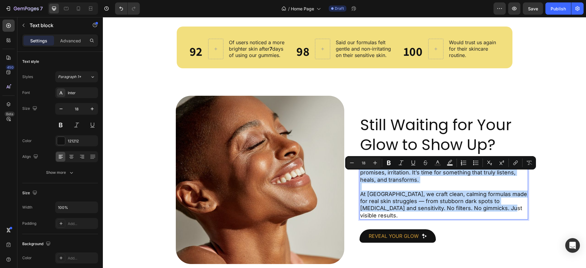
click at [426, 183] on p "Your skin has been through enough — bad products, empty promises, irritation. I…" at bounding box center [443, 172] width 167 height 21
copy div "Your skin has been through enough — bad products, empty promises, irritation. I…"
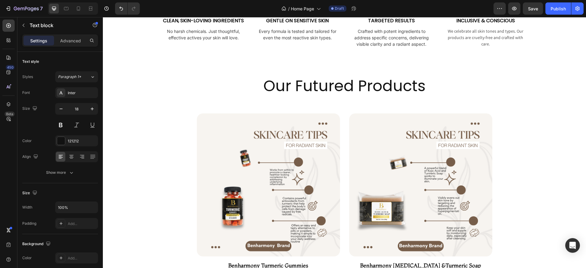
type input "16"
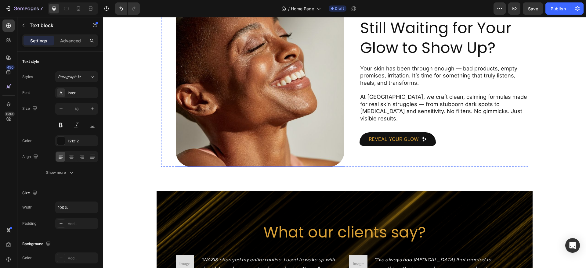
scroll to position [713, 0]
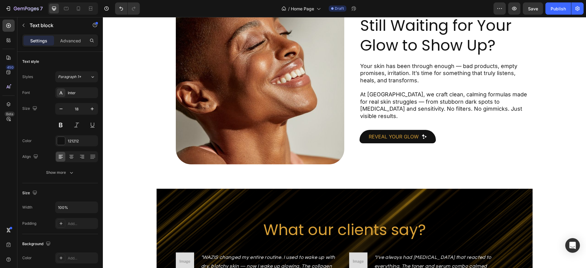
click at [377, 84] on p "Your skin has been through enough — bad products, empty promises, irritation. I…" at bounding box center [443, 73] width 167 height 21
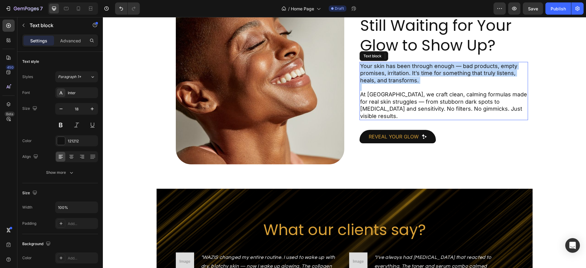
scroll to position [691, 0]
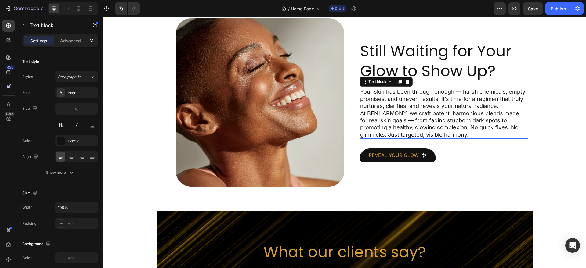
click at [500, 105] on p "Your skin has been through enough — harsh chemicals, empty promises, and uneven…" at bounding box center [443, 98] width 167 height 21
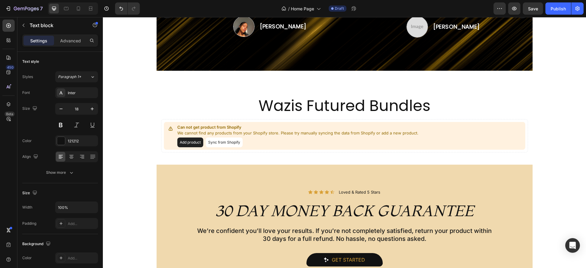
scroll to position [968, 0]
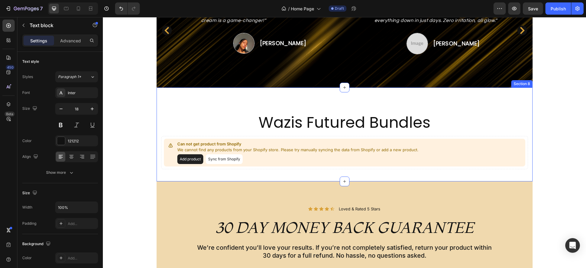
click at [524, 96] on div "Wazis Futured Bundles Heading Can not get product from Shopify We cannot find a…" at bounding box center [345, 135] width 376 height 94
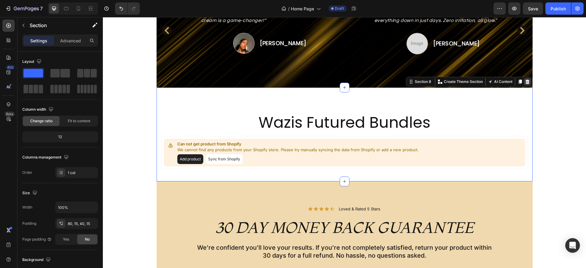
click at [526, 79] on icon at bounding box center [527, 81] width 4 height 4
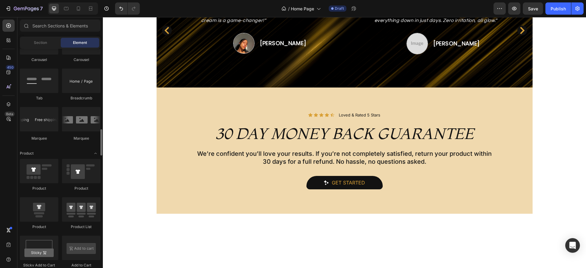
scroll to position [684, 0]
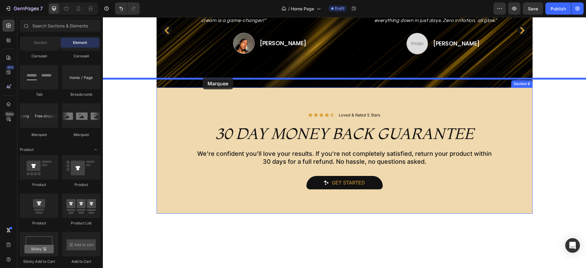
drag, startPoint x: 182, startPoint y: 131, endPoint x: 203, endPoint y: 78, distance: 57.0
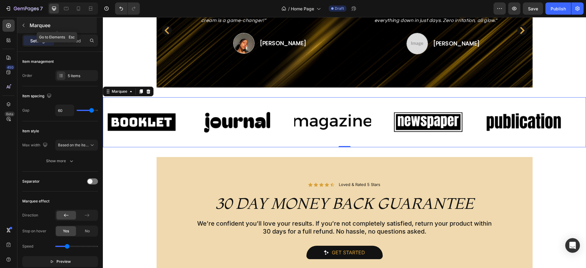
click at [28, 24] on button "button" at bounding box center [24, 25] width 10 height 10
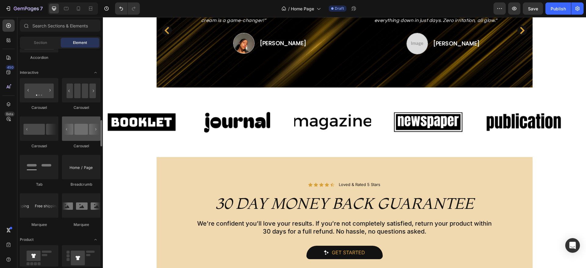
scroll to position [588, 0]
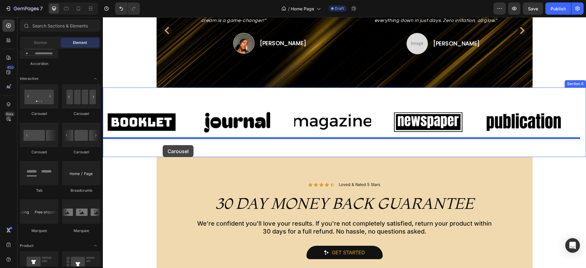
drag, startPoint x: 179, startPoint y: 157, endPoint x: 163, endPoint y: 145, distance: 19.7
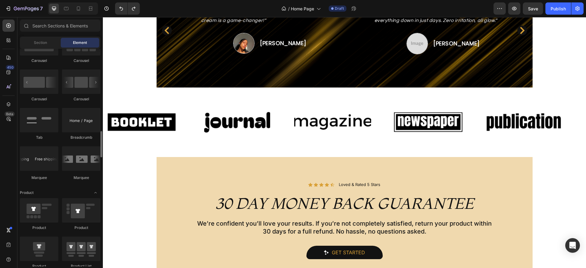
scroll to position [647, 0]
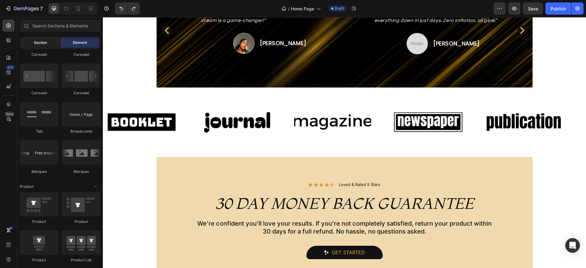
click at [40, 42] on span "Section" at bounding box center [40, 42] width 13 height 5
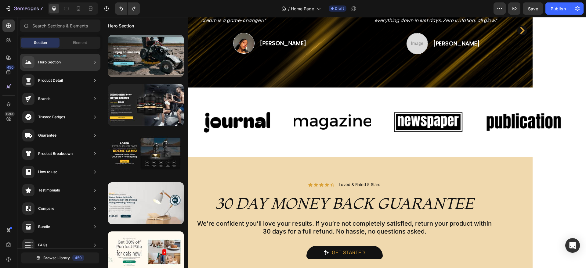
click at [60, 78] on div "Product Detail" at bounding box center [50, 81] width 25 height 6
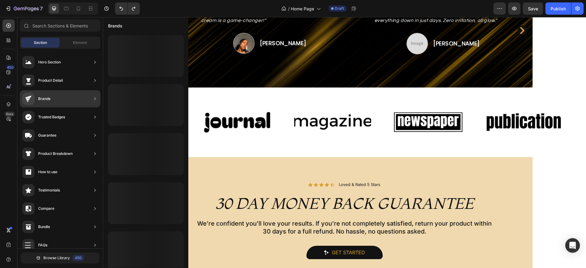
click at [52, 100] on div "Brands" at bounding box center [60, 98] width 81 height 17
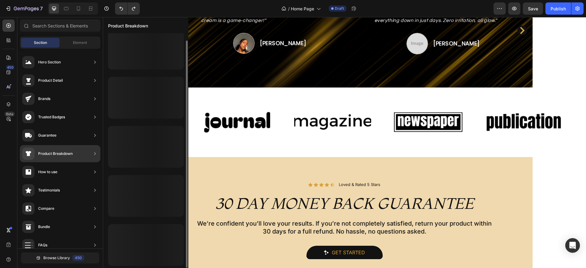
scroll to position [7, 0]
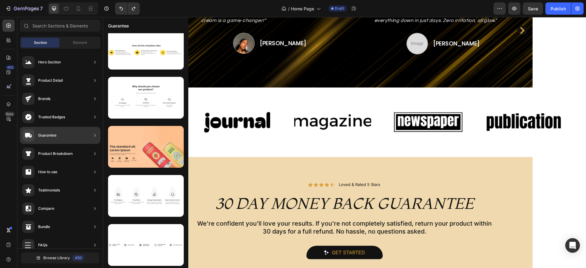
click at [71, 133] on div "Guarantee" at bounding box center [60, 135] width 81 height 17
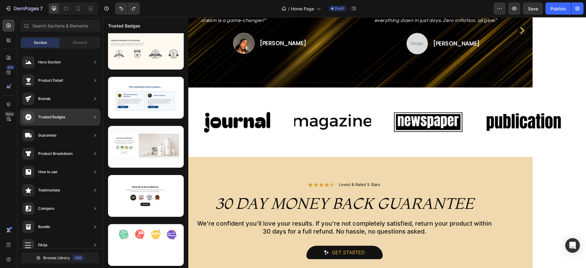
click at [75, 118] on div "Trusted Badges" at bounding box center [60, 117] width 81 height 17
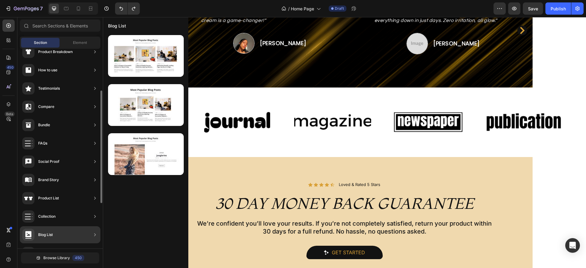
scroll to position [89, 0]
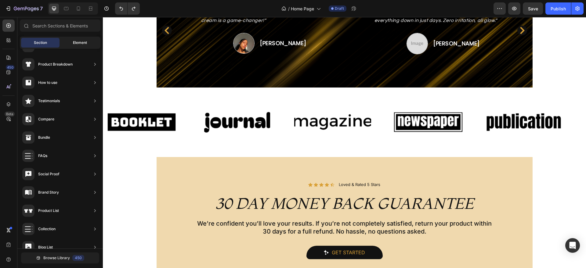
click at [84, 41] on span "Element" at bounding box center [80, 42] width 14 height 5
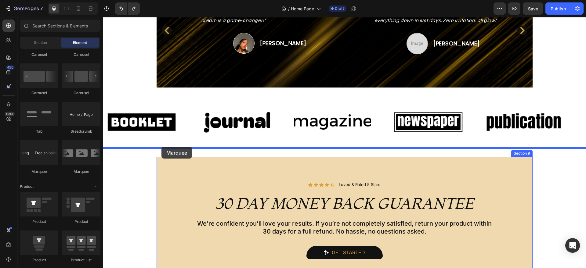
drag, startPoint x: 141, startPoint y: 172, endPoint x: 161, endPoint y: 149, distance: 30.1
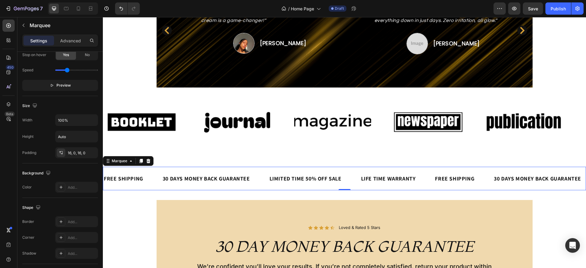
scroll to position [0, 0]
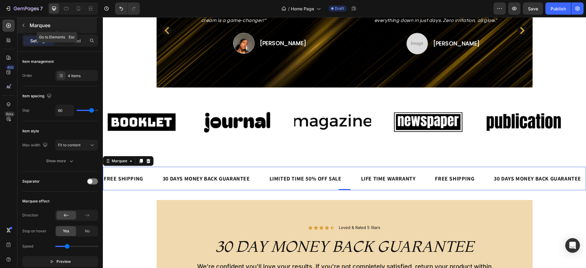
click at [29, 27] on div "Marquee" at bounding box center [56, 25] width 79 height 16
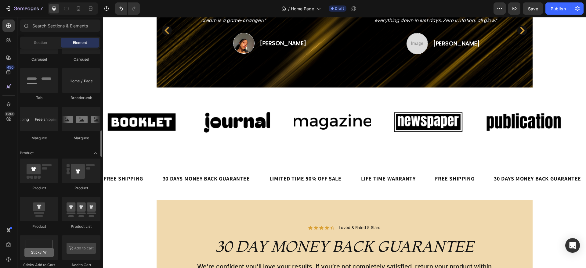
scroll to position [702, 0]
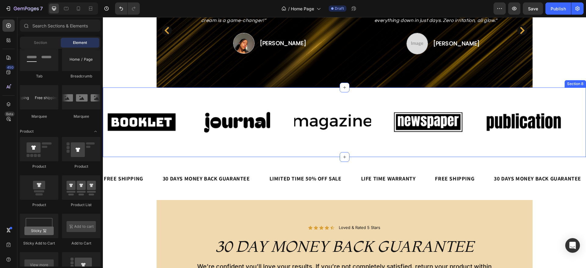
click at [281, 141] on div "Image Image Image Image Image Image Image Image Image Image Marquee Section 8" at bounding box center [344, 123] width 483 height 70
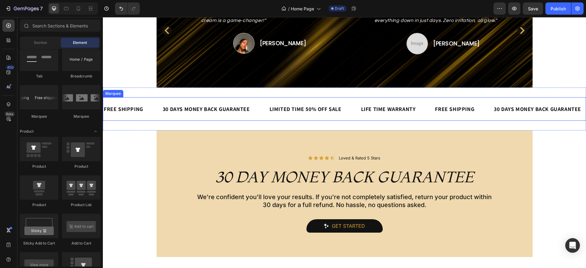
click at [259, 102] on div "30 DAYS MONEY BACK GUARANTEE Text Block" at bounding box center [215, 109] width 107 height 14
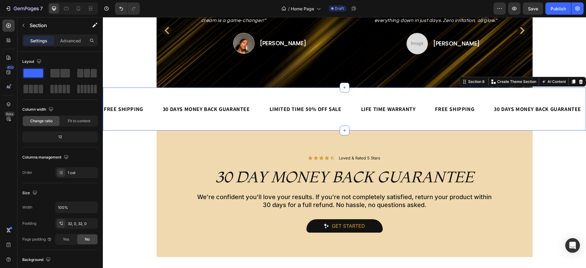
click at [248, 114] on div "FREE SHIPPING Text Block 30 DAYS MONEY BACK GUARANTEE Text Block LIMITED TIME 5…" at bounding box center [344, 109] width 483 height 43
click at [69, 41] on p "Advanced" at bounding box center [70, 41] width 21 height 6
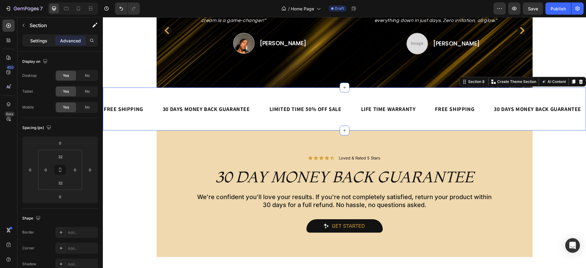
click at [45, 36] on div "Settings" at bounding box center [39, 41] width 31 height 10
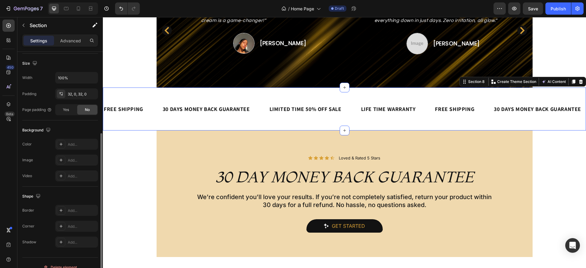
scroll to position [131, 0]
click at [75, 144] on div "Add..." at bounding box center [82, 143] width 29 height 5
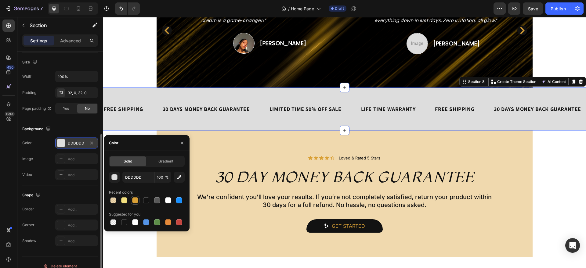
click at [136, 203] on div at bounding box center [135, 201] width 6 height 6
type input "D9A036"
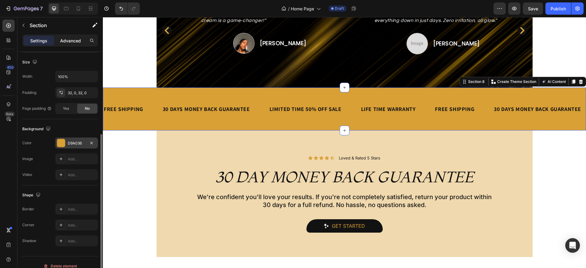
click at [74, 39] on p "Advanced" at bounding box center [70, 41] width 21 height 6
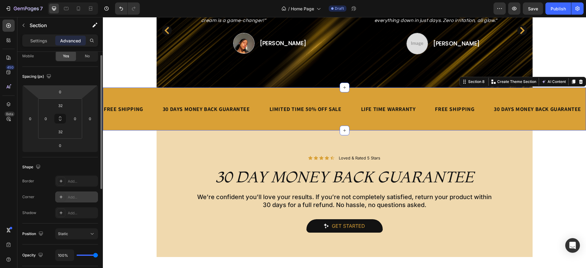
scroll to position [27, 0]
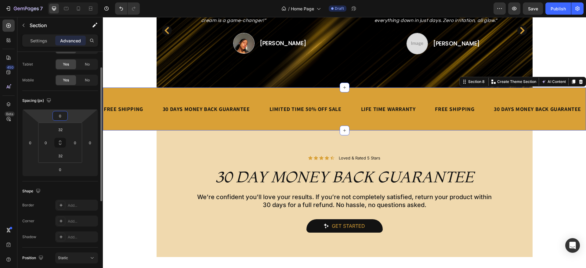
click at [62, 115] on input "0" at bounding box center [60, 115] width 12 height 9
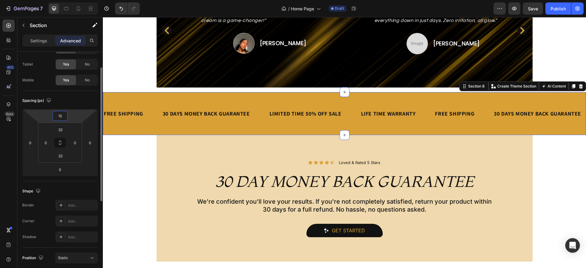
type input "1"
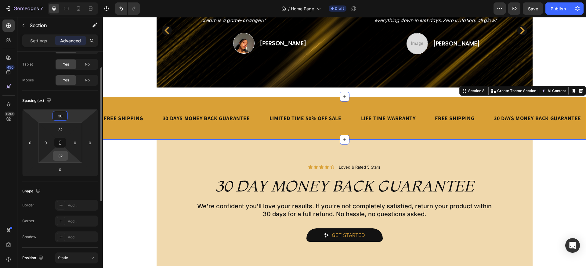
type input "30"
click at [64, 154] on input "32" at bounding box center [60, 155] width 12 height 9
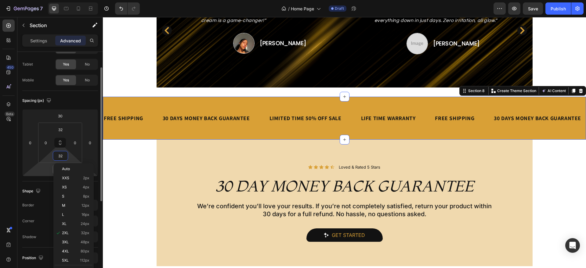
click at [53, 169] on div "0" at bounding box center [60, 170] width 15 height 10
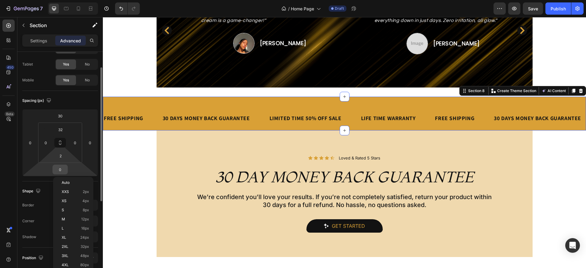
type input "32"
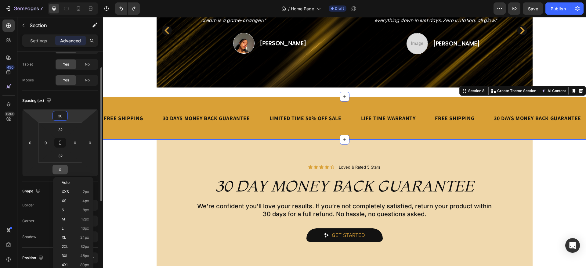
click at [66, 167] on input "0" at bounding box center [60, 169] width 12 height 9
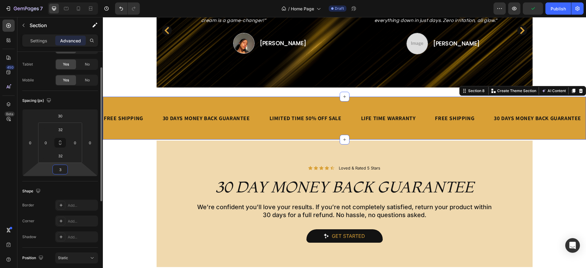
type input "30"
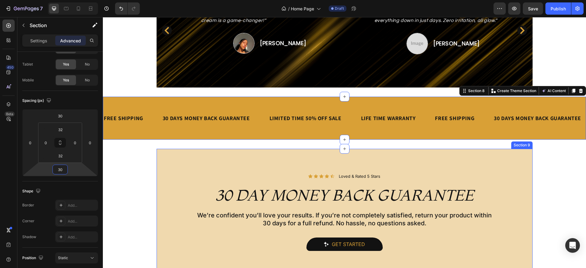
scroll to position [1110, 0]
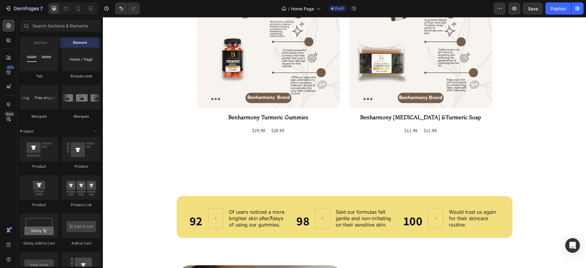
scroll to position [472, 0]
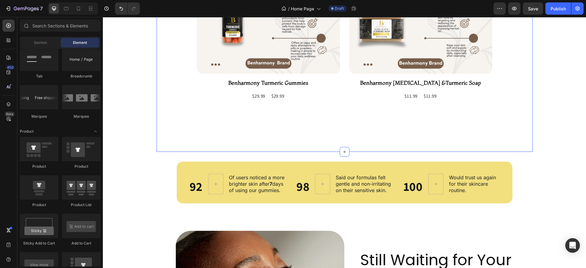
click at [313, 138] on div "Our Futured Products Heading Product Images Benharmony Turmeric Gummies Product…" at bounding box center [344, 17] width 367 height 248
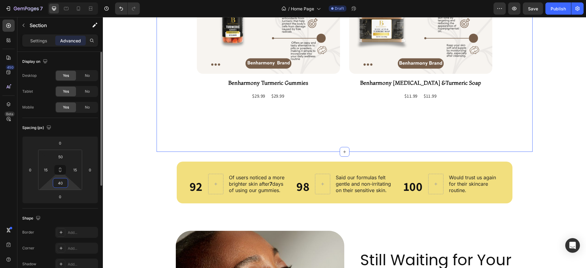
click at [63, 183] on input "40" at bounding box center [60, 183] width 12 height 9
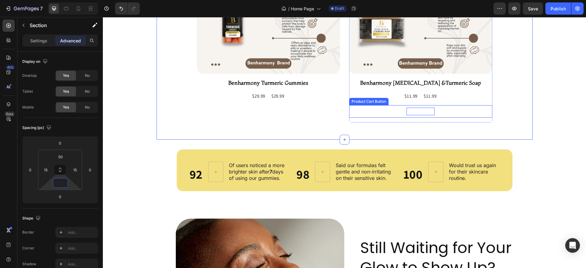
click at [283, 110] on div "Add To cart" at bounding box center [268, 112] width 28 height 8
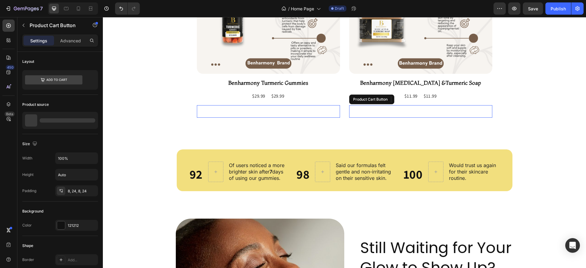
click at [340, 112] on button "Add To cart" at bounding box center [268, 111] width 143 height 13
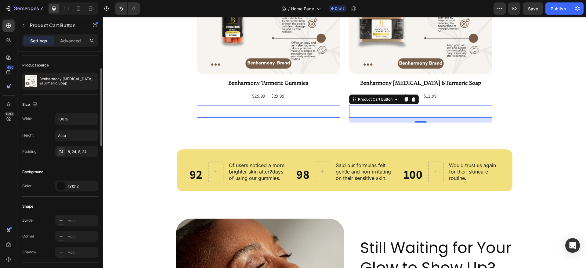
scroll to position [43, 0]
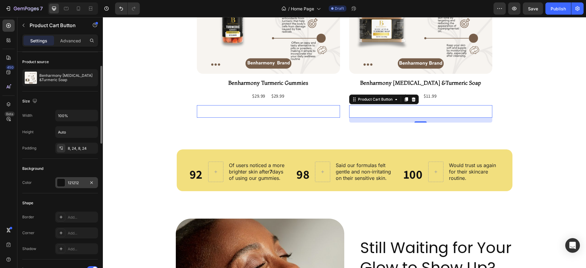
click at [70, 180] on div "121212" at bounding box center [77, 182] width 18 height 5
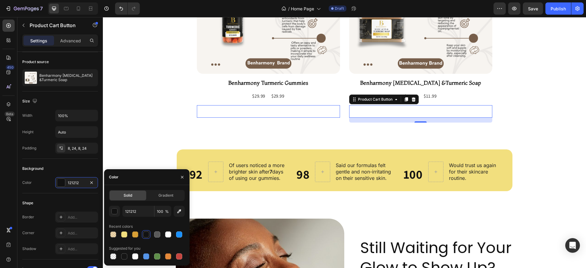
click at [143, 235] on div at bounding box center [146, 235] width 6 height 6
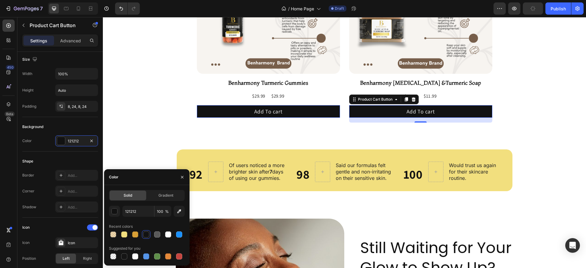
scroll to position [0, 0]
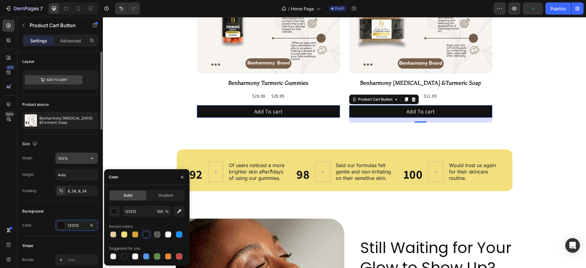
click at [73, 156] on input "100%" at bounding box center [77, 158] width 42 height 11
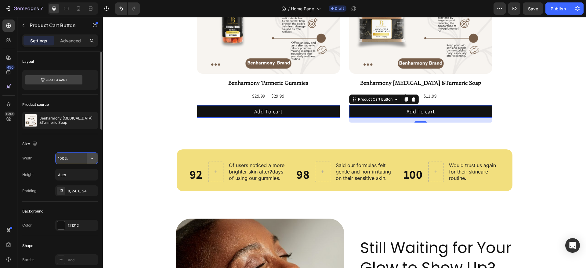
click at [90, 159] on icon "button" at bounding box center [92, 158] width 6 height 6
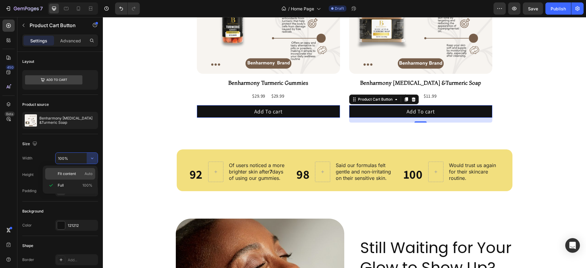
click at [78, 172] on p "Fit content Auto" at bounding box center [75, 173] width 35 height 5
type input "Auto"
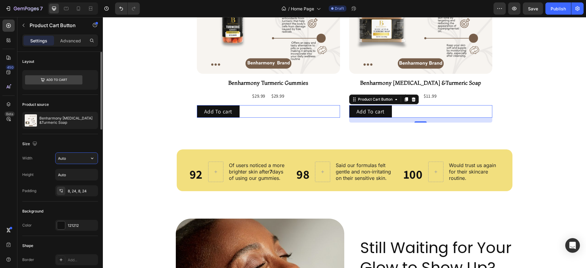
click at [77, 159] on input "Auto" at bounding box center [77, 158] width 42 height 11
click at [90, 158] on icon "button" at bounding box center [92, 158] width 6 height 6
click at [77, 159] on input "Auto" at bounding box center [77, 158] width 42 height 11
click at [48, 172] on div "Height Auto" at bounding box center [60, 175] width 76 height 12
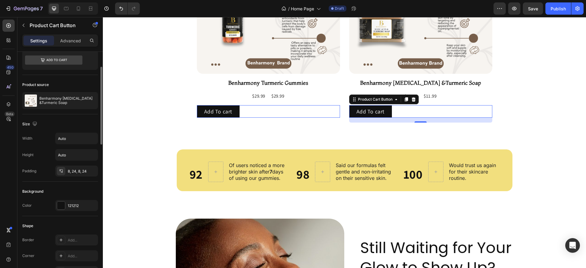
scroll to position [89, 0]
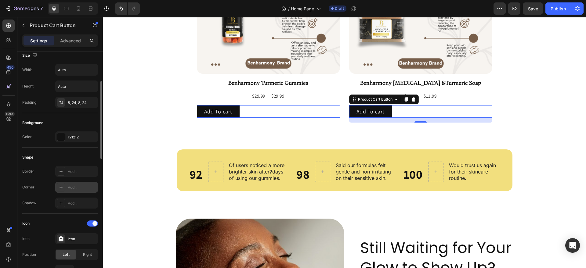
click at [74, 186] on div "Add..." at bounding box center [82, 187] width 29 height 5
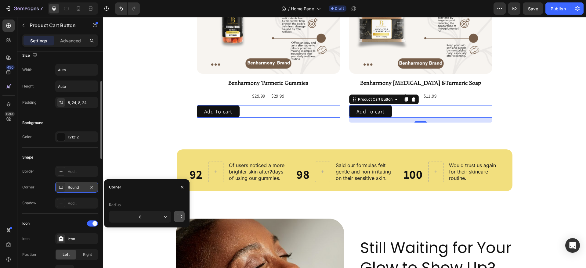
click at [182, 216] on icon "button" at bounding box center [179, 217] width 6 height 6
click at [132, 213] on input "8" at bounding box center [123, 217] width 29 height 11
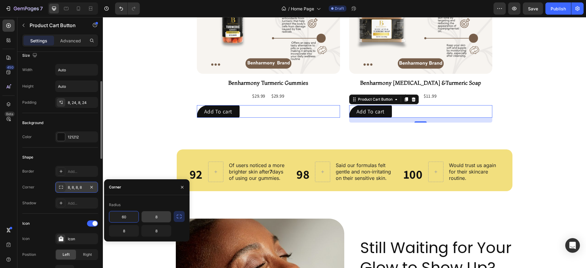
type input "60"
click at [165, 216] on input "8" at bounding box center [156, 217] width 29 height 11
type input "60"
click at [162, 232] on input "8" at bounding box center [156, 231] width 29 height 11
type input "20"
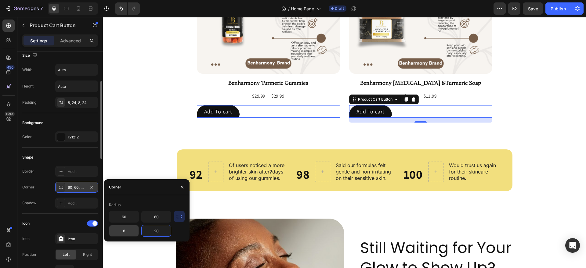
click at [130, 232] on input "8" at bounding box center [123, 231] width 29 height 11
type input "20"
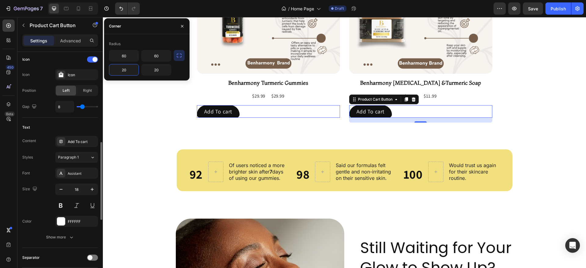
scroll to position [258, 0]
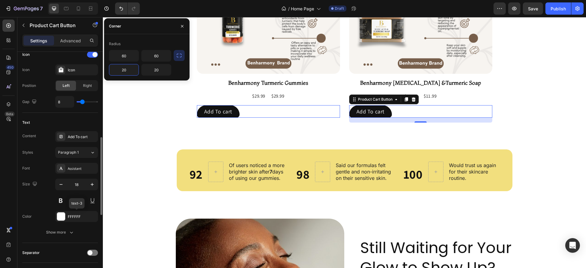
click at [78, 218] on div "FFFFFF" at bounding box center [82, 216] width 29 height 5
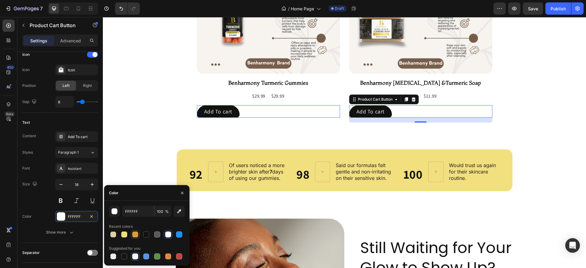
click at [135, 236] on div at bounding box center [135, 235] width 6 height 6
type input "D9A036"
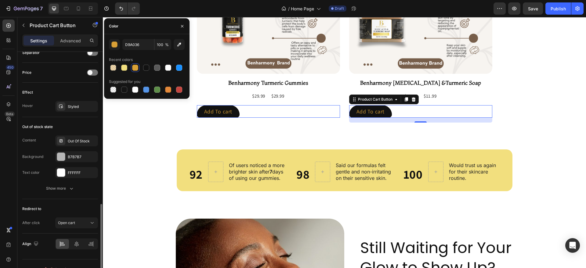
scroll to position [469, 0]
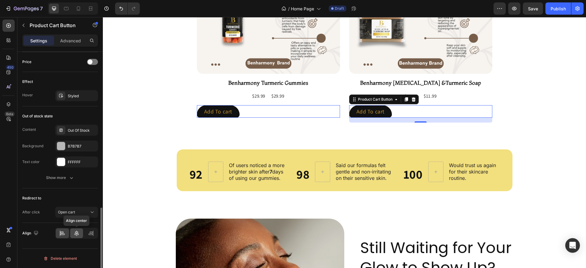
click at [77, 232] on icon at bounding box center [76, 233] width 4 height 5
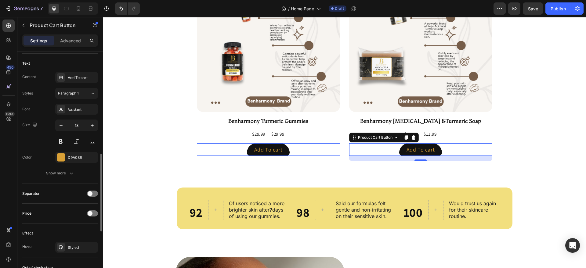
scroll to position [297, 0]
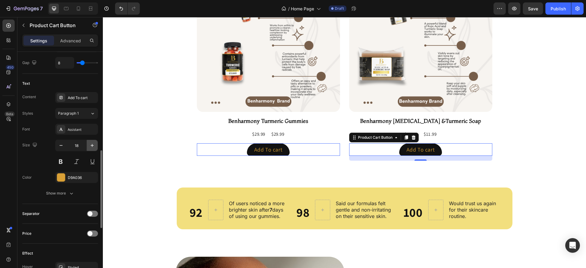
click at [94, 147] on icon "button" at bounding box center [92, 146] width 6 height 6
type input "20"
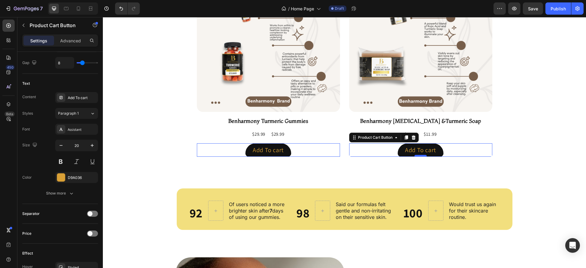
drag, startPoint x: 419, startPoint y: 162, endPoint x: 417, endPoint y: 155, distance: 6.6
click at [103, 17] on div at bounding box center [103, 17] width 0 height 0
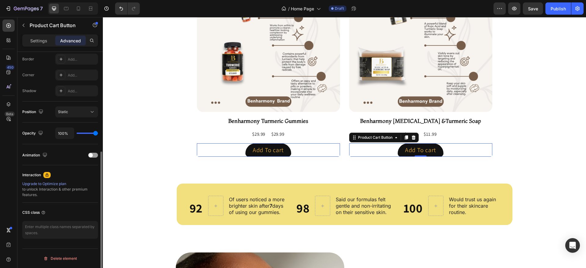
scroll to position [173, 0]
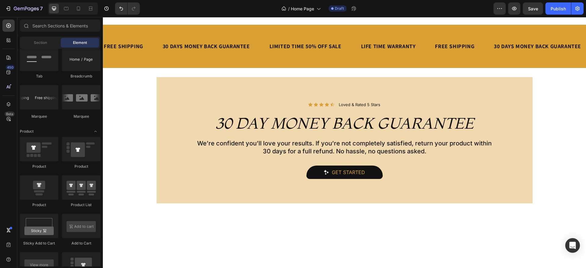
scroll to position [946, 0]
